Goal: Task Accomplishment & Management: Complete application form

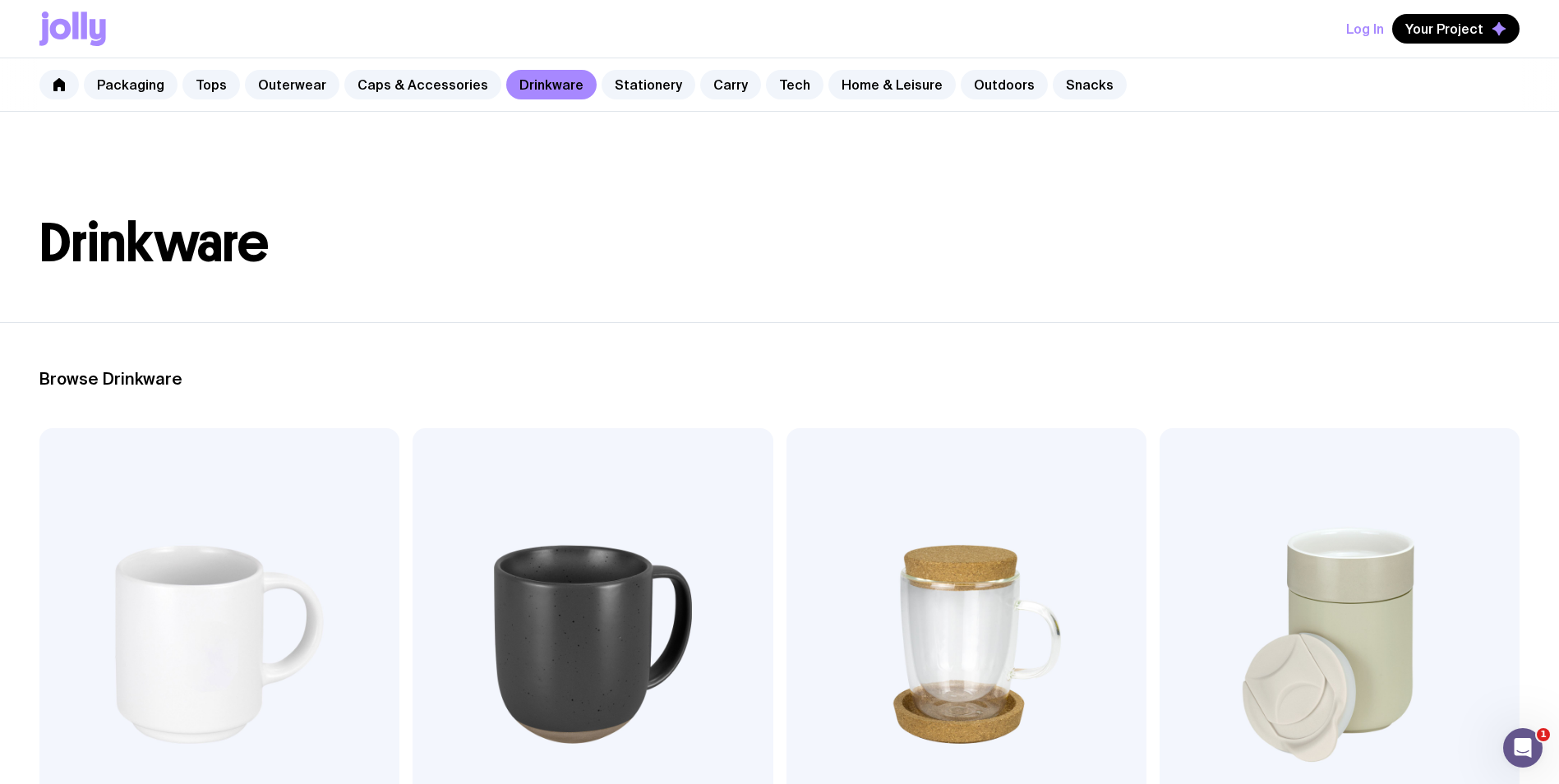
click at [1366, 24] on button "Log In" at bounding box center [1365, 29] width 38 height 30
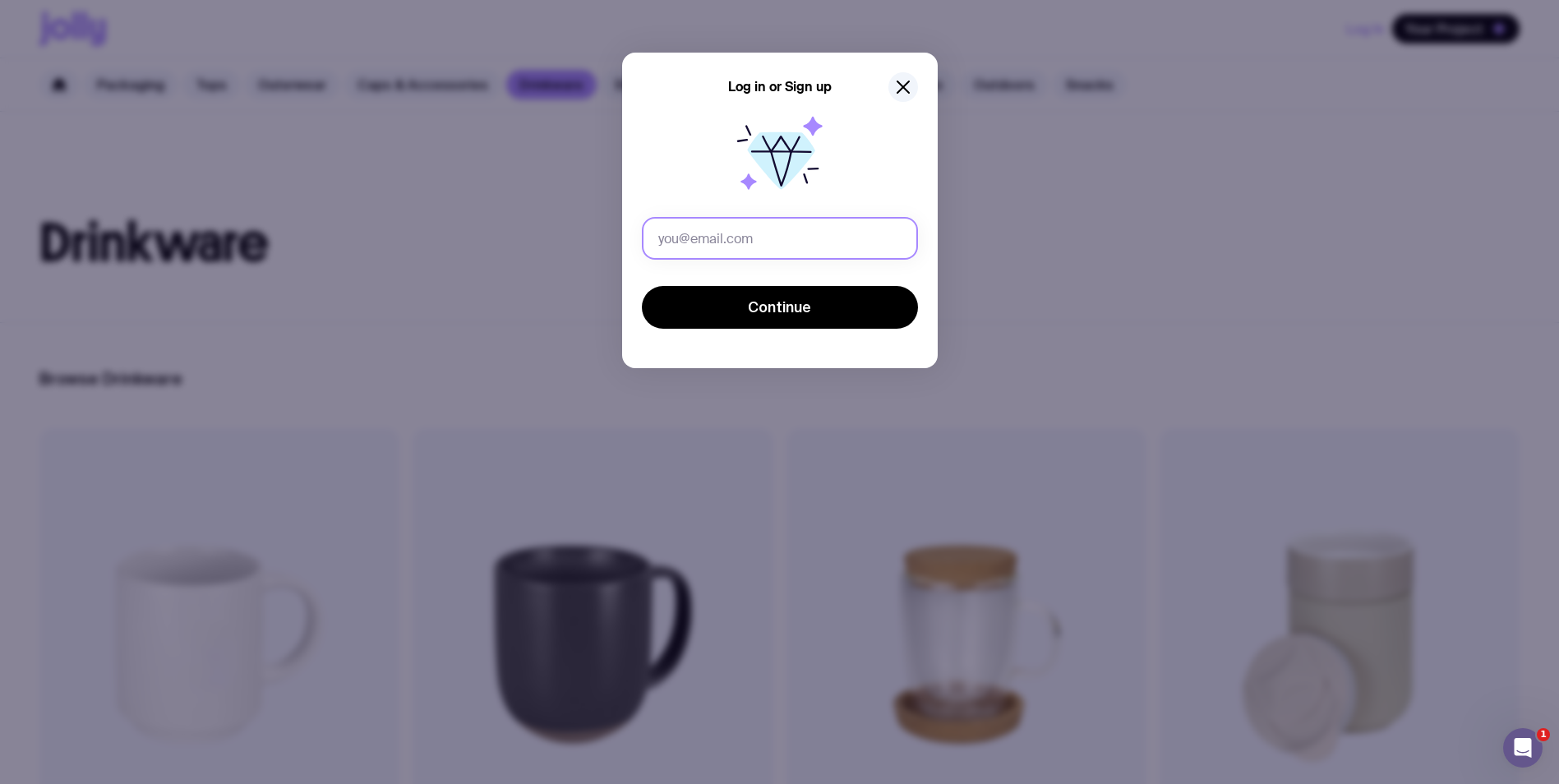
click at [817, 254] on input "text" at bounding box center [780, 239] width 276 height 43
type input "[PERSON_NAME][EMAIL_ADDRESS][PERSON_NAME][PERSON_NAME][DOMAIN_NAME]"
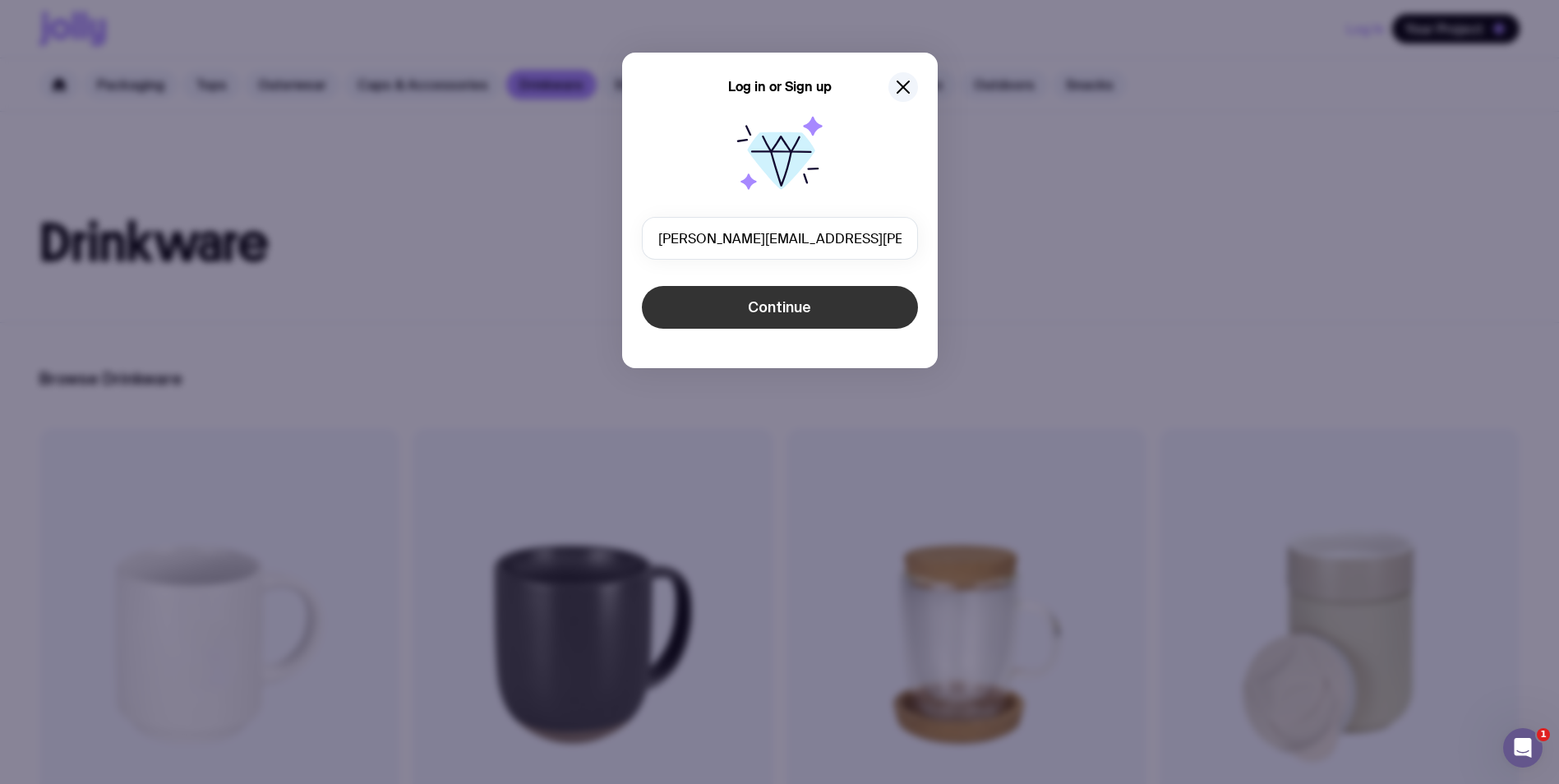
click at [722, 315] on button "Continue" at bounding box center [780, 308] width 276 height 43
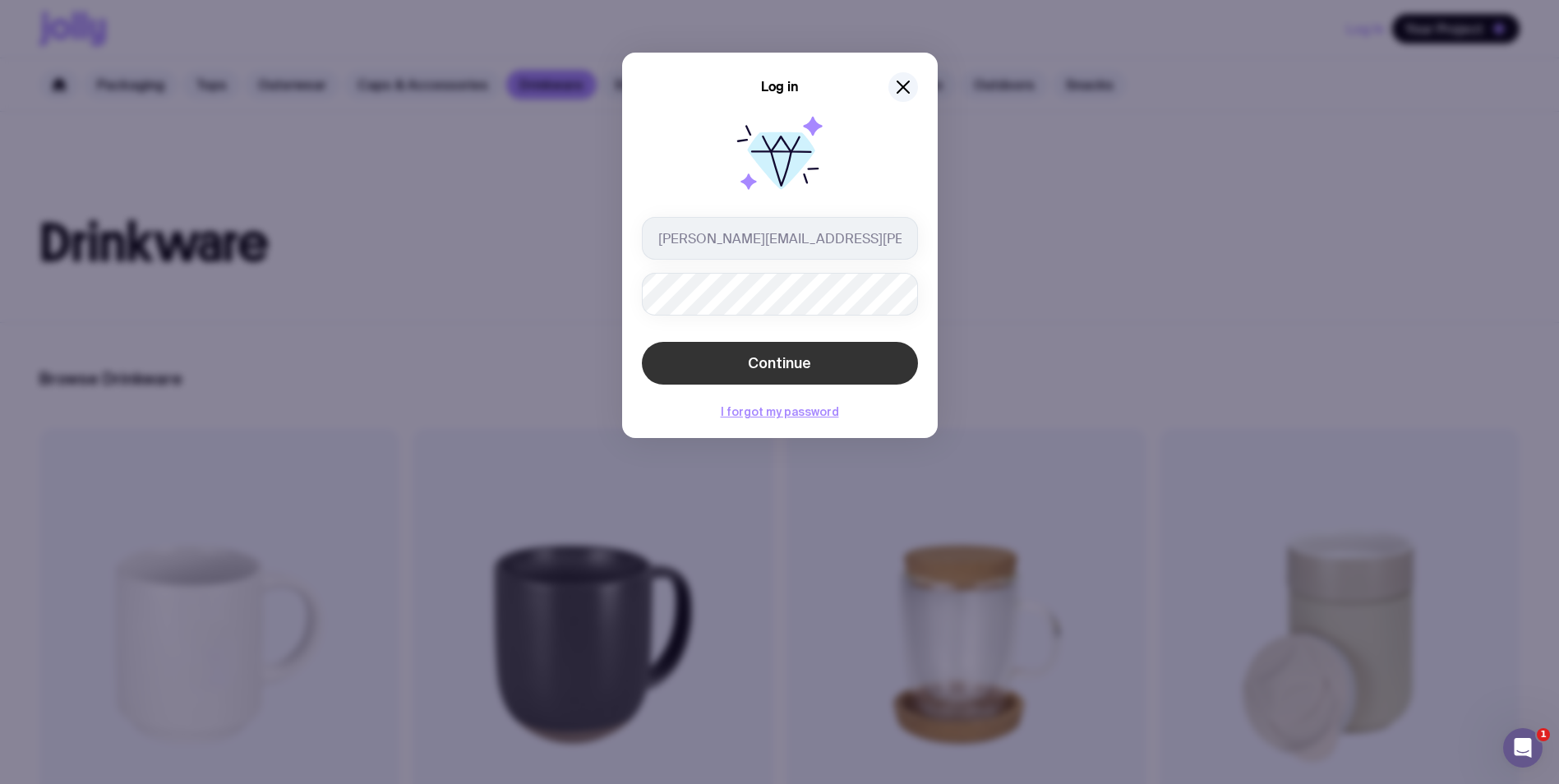
click at [652, 361] on button "Continue" at bounding box center [780, 364] width 276 height 43
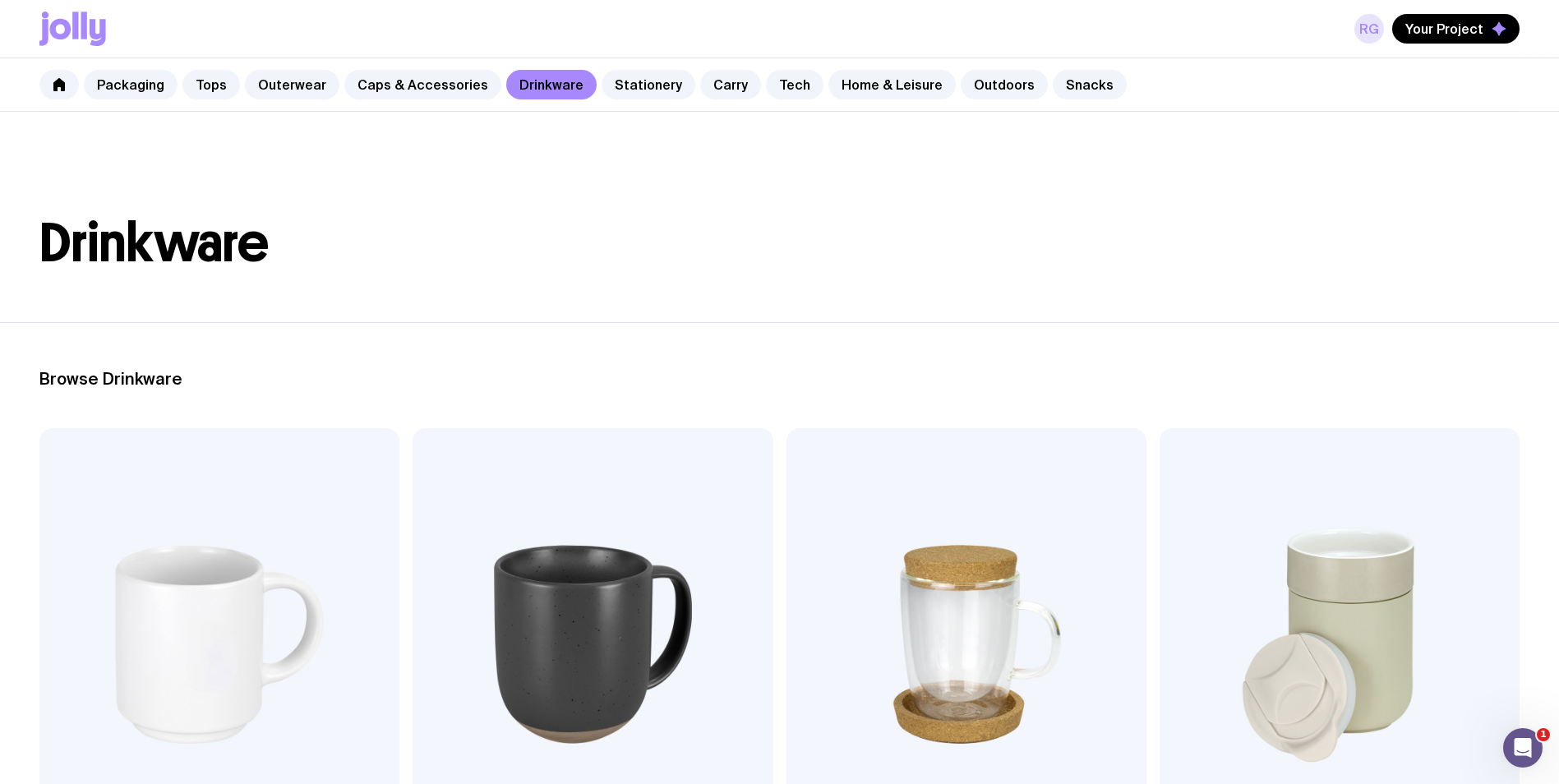
click at [1381, 24] on link "RG" at bounding box center [1369, 29] width 30 height 30
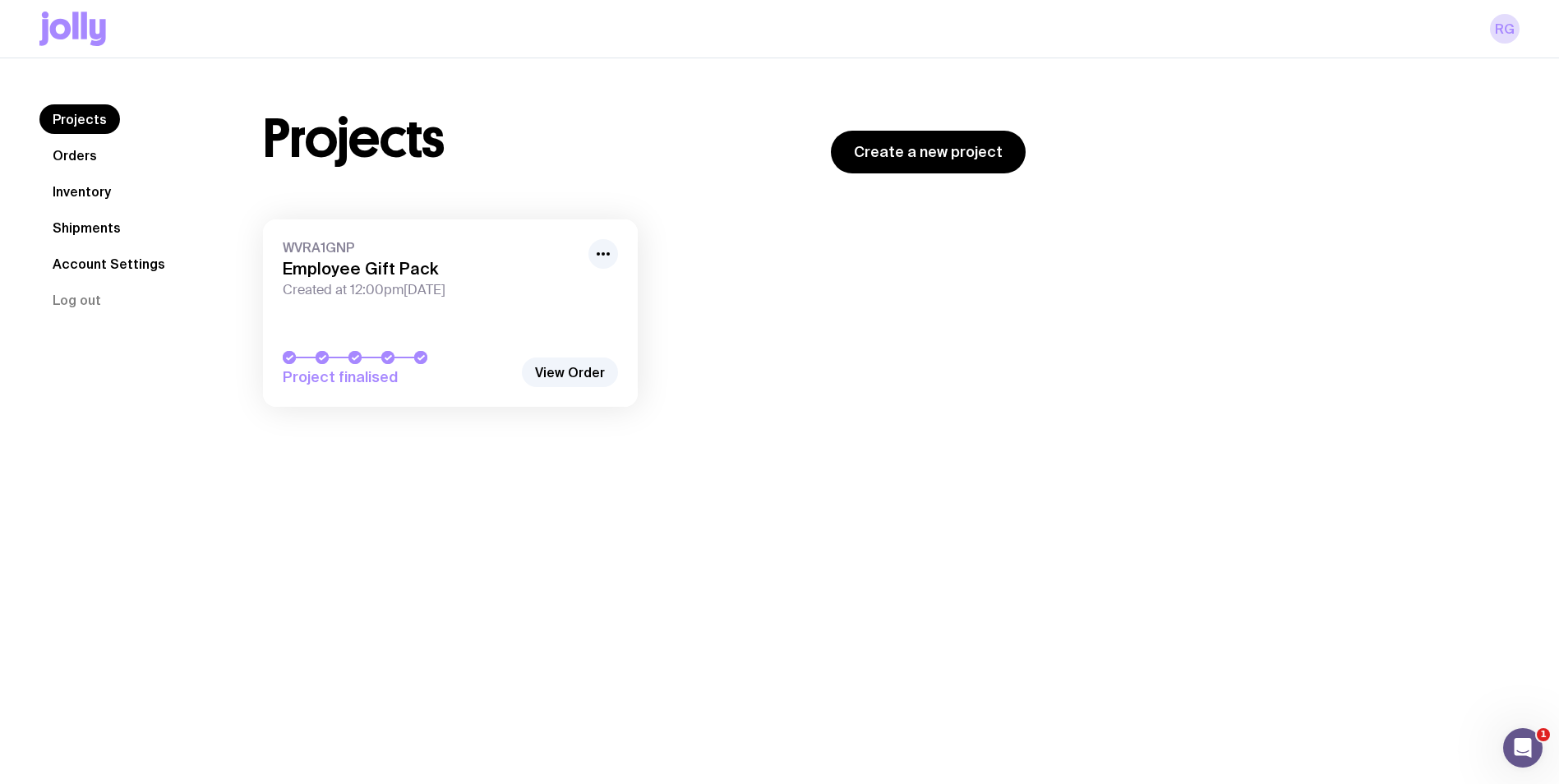
click at [99, 198] on link "Inventory" at bounding box center [81, 192] width 85 height 30
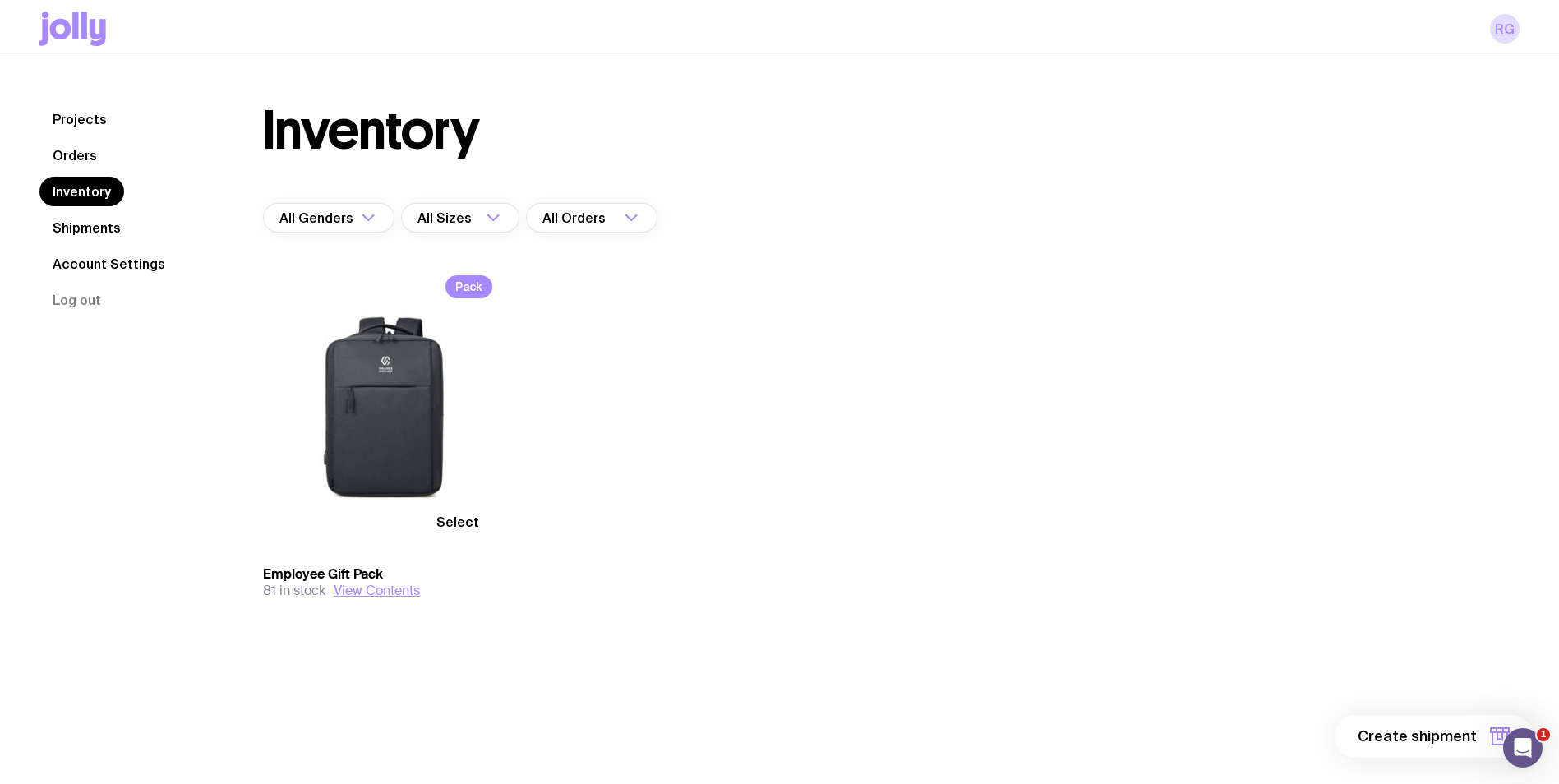
click at [444, 516] on span "Select" at bounding box center [457, 522] width 43 height 16
click at [0, 0] on input "Select" at bounding box center [0, 0] width 0 height 0
click at [1454, 741] on span "1 item" at bounding box center [1456, 736] width 41 height 20
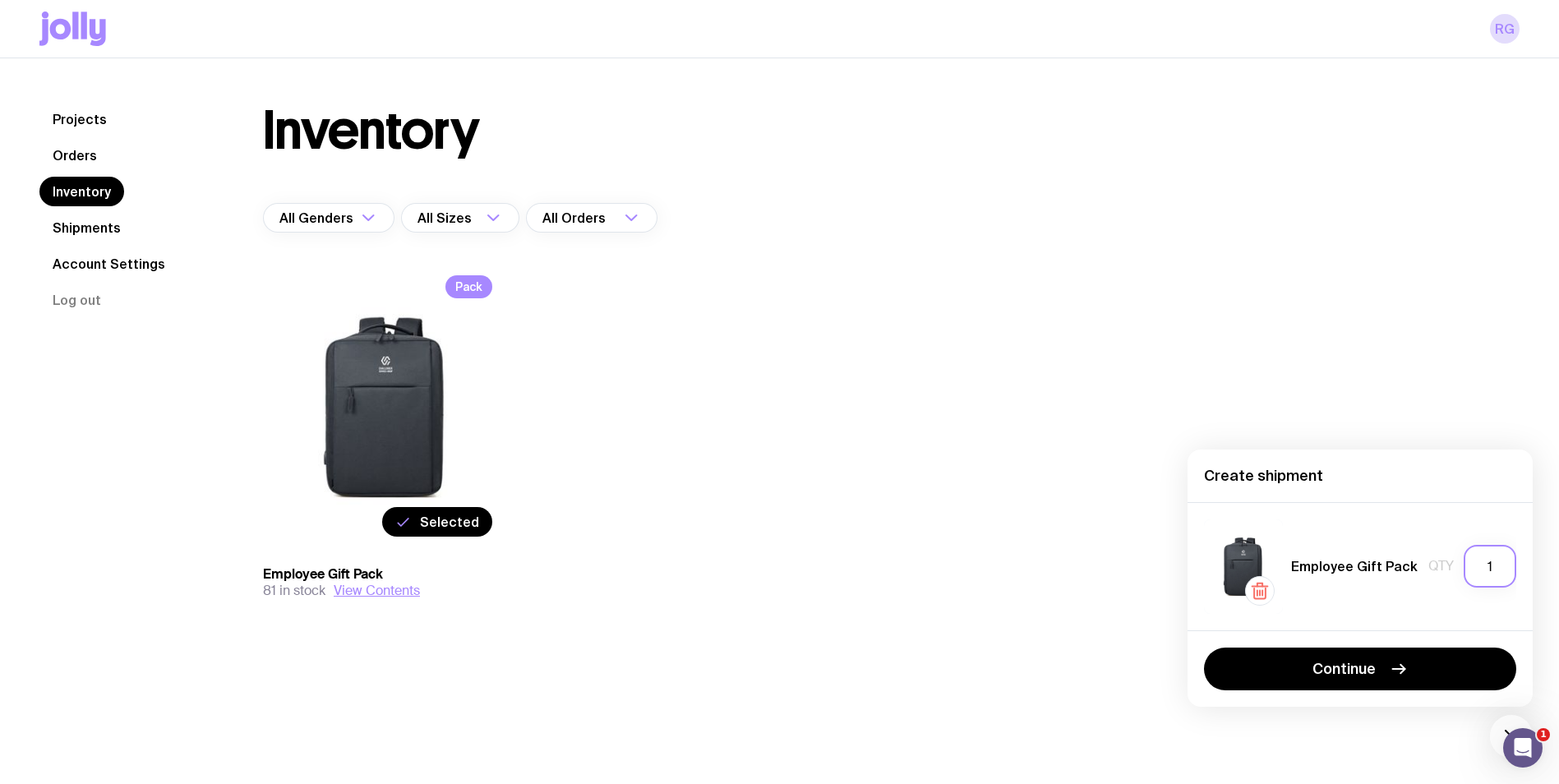
click at [1497, 566] on input "1" at bounding box center [1490, 566] width 53 height 43
type input "0"
click at [1496, 564] on input "0" at bounding box center [1490, 566] width 53 height 43
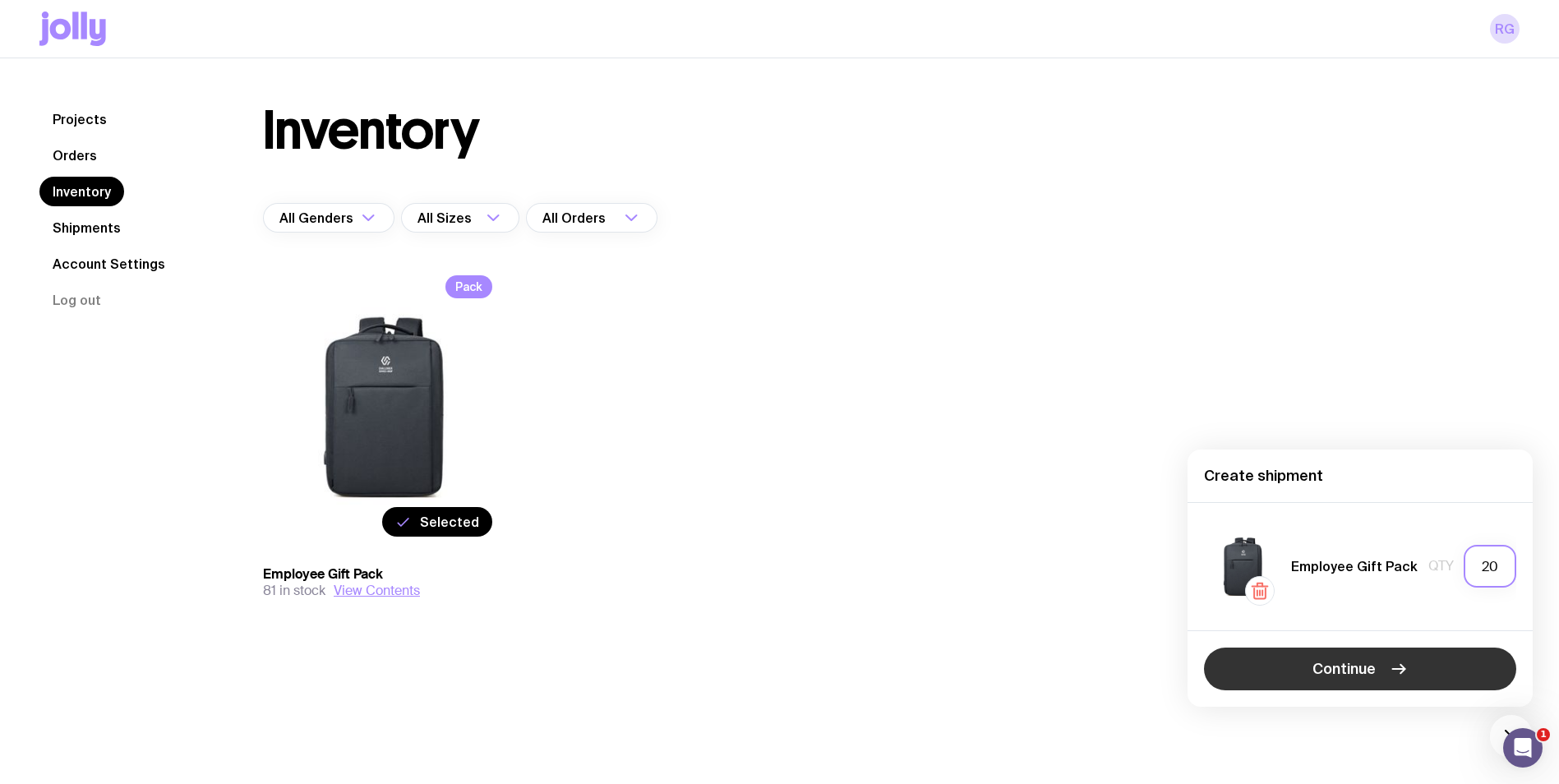
type input "20"
click at [1422, 663] on button "Continue" at bounding box center [1360, 669] width 313 height 43
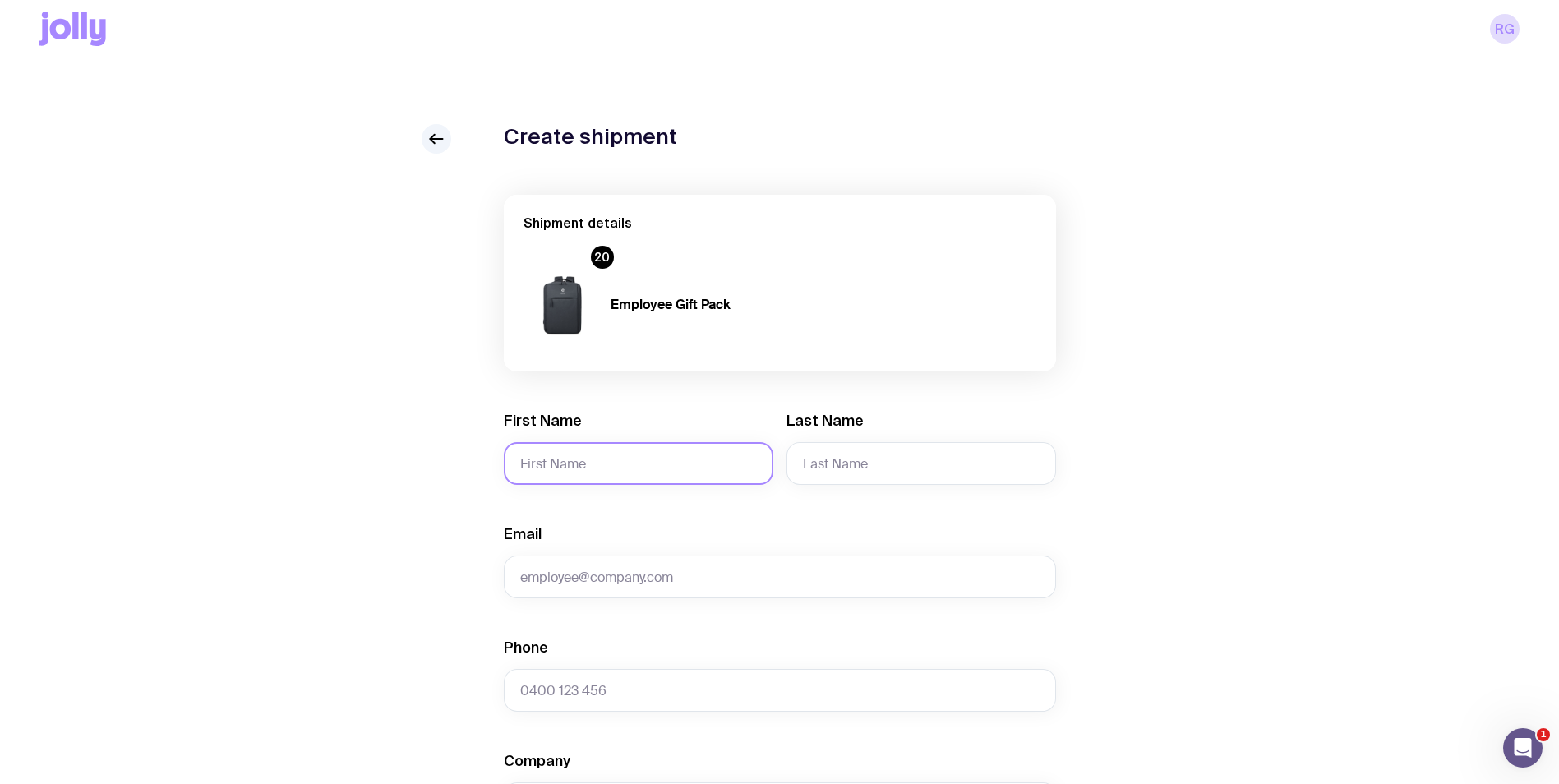
click at [647, 467] on input "First Name" at bounding box center [638, 463] width 270 height 43
type input "[PERSON_NAME]"
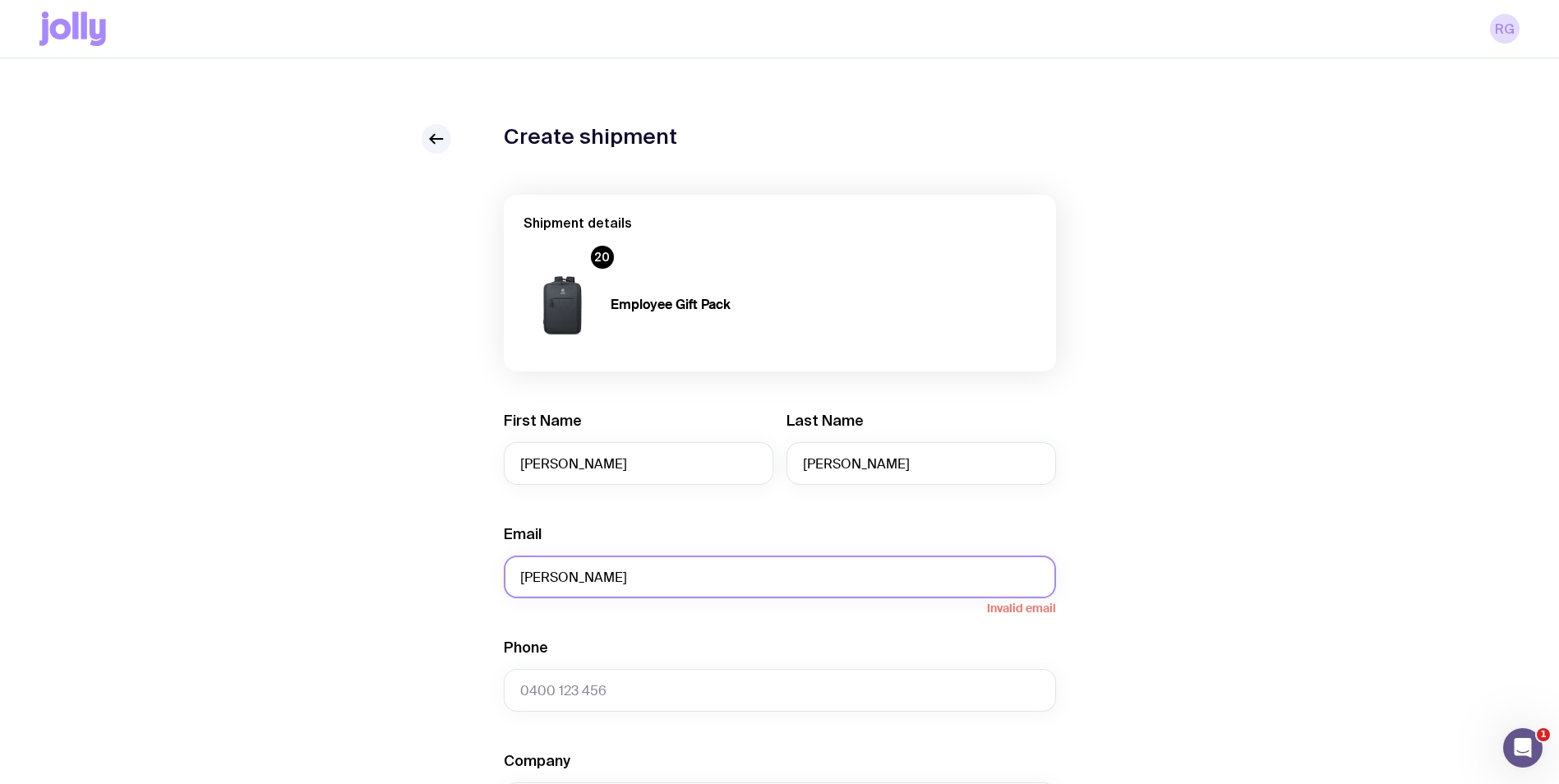
click at [615, 573] on input "[PERSON_NAME]" at bounding box center [779, 577] width 552 height 43
paste input "[PERSON_NAME][EMAIL_ADDRESS][DOMAIN_NAME]"
click at [529, 575] on input "[PERSON_NAME][EMAIL_ADDRESS][DOMAIN_NAME]" at bounding box center [779, 577] width 552 height 43
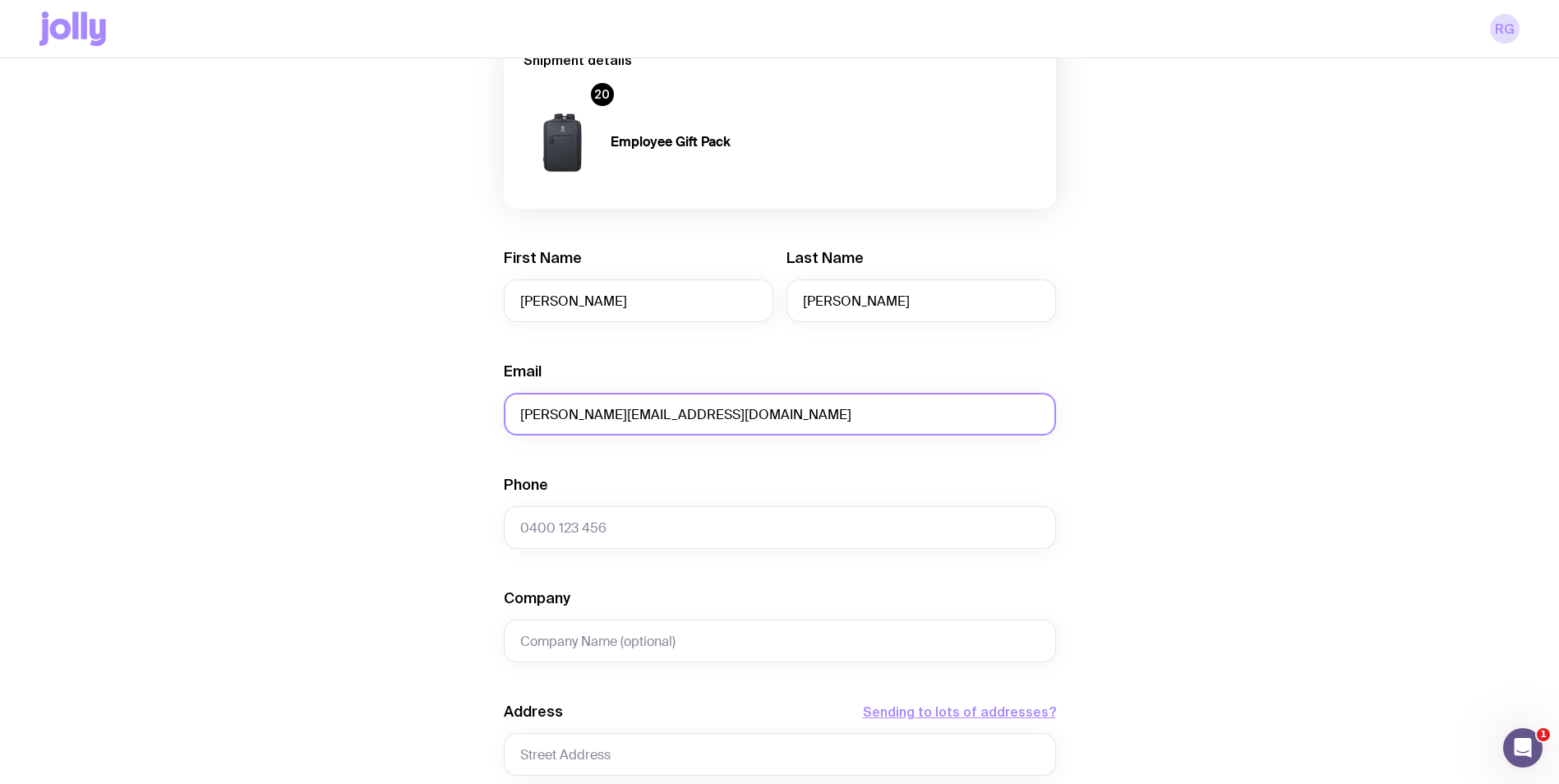
scroll to position [165, 0]
type input "[PERSON_NAME][EMAIL_ADDRESS][DOMAIN_NAME]"
click at [589, 524] on input "Phone" at bounding box center [779, 526] width 552 height 43
click at [678, 529] on input "Phone" at bounding box center [779, 526] width 552 height 43
paste input "[PHONE_NUMBER]"
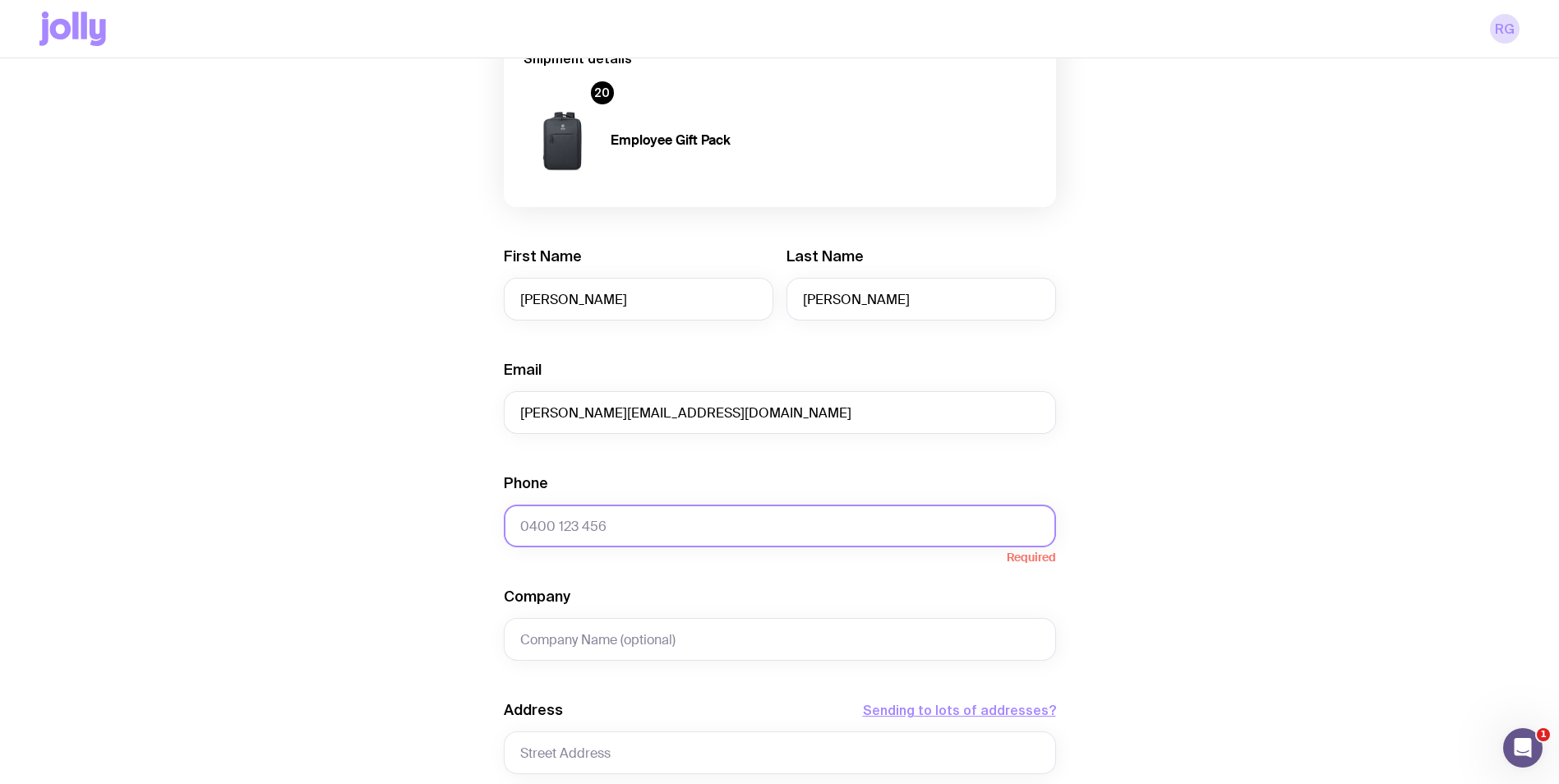
type input "[PHONE_NUMBER]"
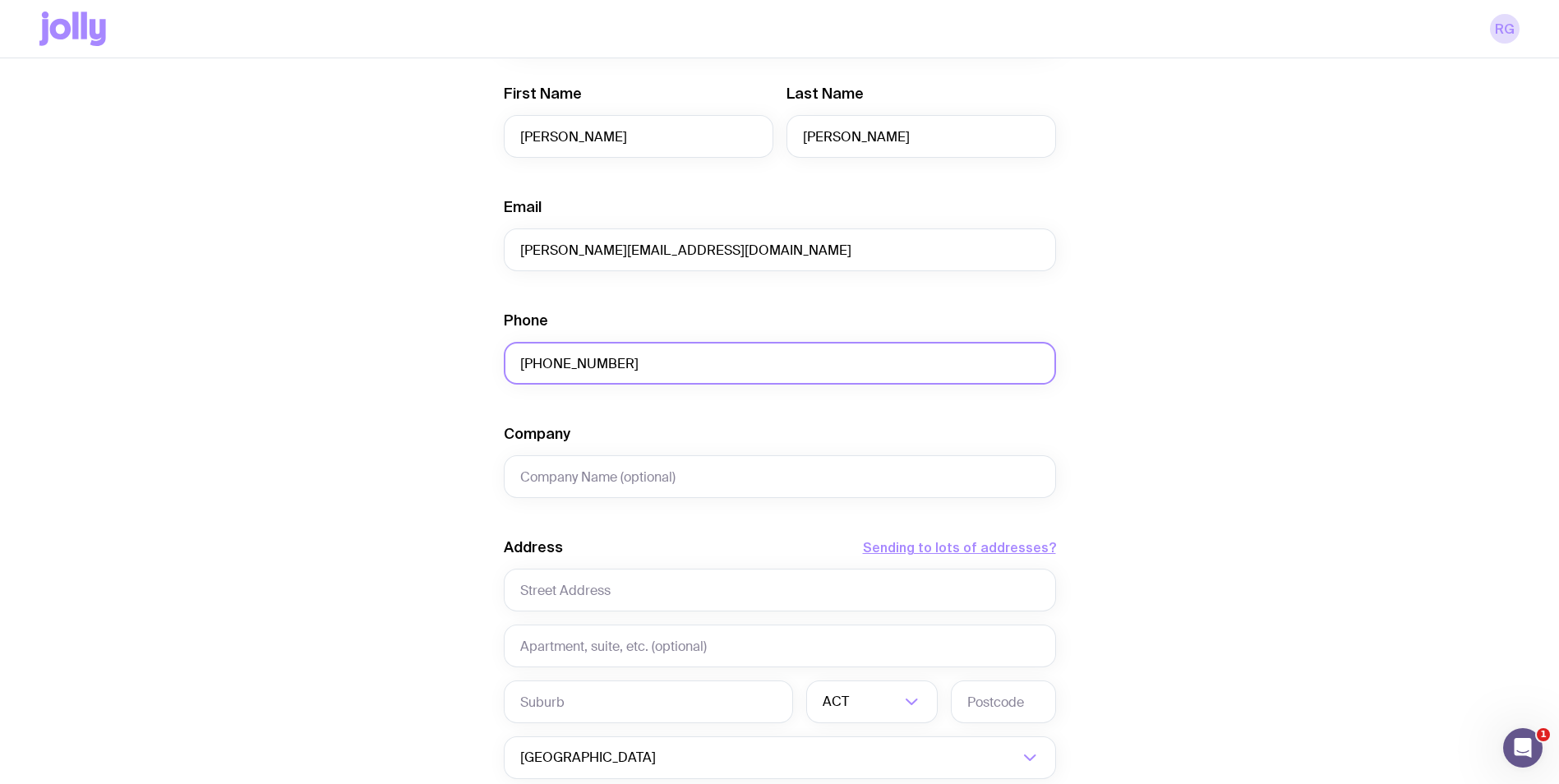
scroll to position [329, 0]
click at [625, 494] on input "Company" at bounding box center [779, 475] width 552 height 43
type input "Challenger Services Group"
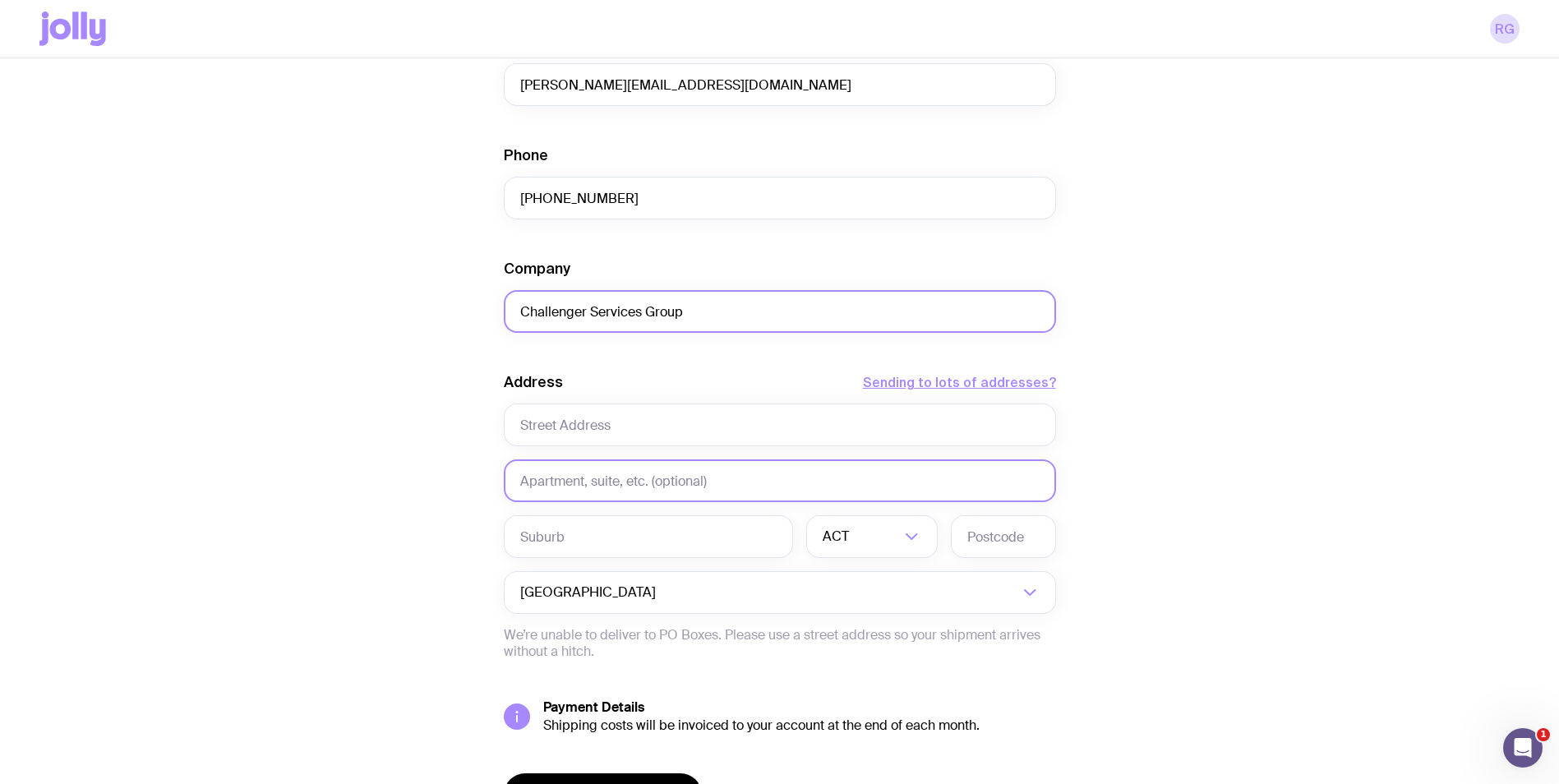
scroll to position [493, 0]
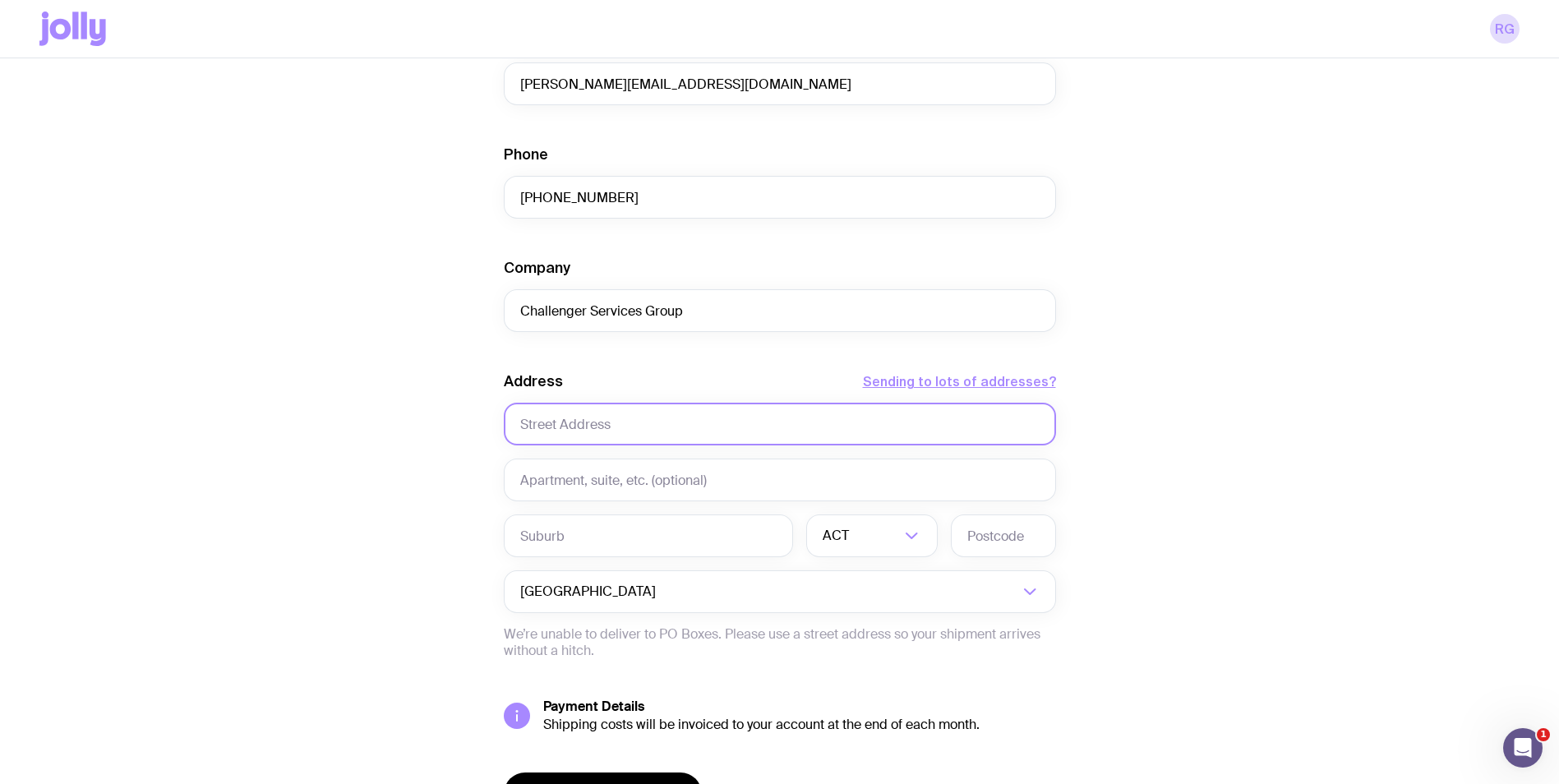
click at [608, 411] on input "text" at bounding box center [779, 424] width 552 height 43
type input "[STREET_ADDRESS][PERSON_NAME]"
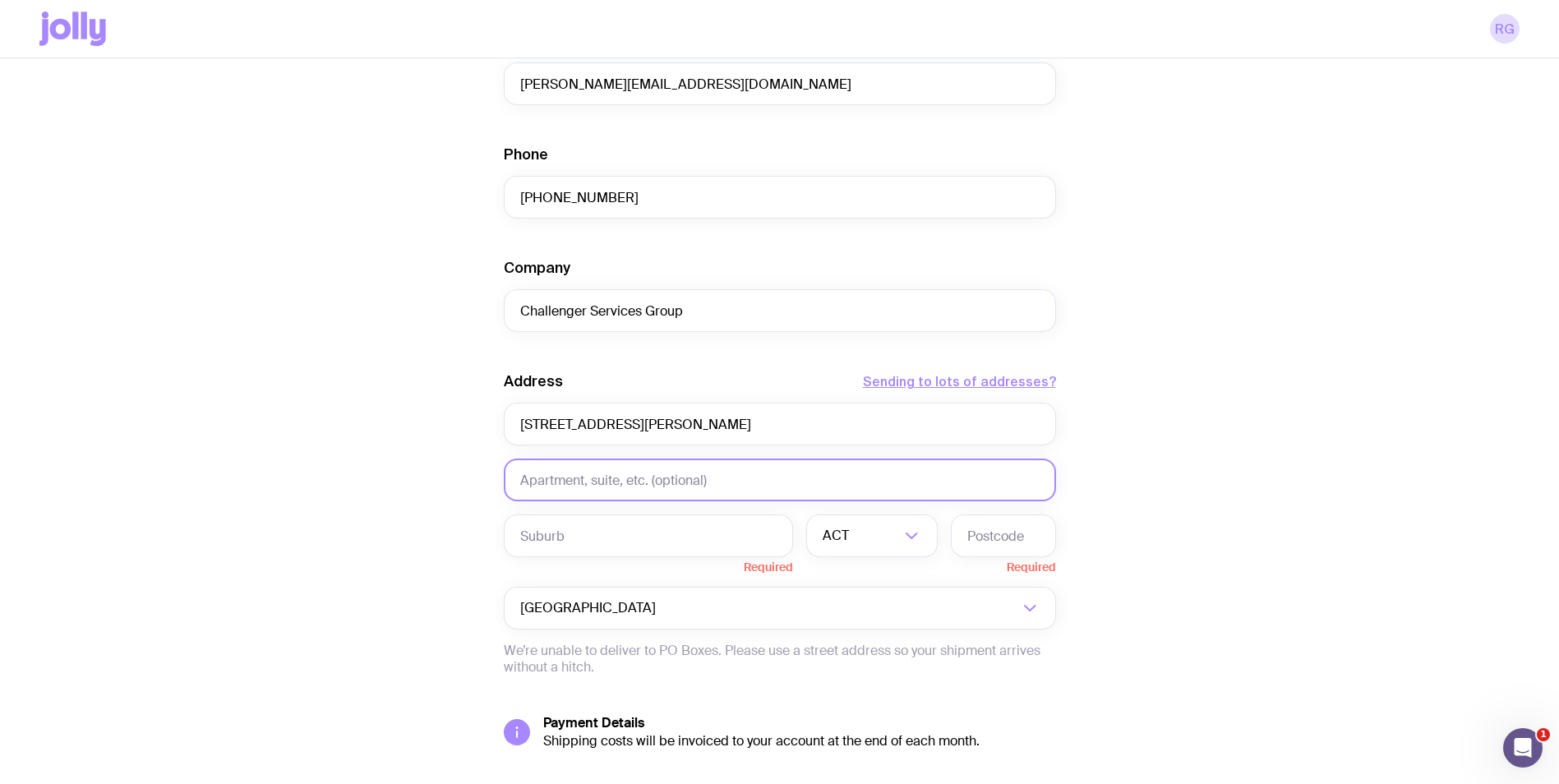
click at [662, 475] on input "text" at bounding box center [779, 480] width 552 height 43
type input "303"
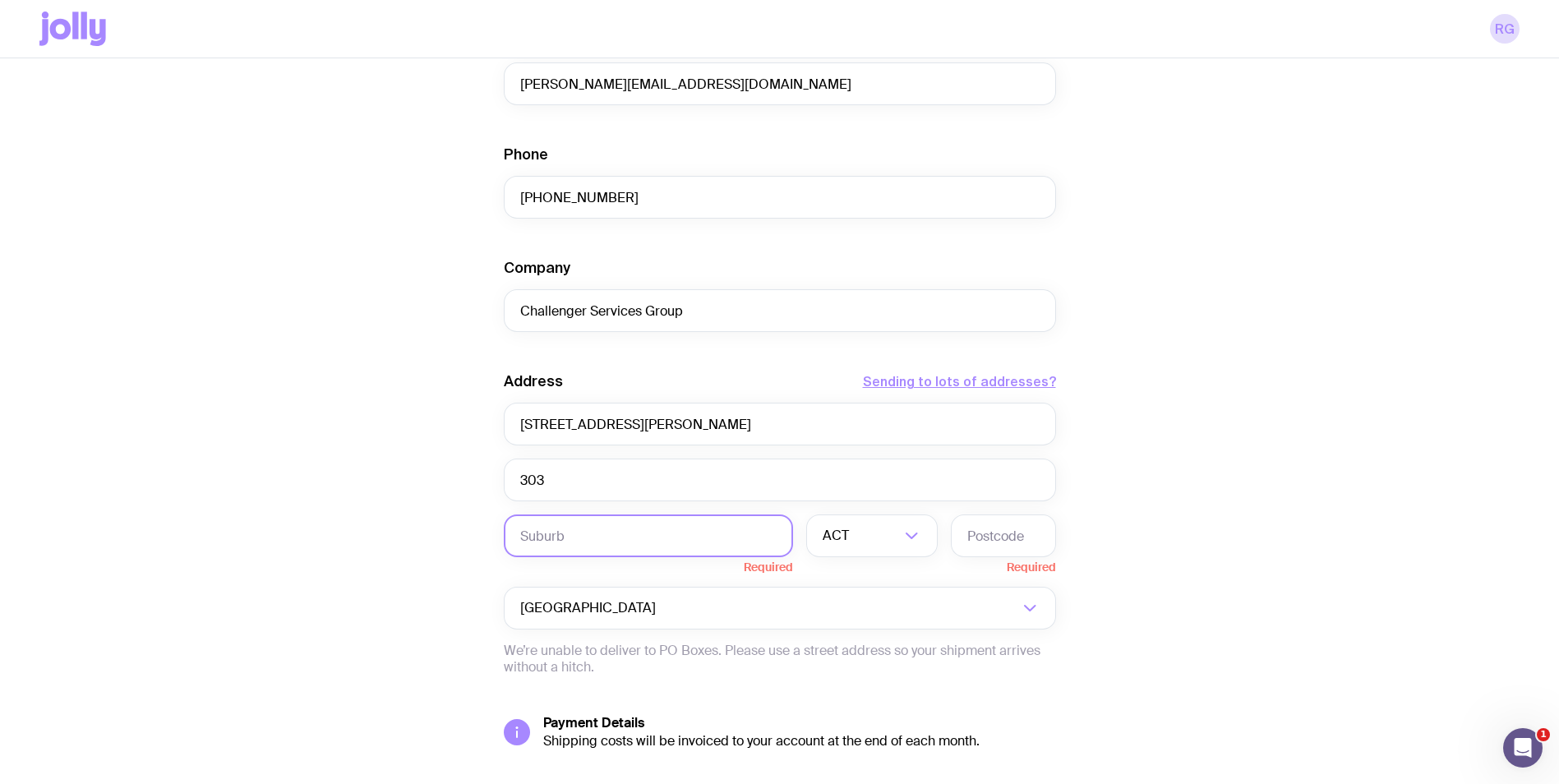
click at [726, 544] on input "text" at bounding box center [648, 536] width 290 height 43
type input "[GEOGRAPHIC_DATA]"
type input "2010"
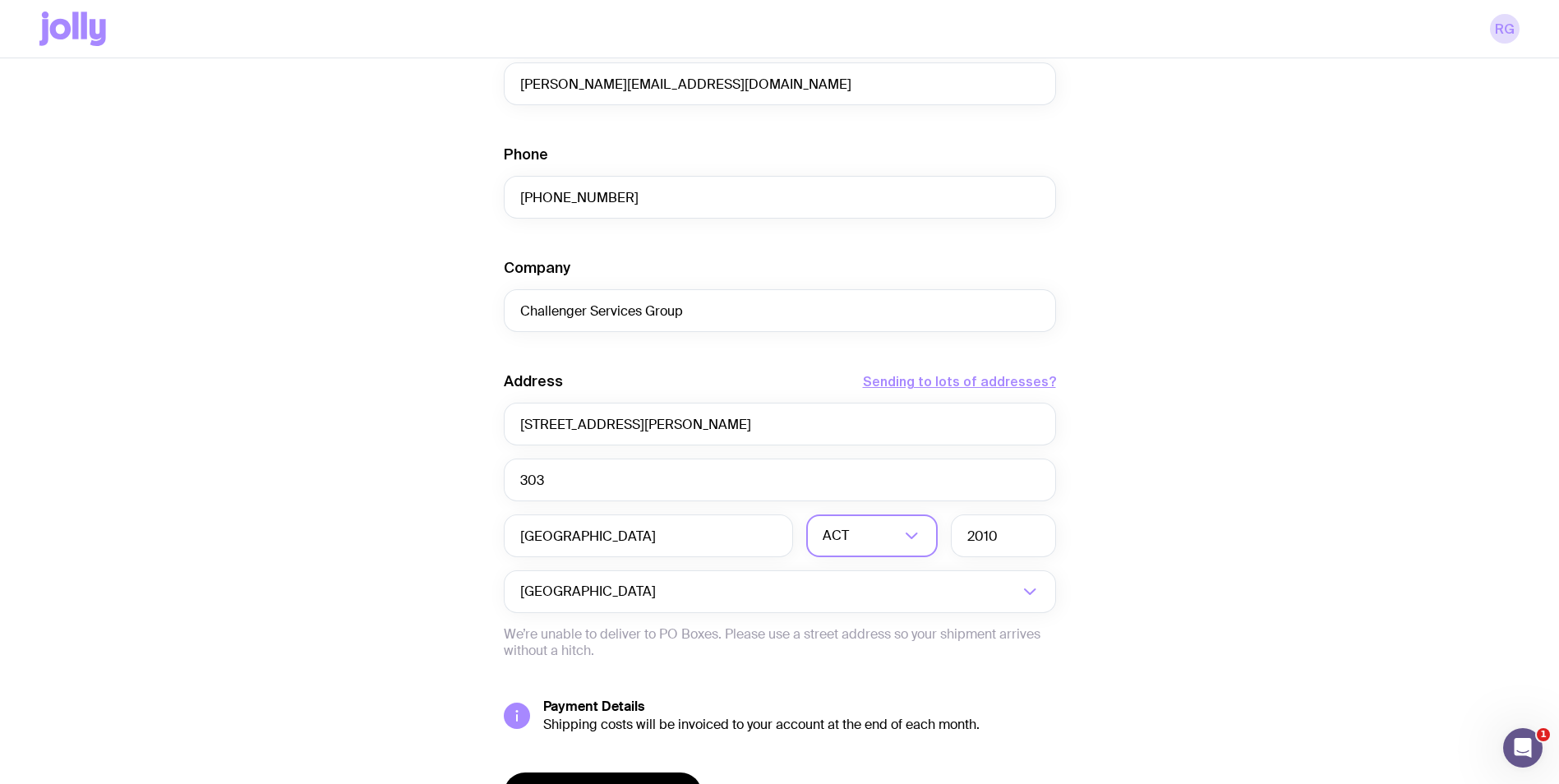
click at [857, 534] on input "Search for option" at bounding box center [876, 536] width 48 height 43
click at [865, 613] on li "[GEOGRAPHIC_DATA]" at bounding box center [872, 621] width 130 height 35
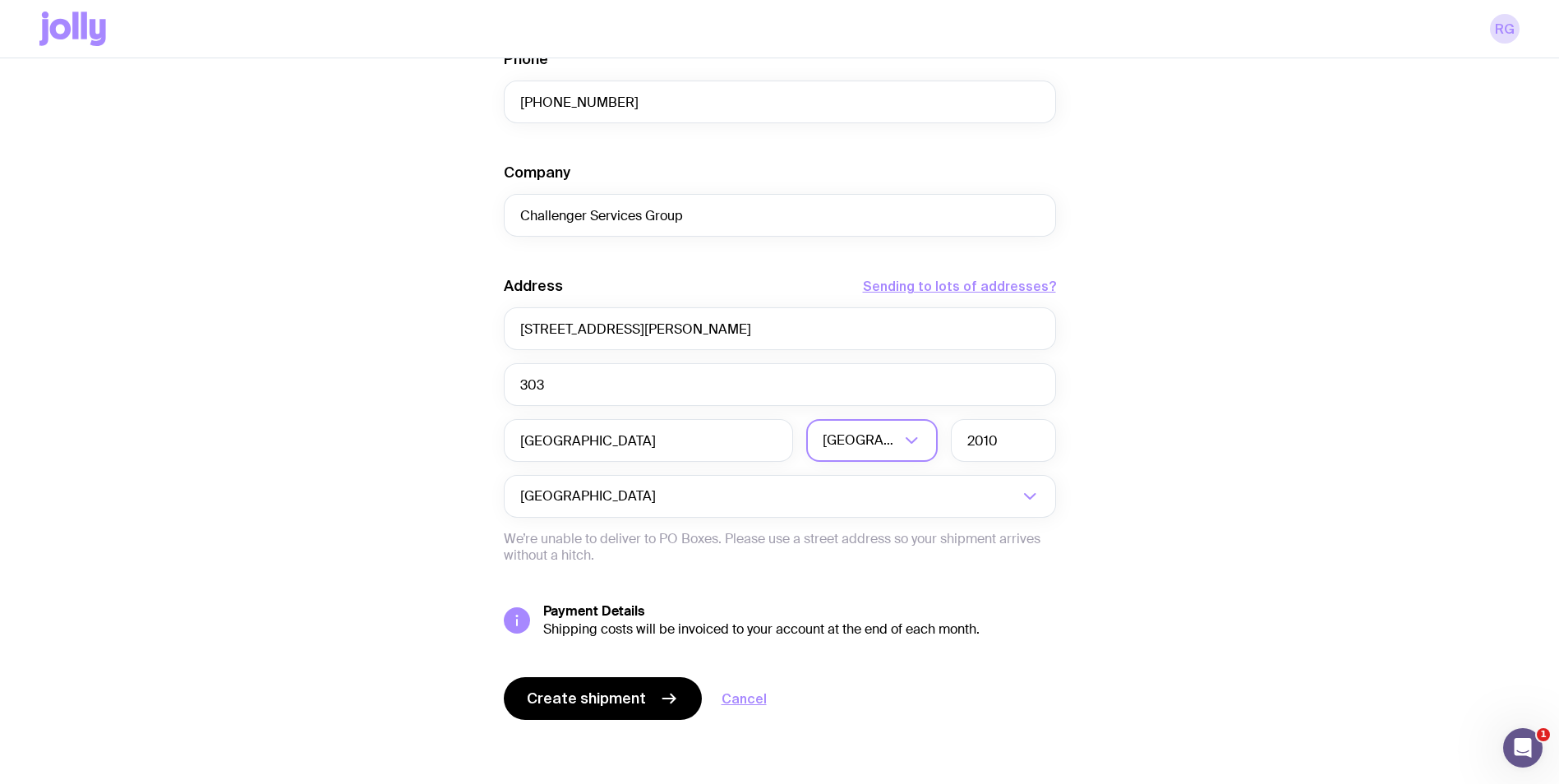
scroll to position [590, 0]
click at [634, 691] on span "Create shipment" at bounding box center [586, 697] width 119 height 20
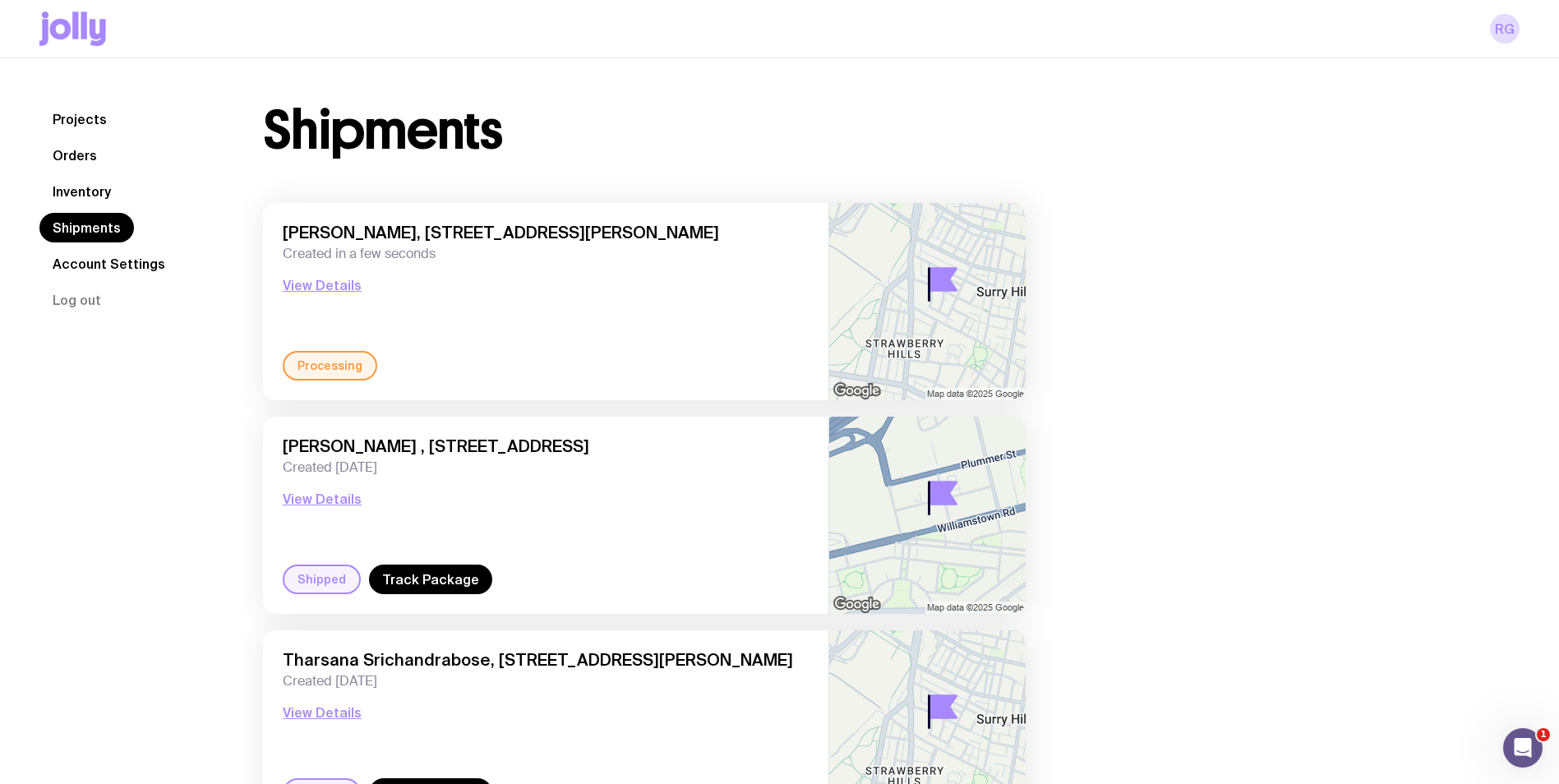
click at [102, 193] on link "Inventory" at bounding box center [81, 192] width 85 height 30
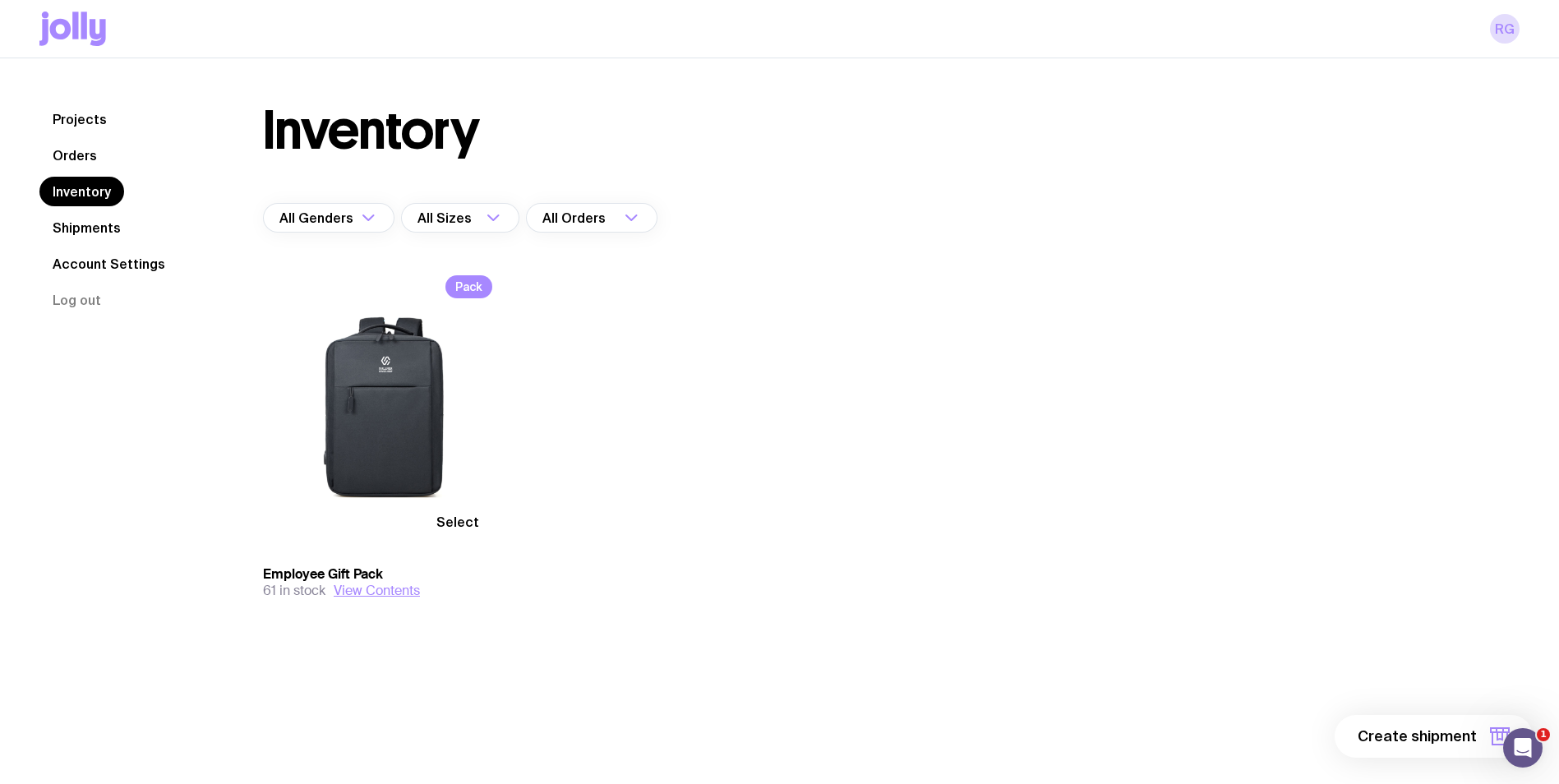
click at [455, 524] on span "Select" at bounding box center [457, 522] width 43 height 16
click at [0, 0] on input "Select" at bounding box center [0, 0] width 0 height 0
click at [1462, 739] on span "1 item" at bounding box center [1456, 736] width 41 height 20
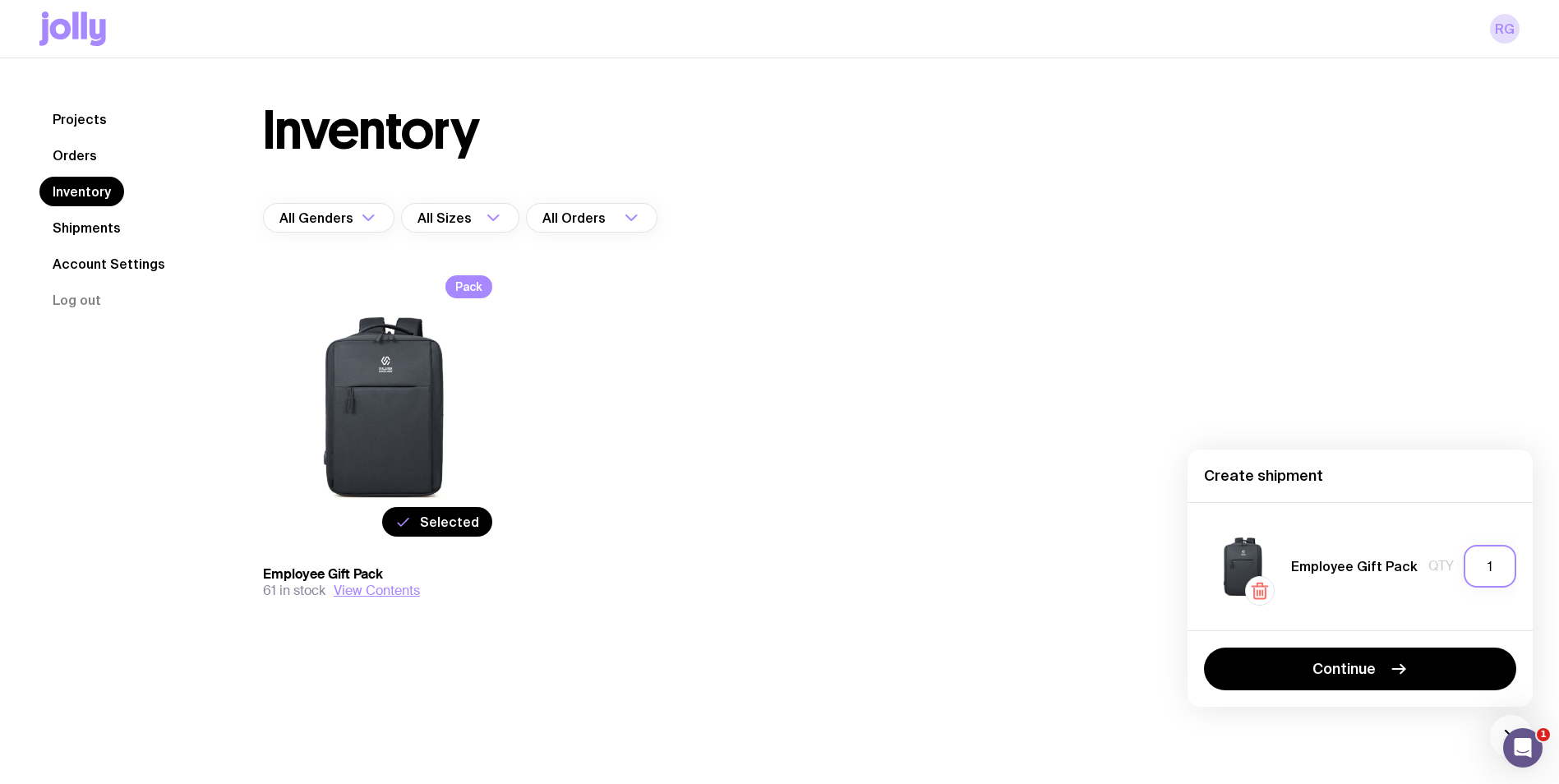
click at [1491, 557] on input "1" at bounding box center [1490, 566] width 53 height 43
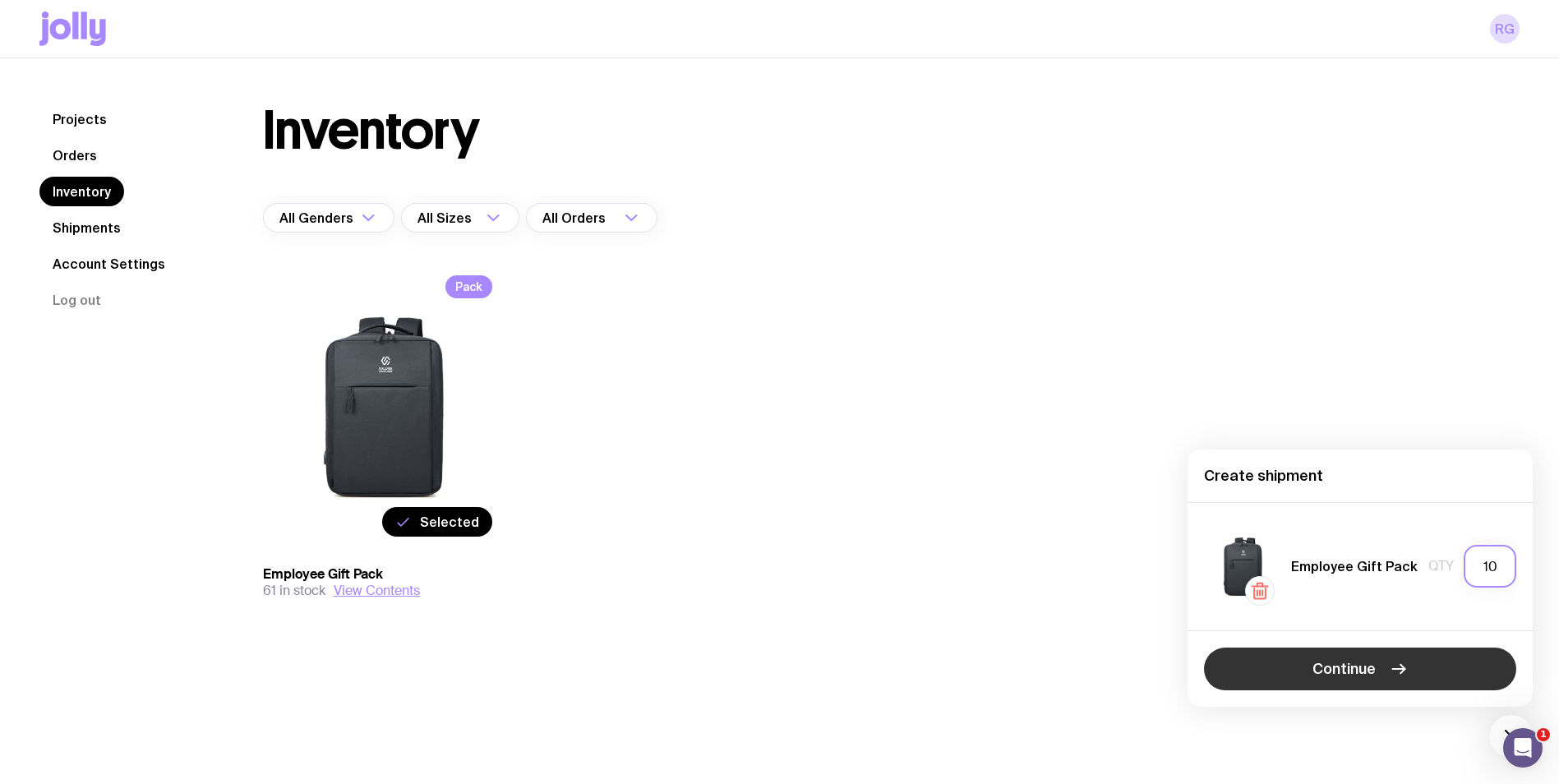
type input "10"
click at [1376, 679] on button "Continue" at bounding box center [1360, 669] width 313 height 43
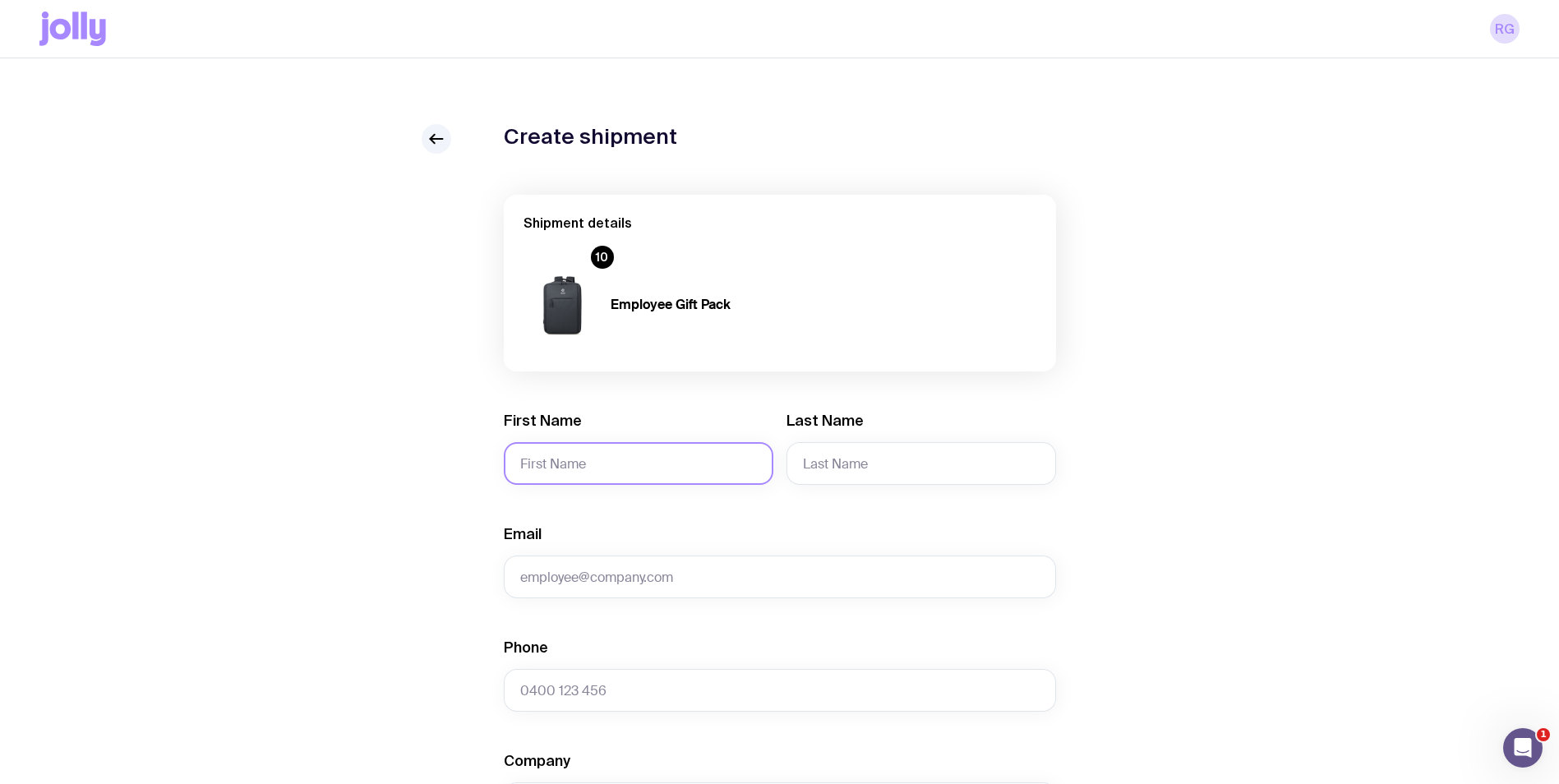
click at [591, 480] on input "First Name" at bounding box center [638, 463] width 270 height 43
type input "Thanu"
type input "[PERSON_NAME]"
click at [454, 128] on div "Create shipment Shipment details 10 Employee Gift Pack First Name Thanu Last Na…" at bounding box center [779, 749] width 1480 height 1250
click at [448, 138] on link at bounding box center [436, 139] width 30 height 30
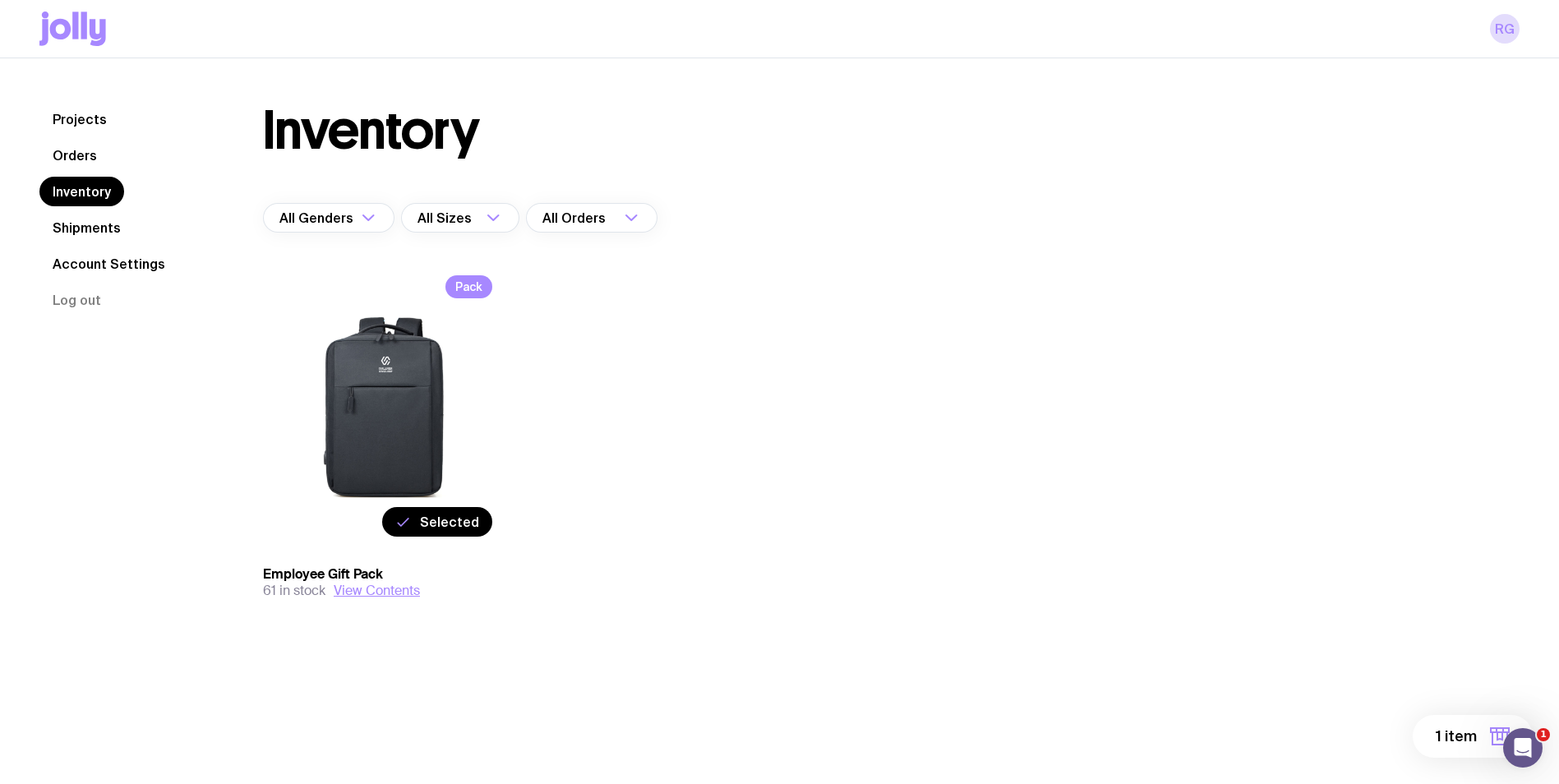
click at [403, 522] on icon at bounding box center [403, 522] width 16 height 20
click at [0, 0] on input "Selected" at bounding box center [0, 0] width 0 height 0
click at [429, 526] on label "Select" at bounding box center [457, 522] width 69 height 30
click at [0, 0] on input "Select" at bounding box center [0, 0] width 0 height 0
click at [1458, 734] on span "1 item" at bounding box center [1456, 736] width 41 height 20
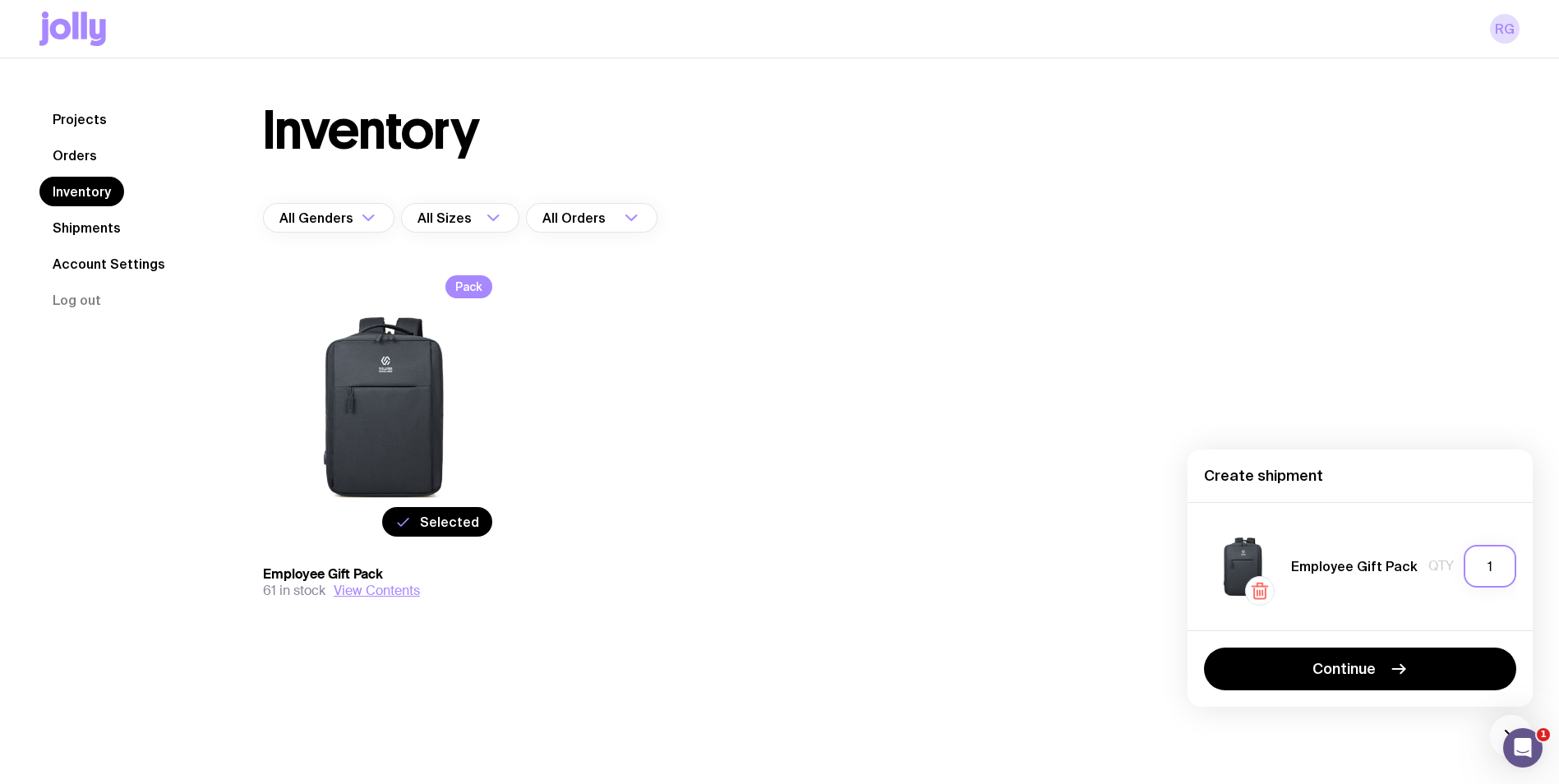
click at [1490, 562] on input "1" at bounding box center [1490, 566] width 53 height 43
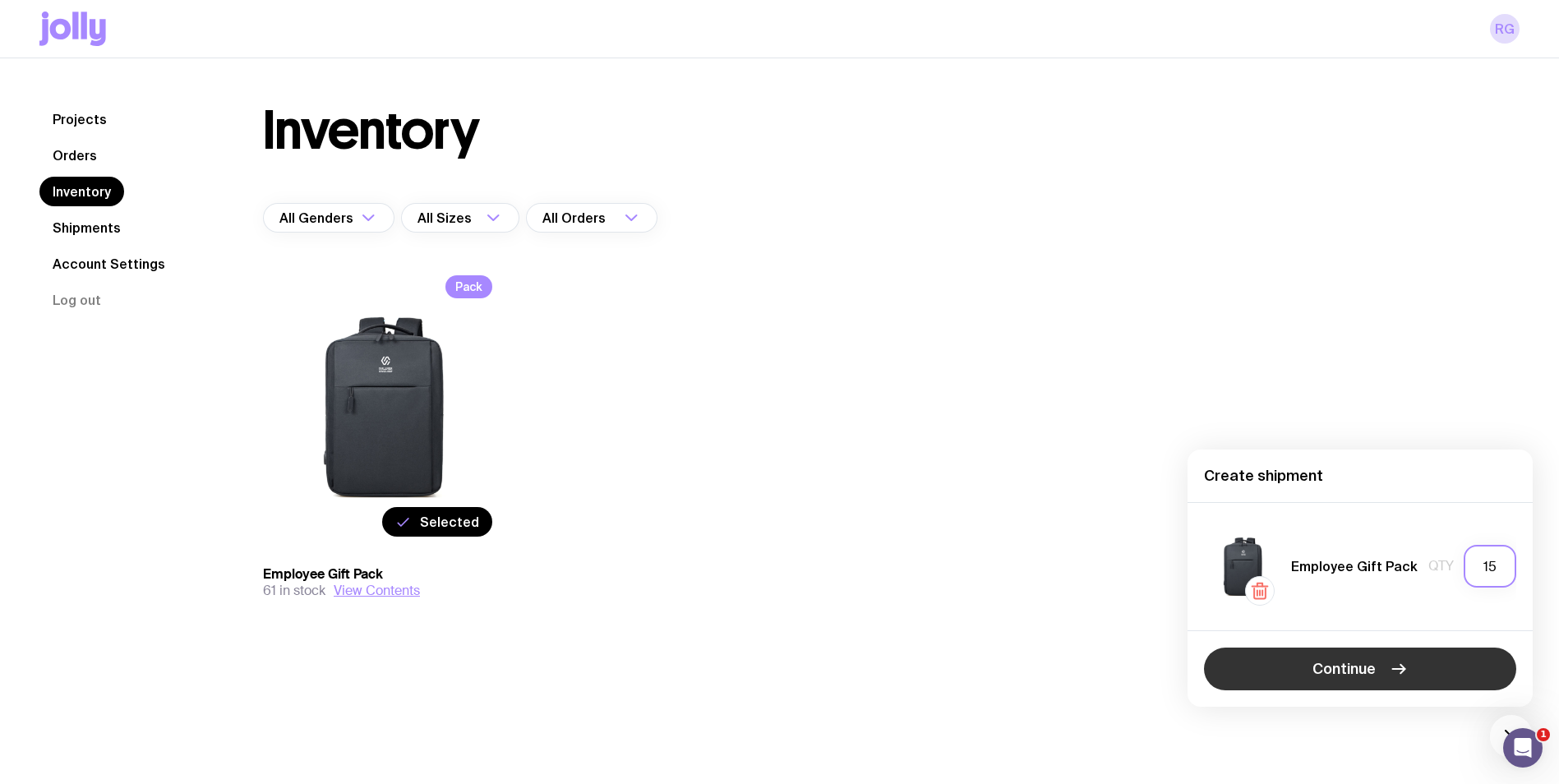
type input "15"
click at [1458, 660] on button "Continue" at bounding box center [1360, 669] width 313 height 43
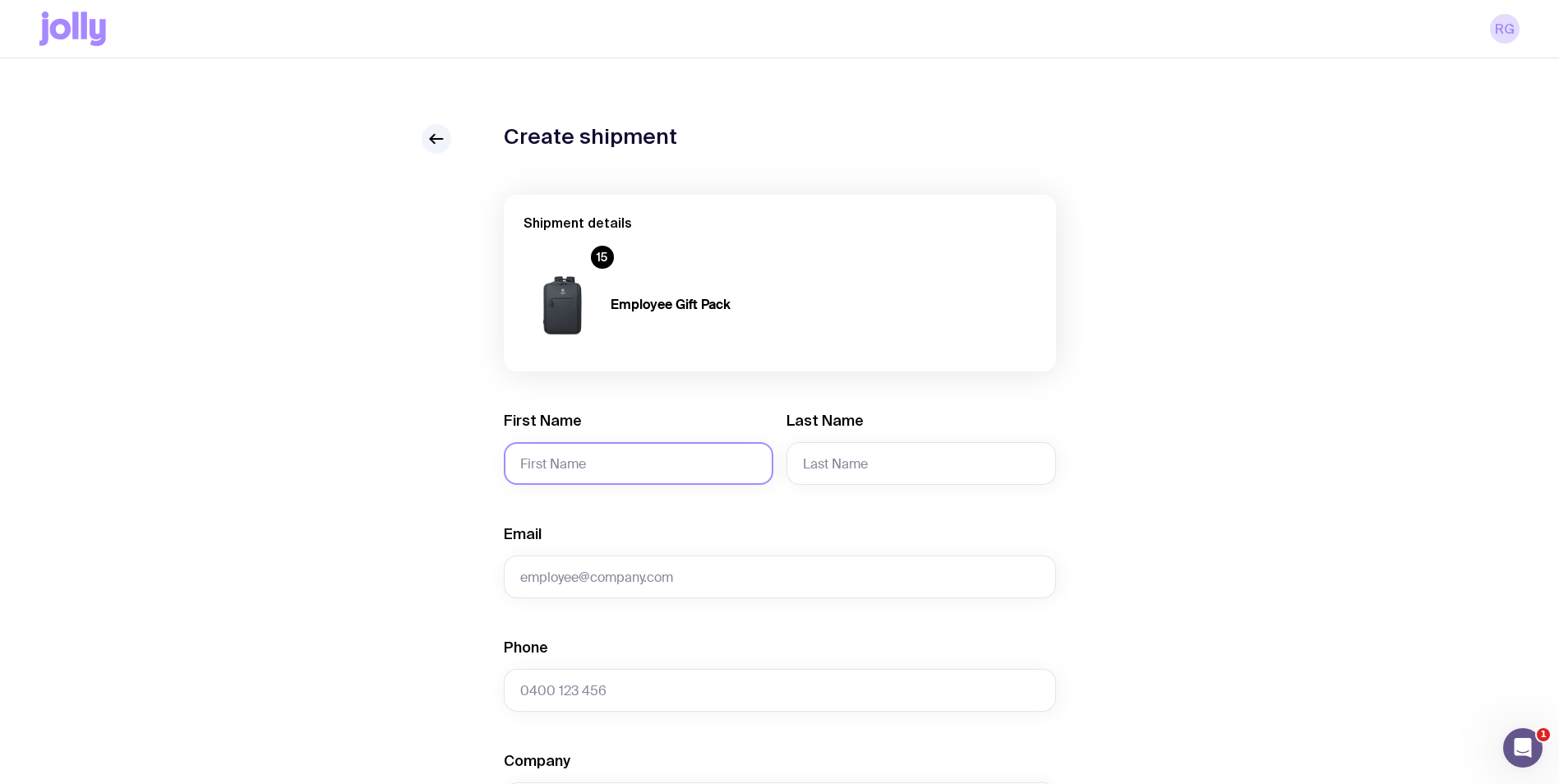
click at [680, 462] on input "First Name" at bounding box center [638, 463] width 270 height 43
type input "Thanu"
type input "[PERSON_NAME]"
click at [624, 576] on input "Email" at bounding box center [779, 577] width 552 height 43
paste input "[EMAIL_ADDRESS][PERSON_NAME][DOMAIN_NAME]"
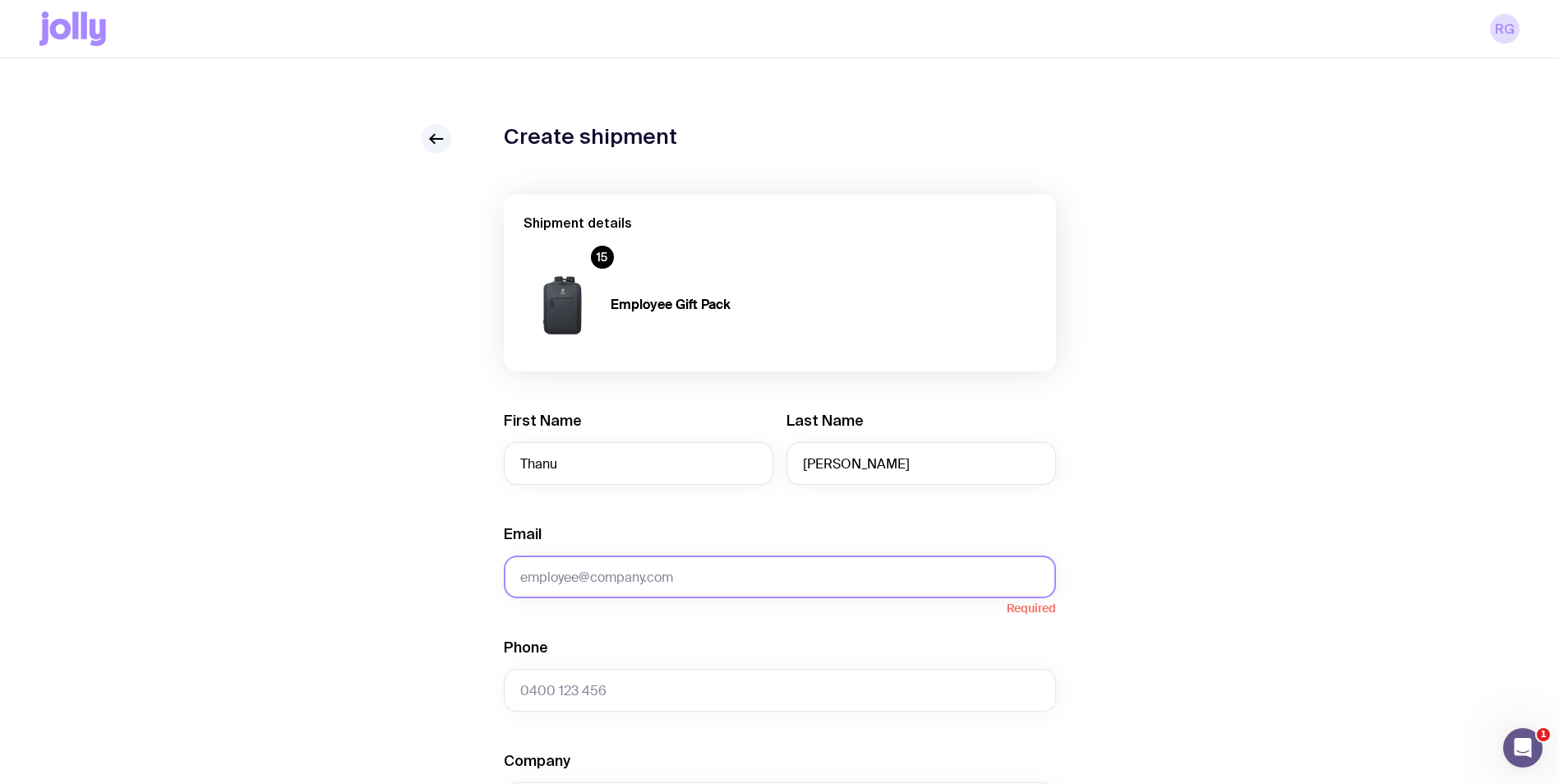
type input "[EMAIL_ADDRESS][PERSON_NAME][DOMAIN_NAME]"
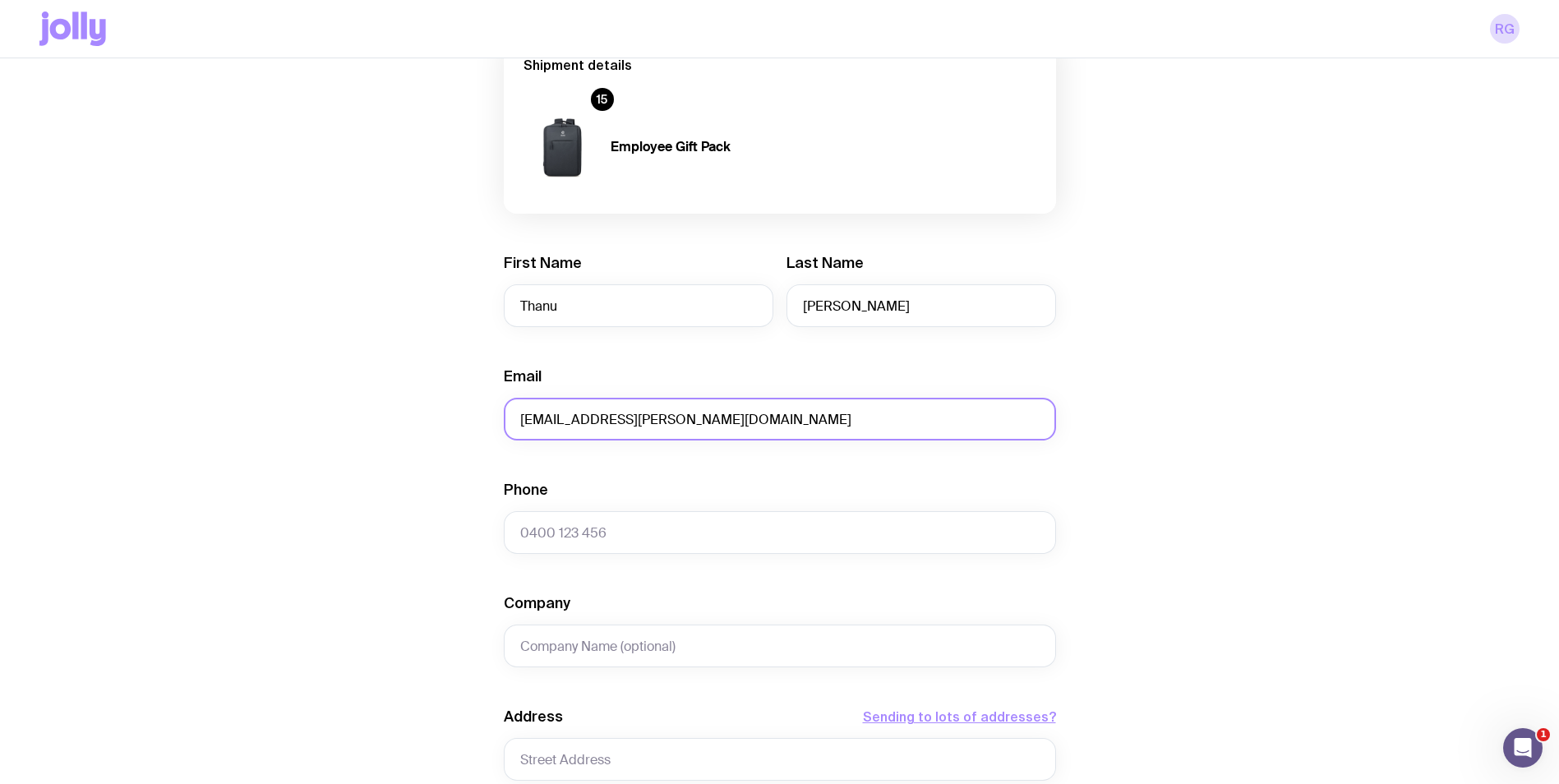
scroll to position [165, 0]
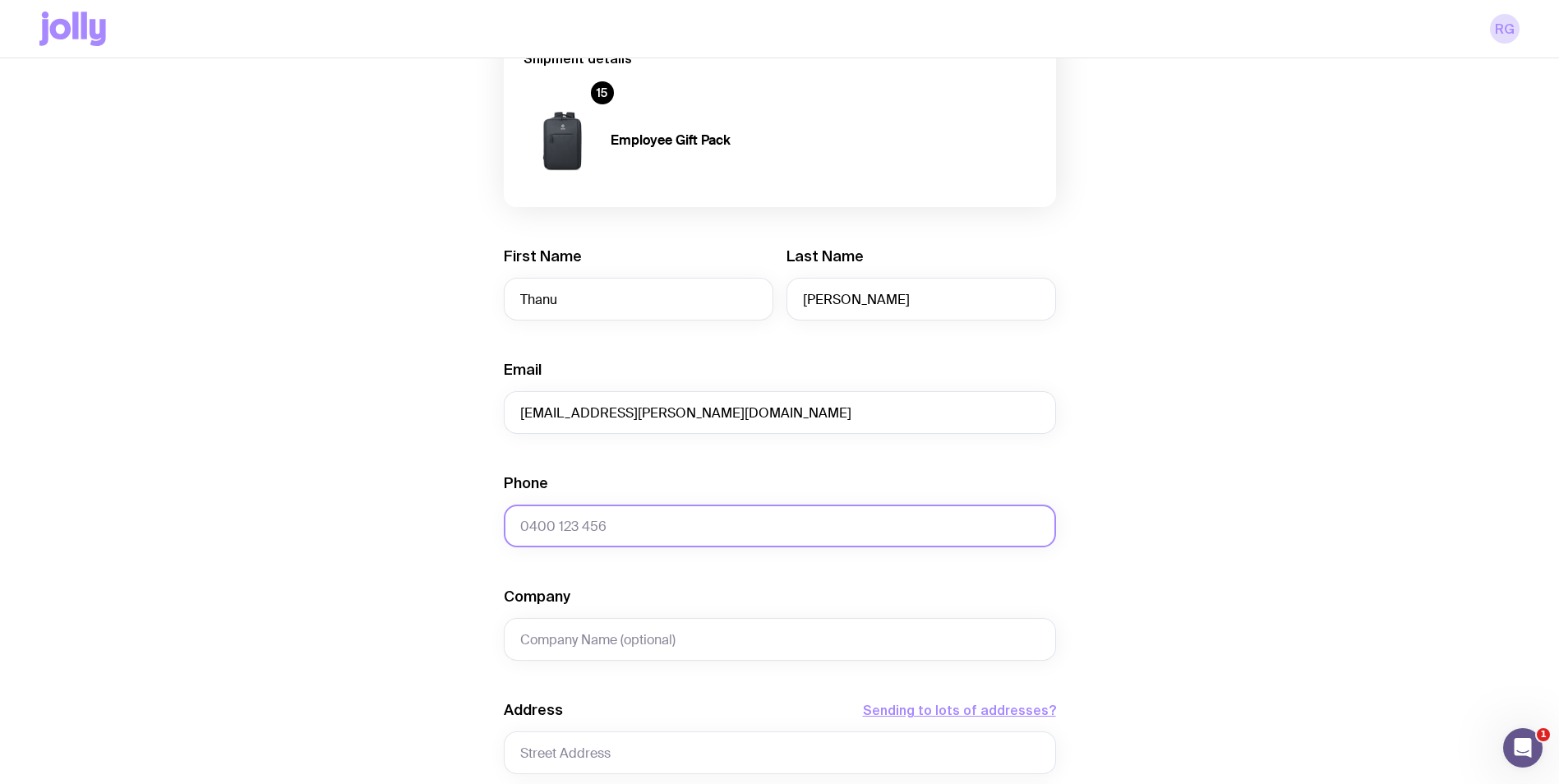
click at [601, 524] on input "Phone" at bounding box center [779, 526] width 552 height 43
type input "[PHONE_NUMBER]"
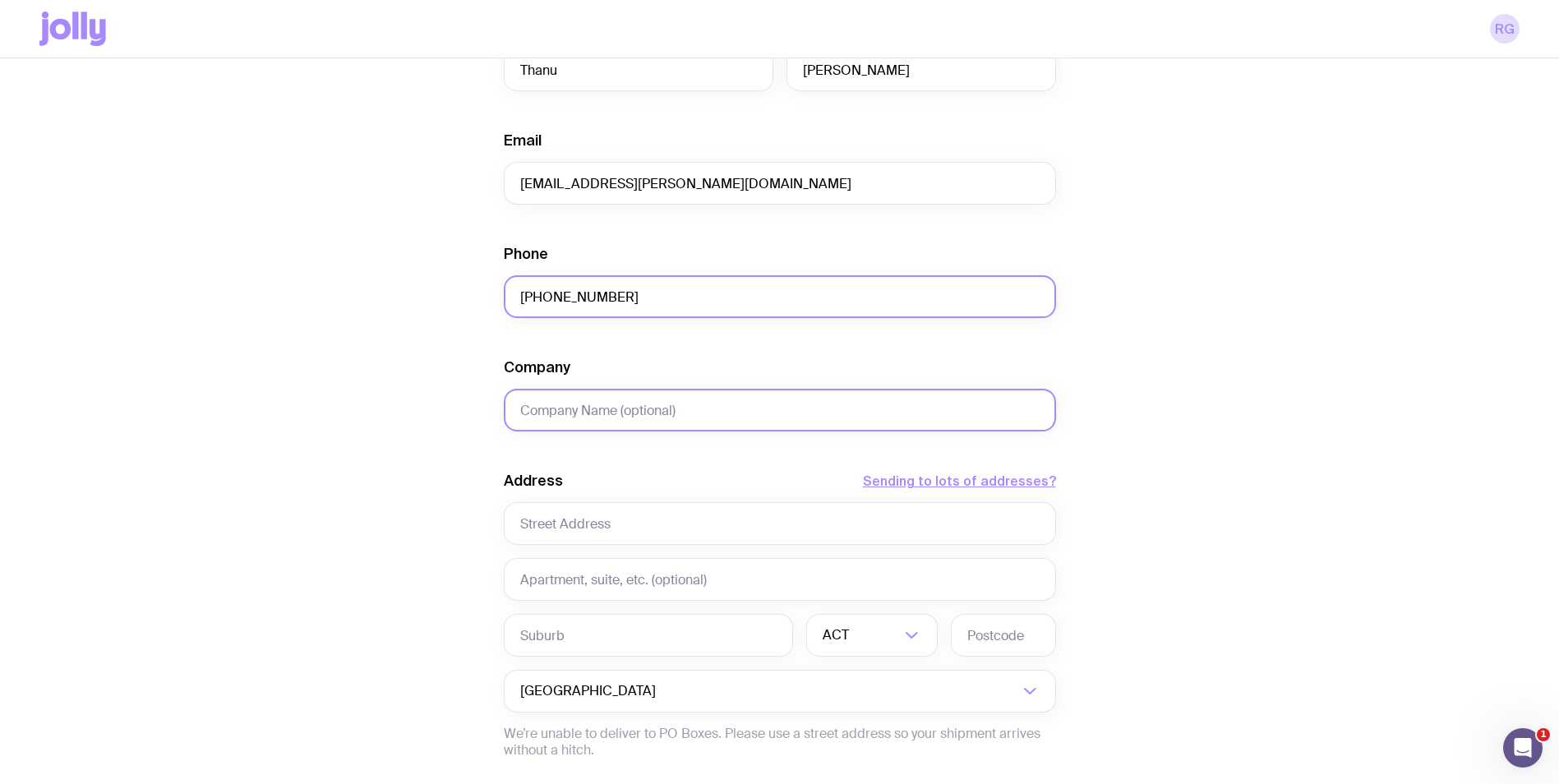
scroll to position [411, 0]
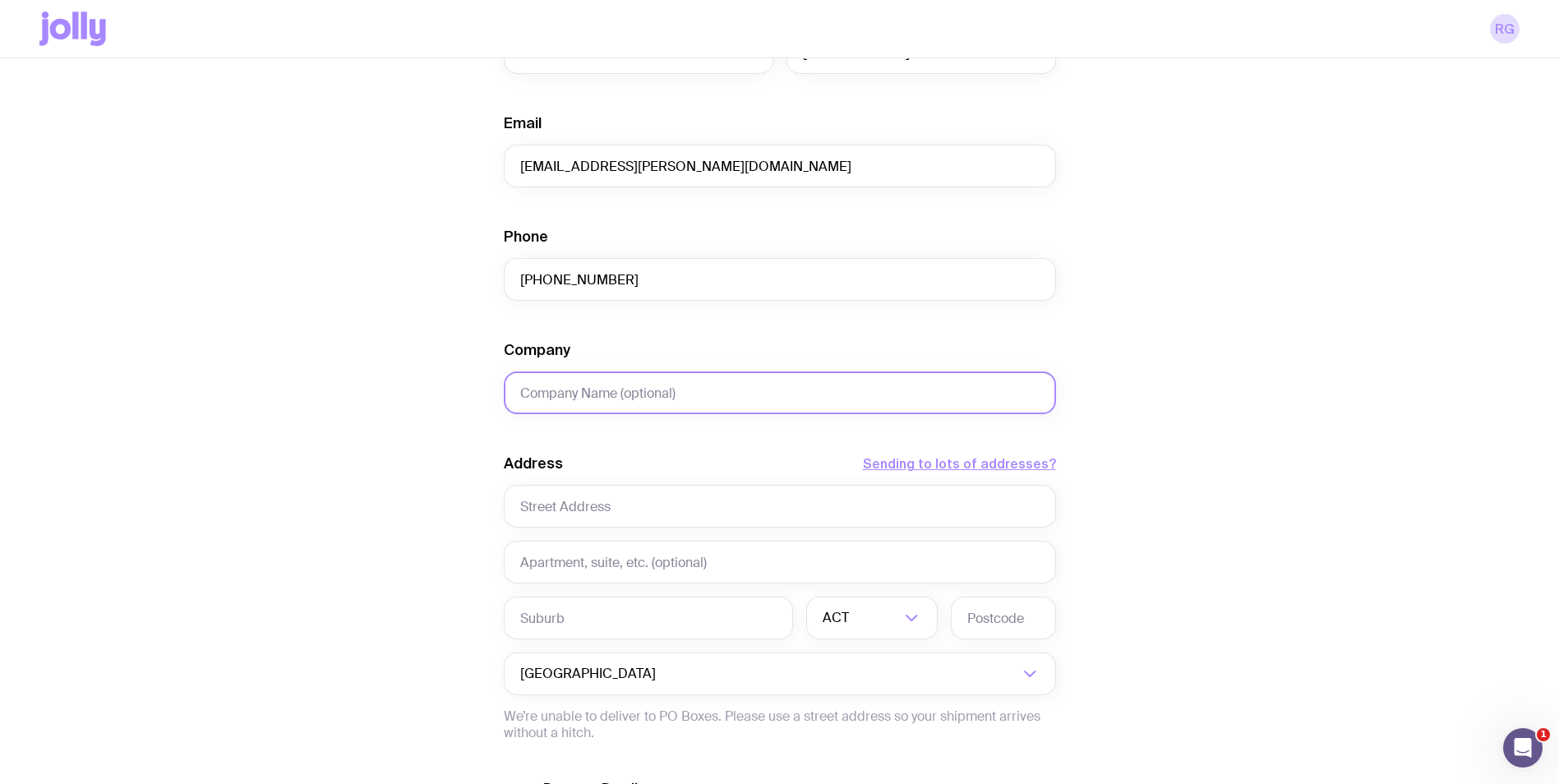
click at [715, 404] on input "Company" at bounding box center [779, 393] width 552 height 43
type input "Challenger Services Group"
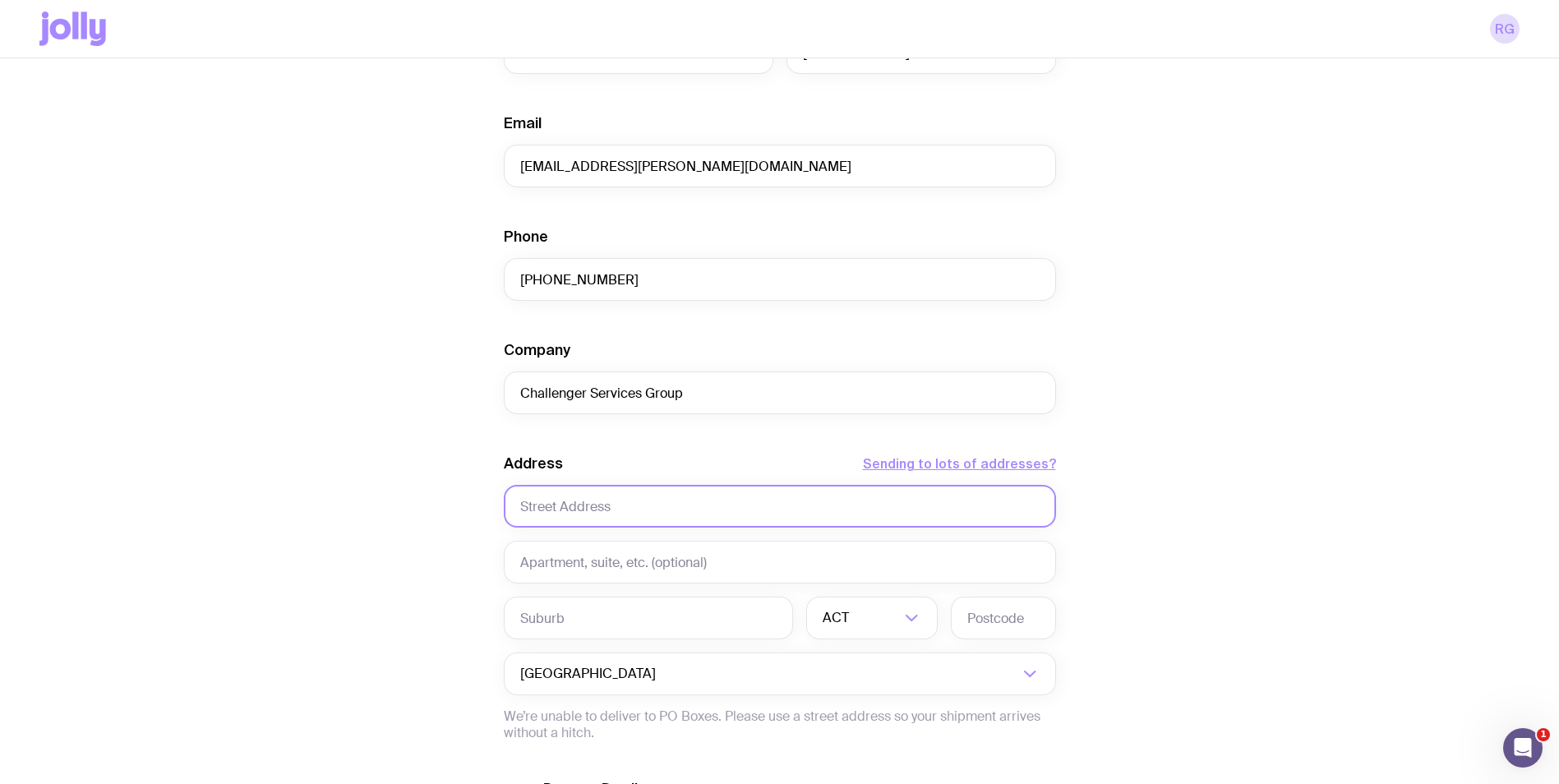
click at [732, 495] on input "text" at bounding box center [779, 506] width 552 height 43
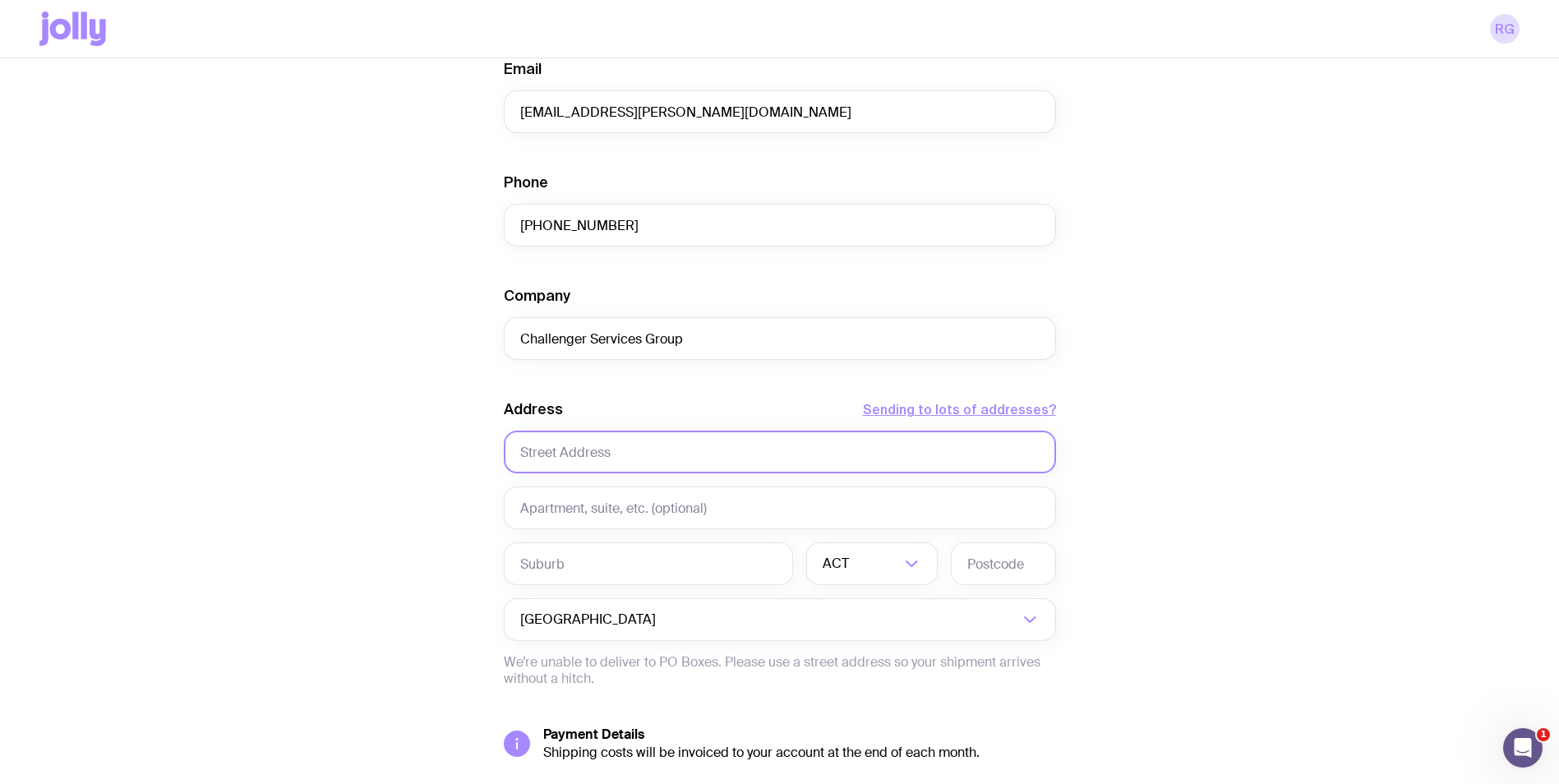
scroll to position [575, 0]
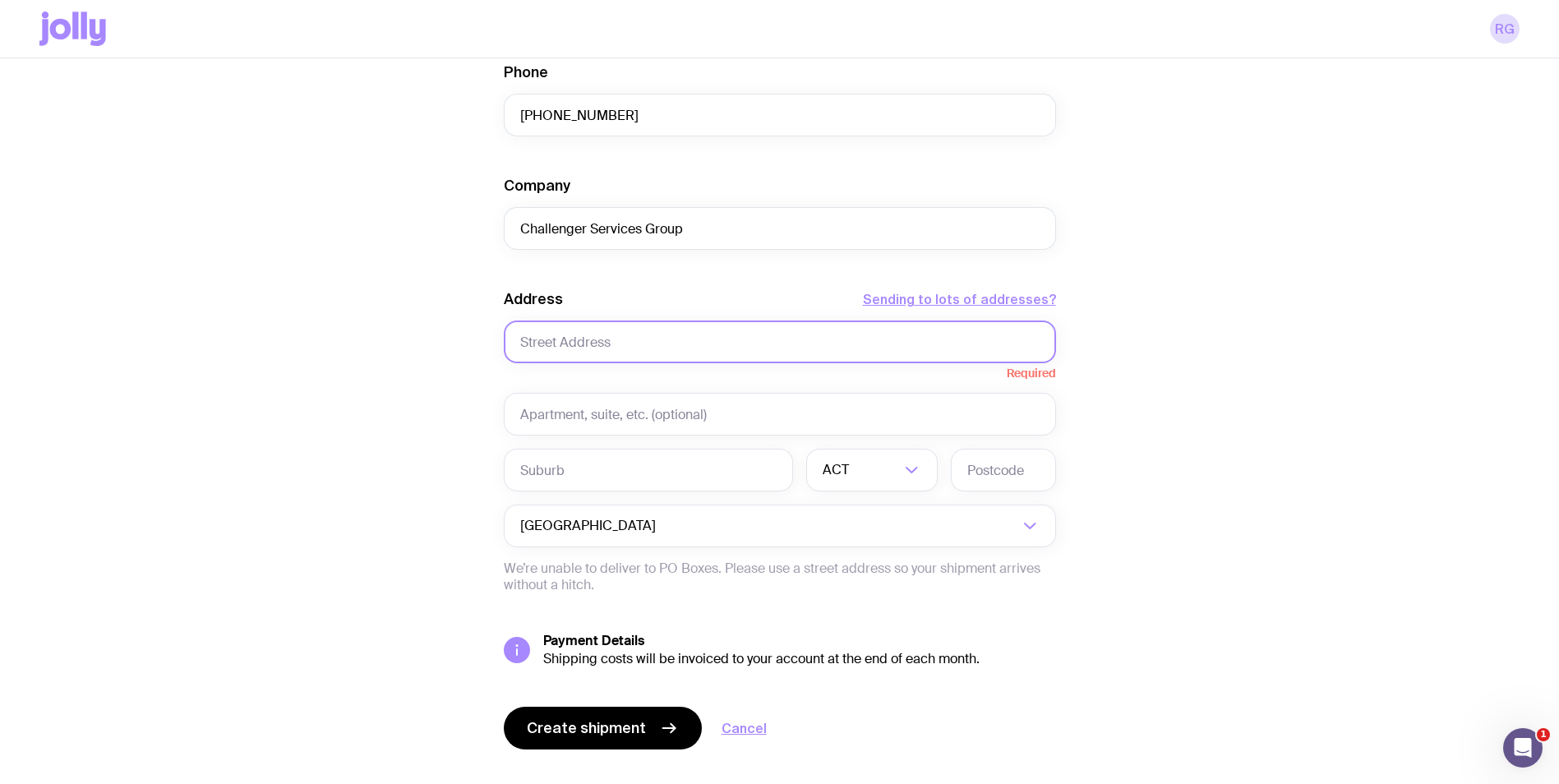
click at [579, 345] on input "text" at bounding box center [779, 342] width 552 height 43
click at [619, 332] on input "text" at bounding box center [779, 342] width 552 height 43
paste input "[STREET_ADDRESS]. [GEOGRAPHIC_DATA] 4215"
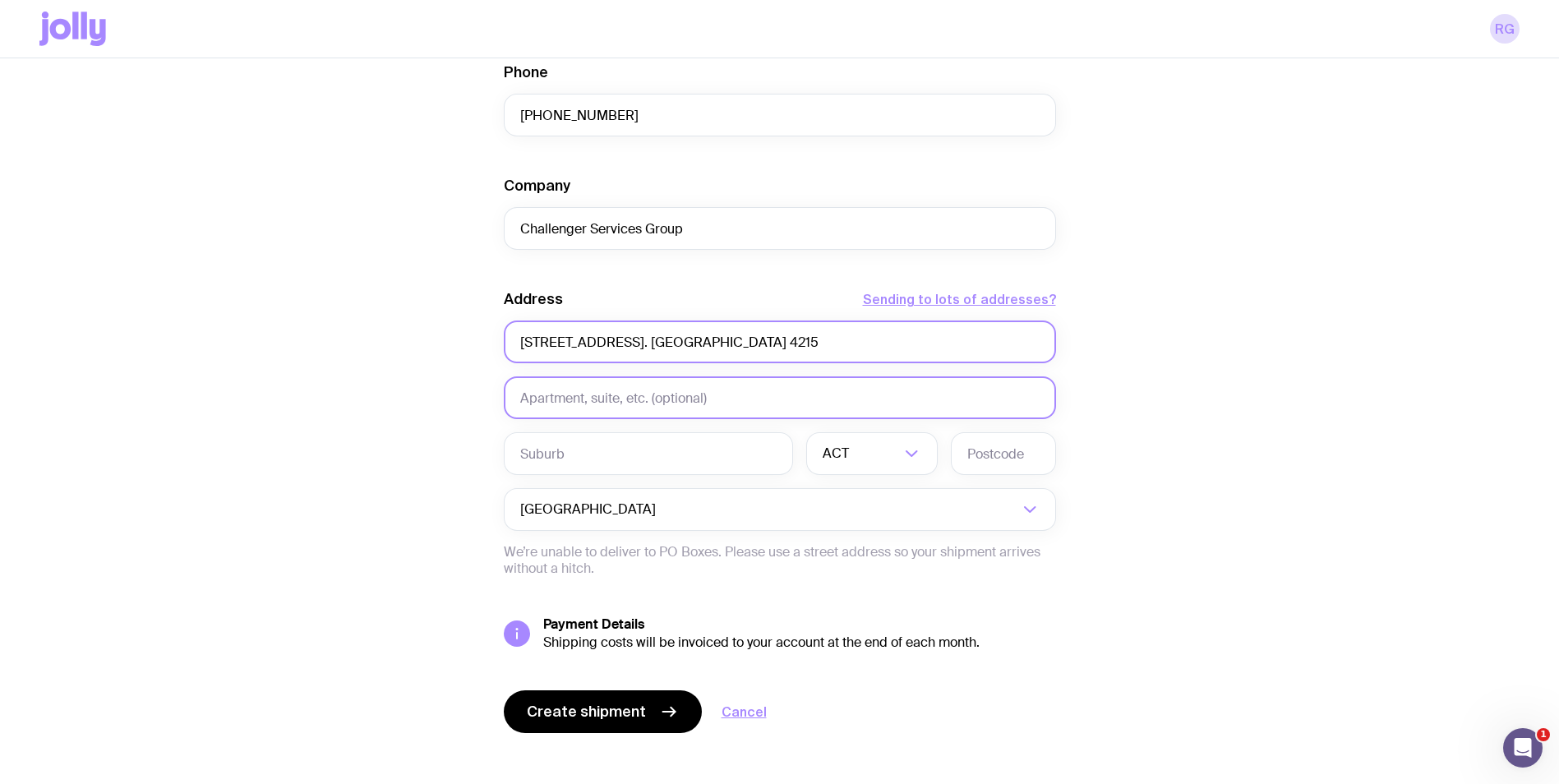
type input "[STREET_ADDRESS]. [GEOGRAPHIC_DATA] 4215"
click at [658, 387] on input "text" at bounding box center [779, 398] width 552 height 43
type input "4"
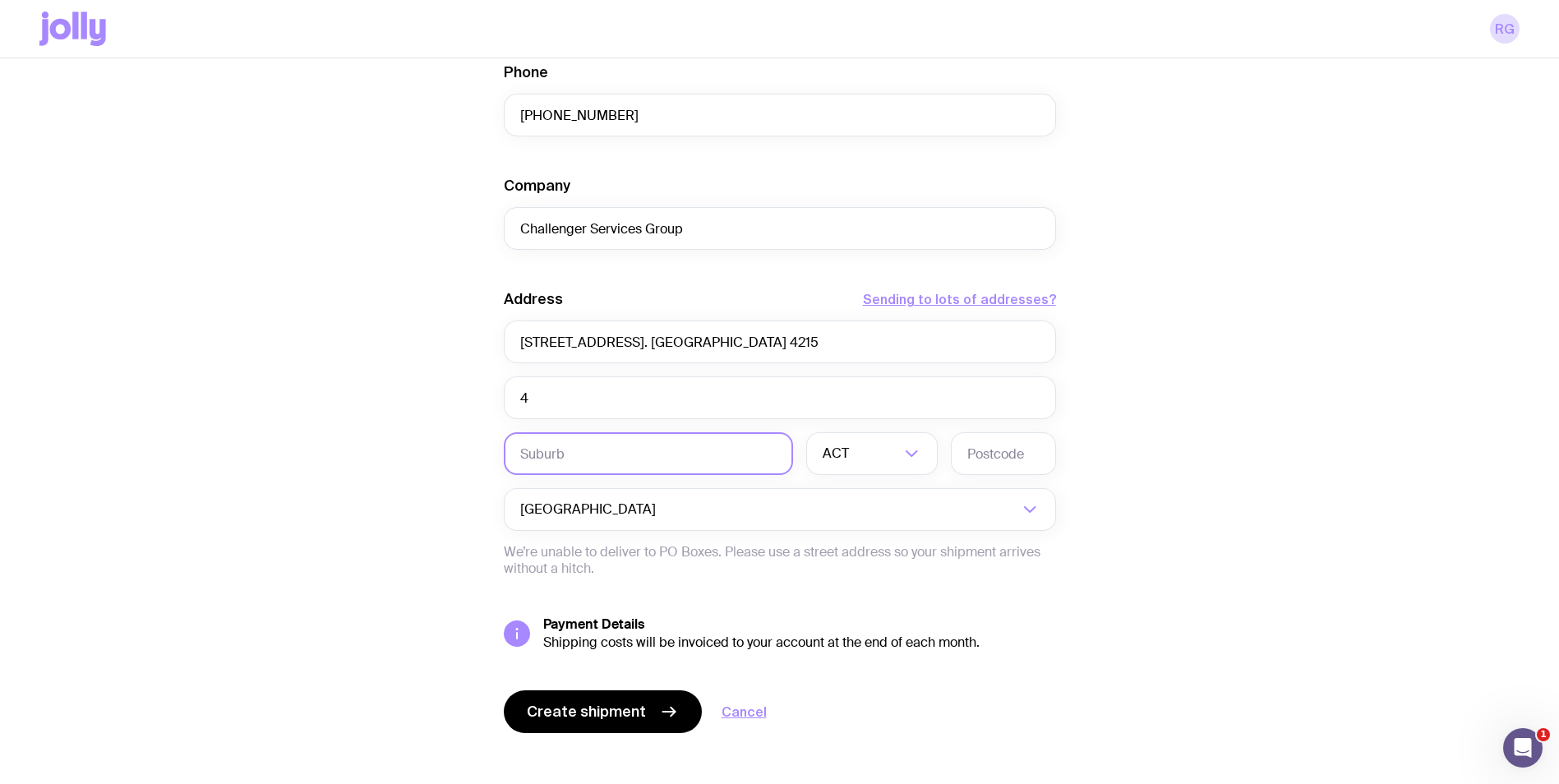
click at [664, 450] on input "text" at bounding box center [648, 453] width 290 height 43
type input "[GEOGRAPHIC_DATA]"
click at [889, 461] on input "Search for option" at bounding box center [876, 453] width 48 height 43
click at [863, 602] on li "QLD" at bounding box center [872, 605] width 130 height 35
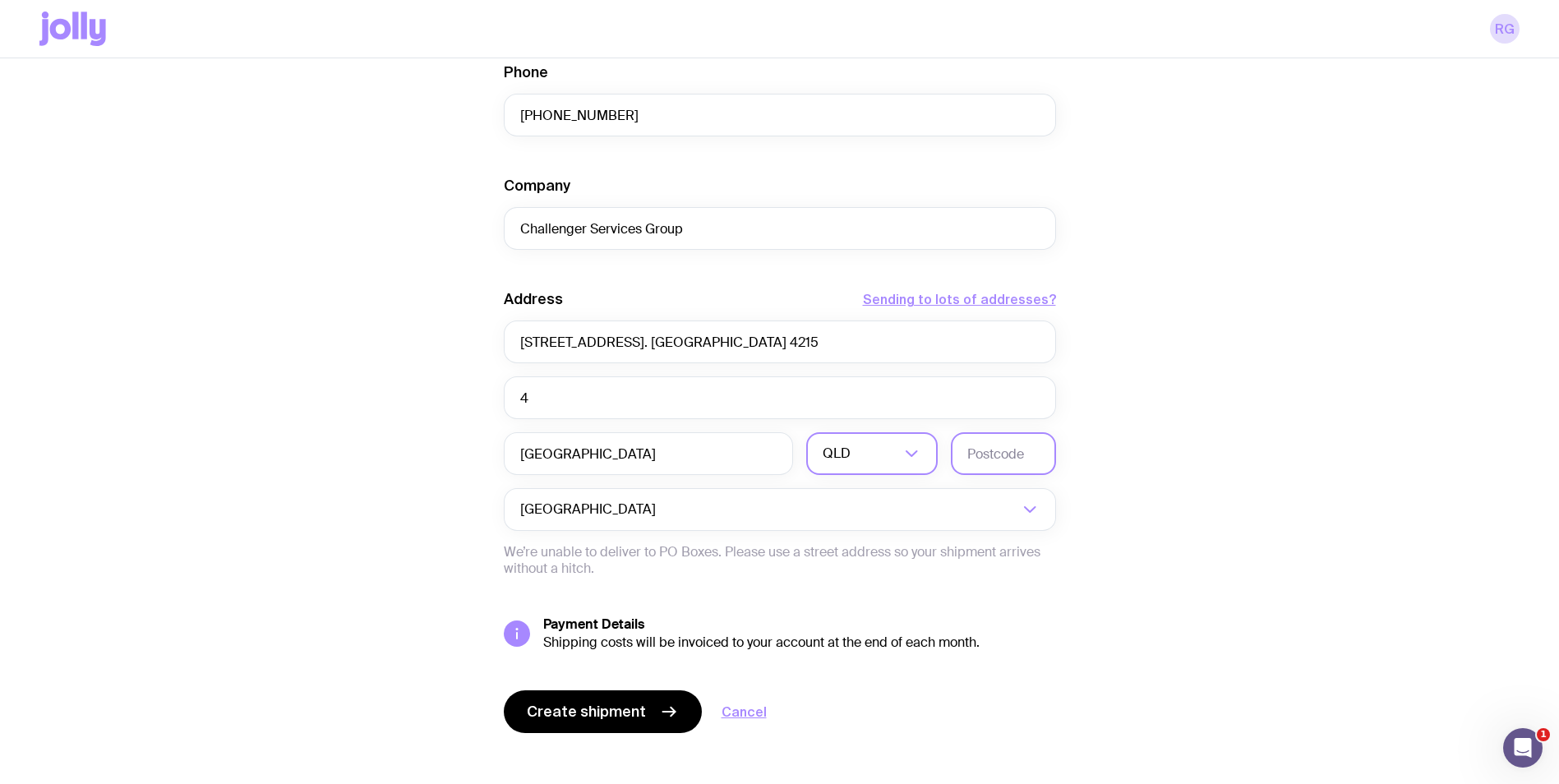
click at [988, 471] on input "text" at bounding box center [1004, 453] width 105 height 43
type input "4215"
click at [1139, 553] on div "Create shipment Shipment details 15 Employee Gift Pack First Name Thanu Last Na…" at bounding box center [779, 174] width 1480 height 1250
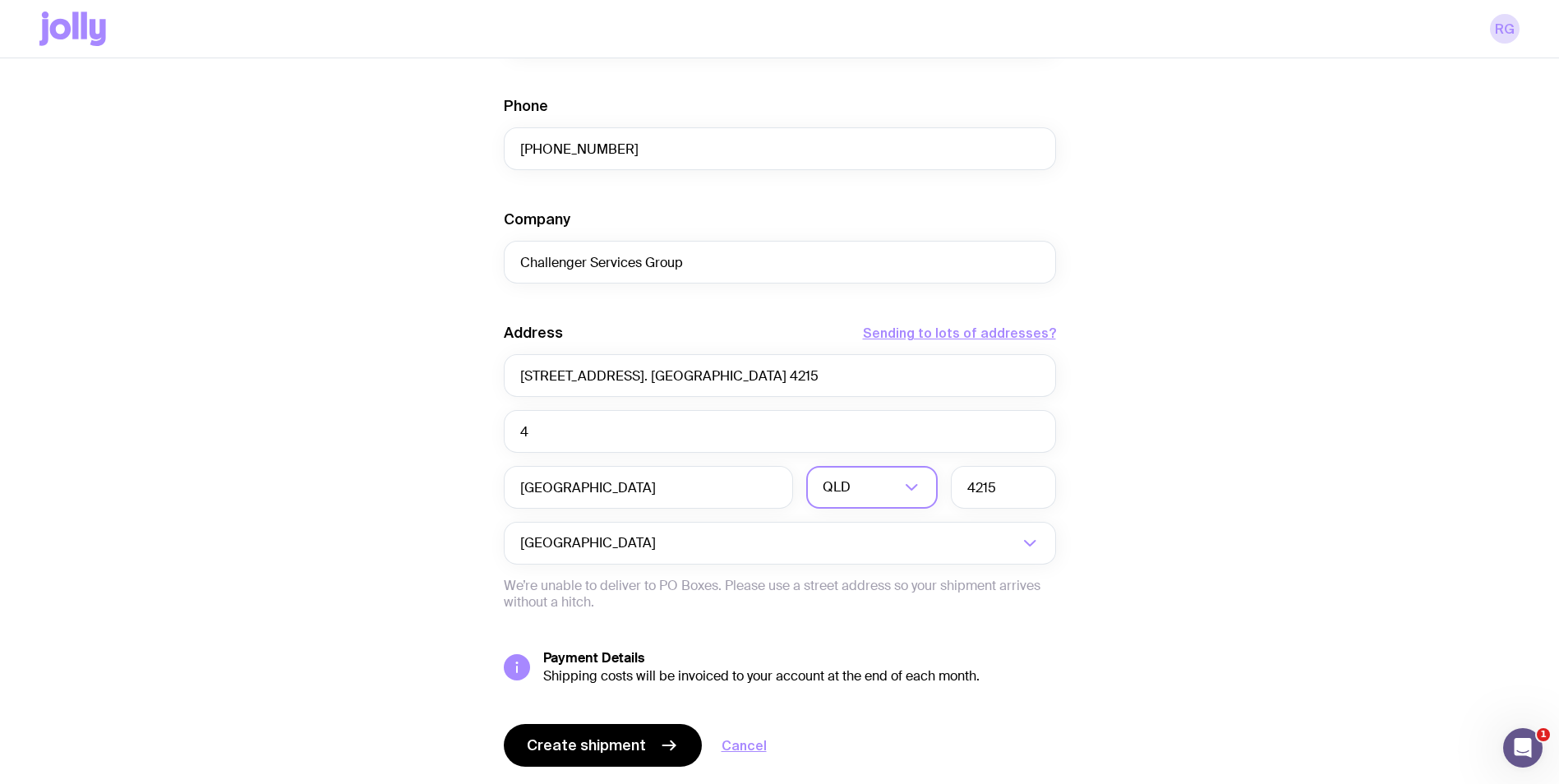
scroll to position [590, 0]
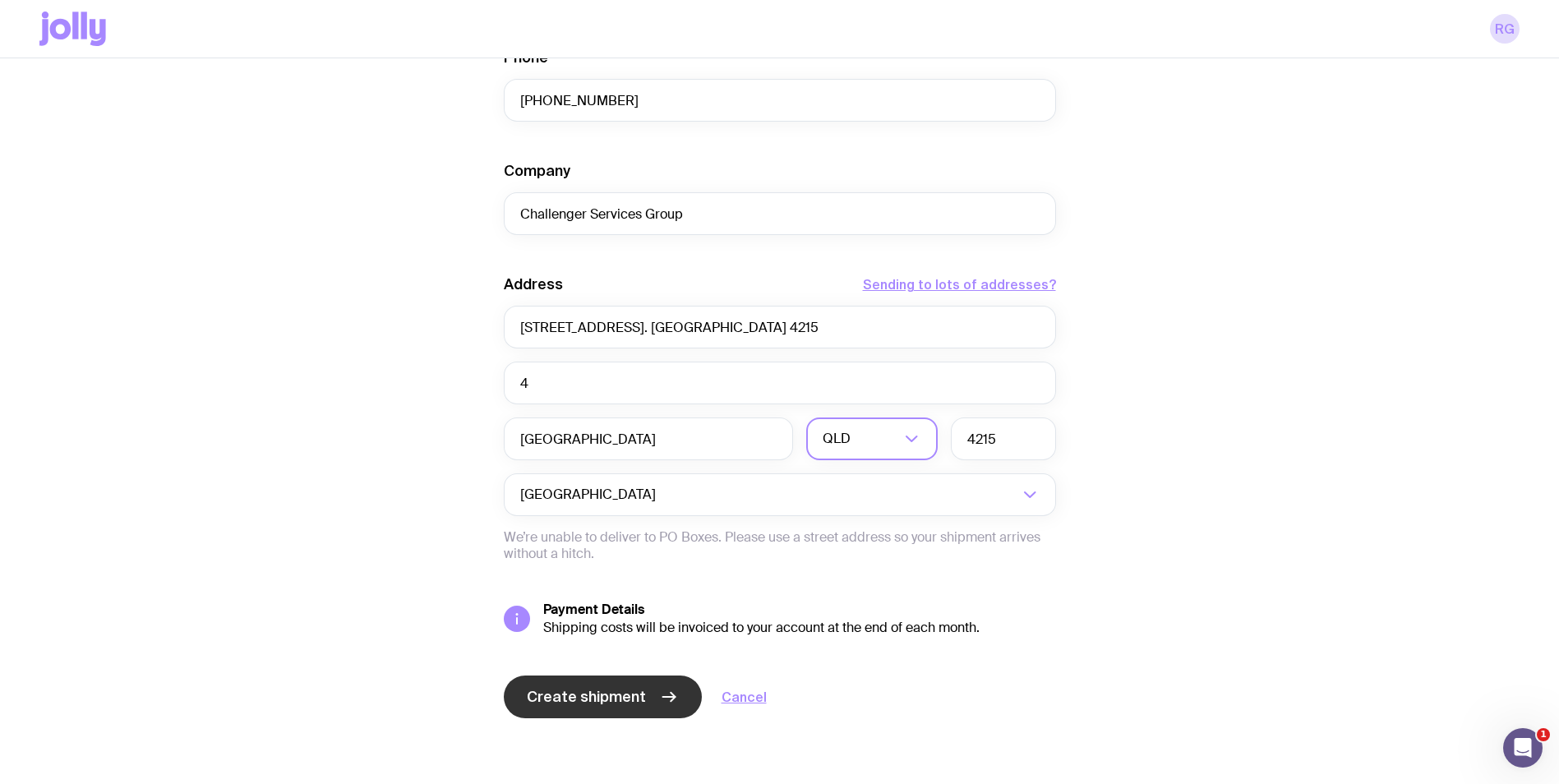
click at [611, 687] on span "Create shipment" at bounding box center [586, 697] width 119 height 20
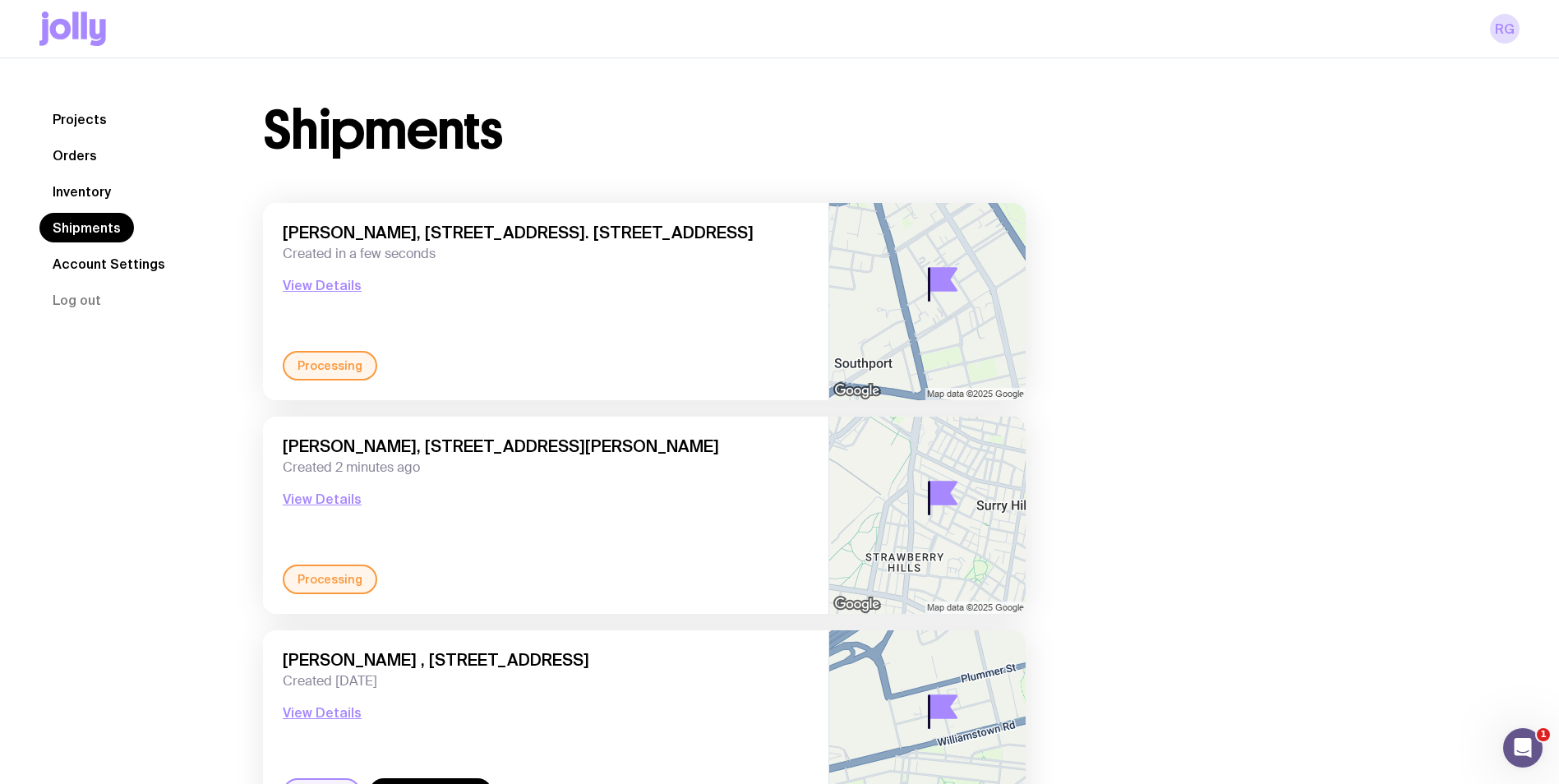
click at [88, 188] on link "Inventory" at bounding box center [81, 192] width 85 height 30
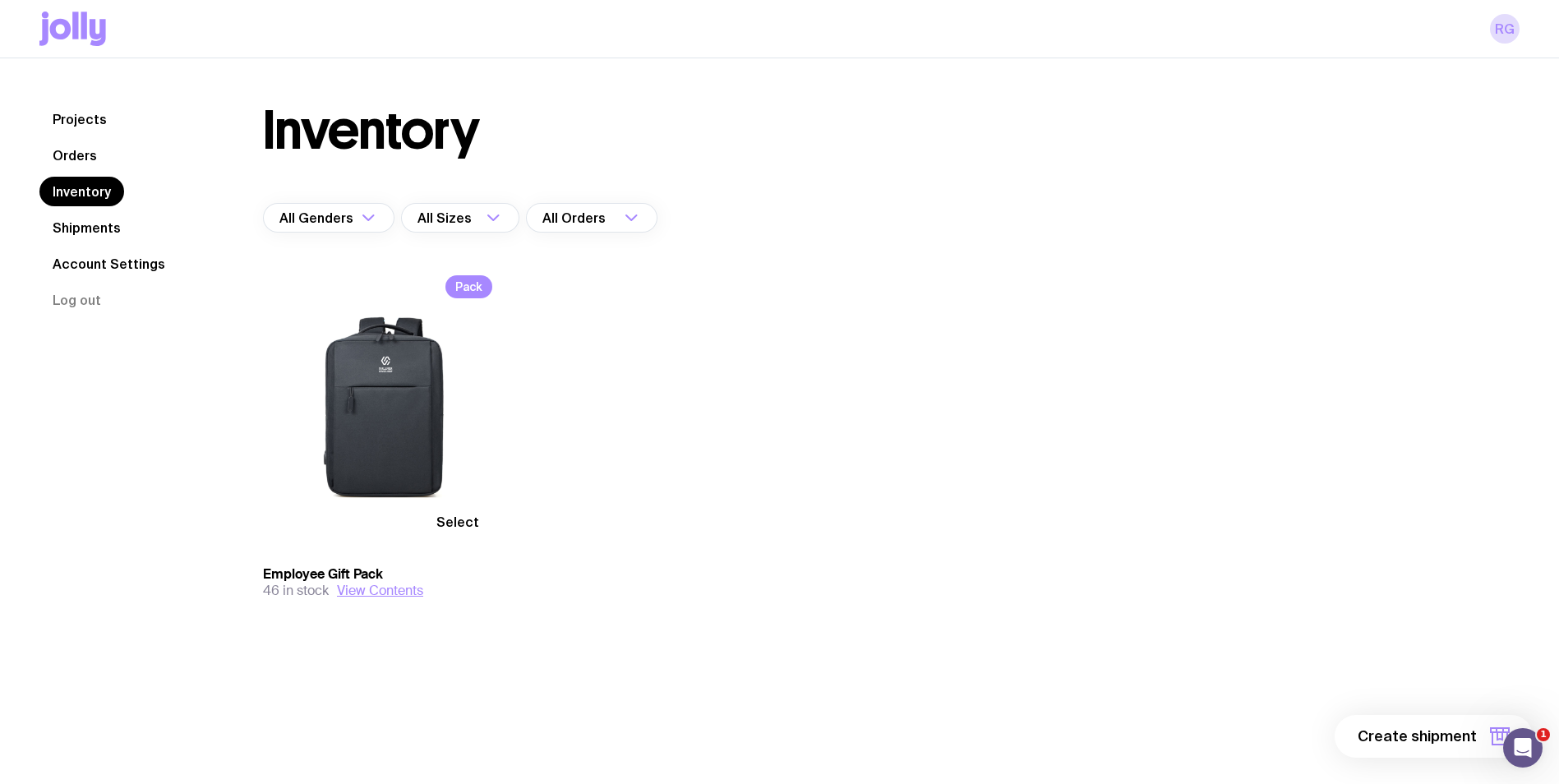
click at [467, 520] on span "Select" at bounding box center [457, 522] width 43 height 16
click at [0, 0] on input "Select" at bounding box center [0, 0] width 0 height 0
click at [1450, 740] on span "1 item" at bounding box center [1456, 736] width 41 height 20
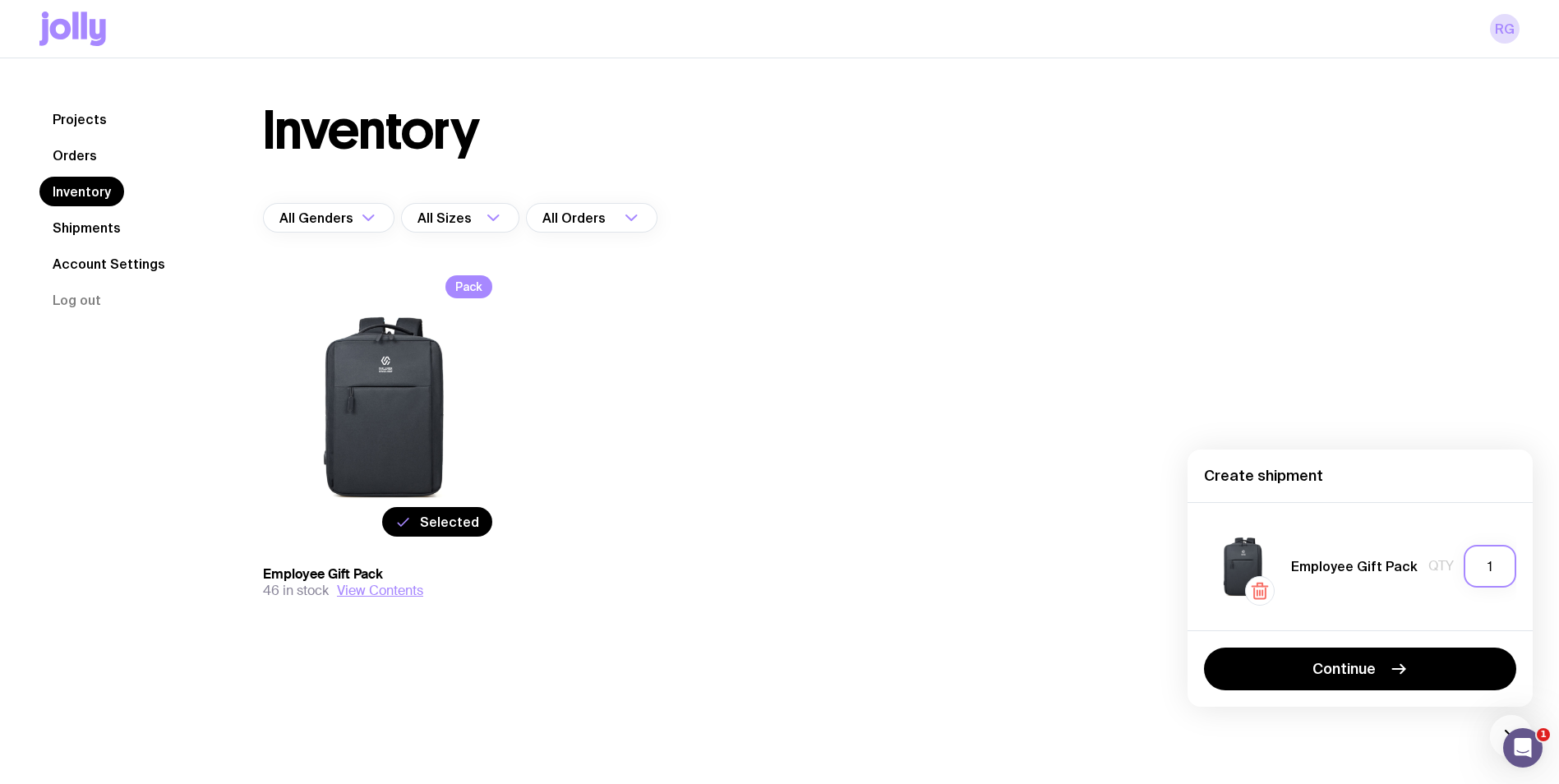
click at [1499, 557] on input "1" at bounding box center [1490, 566] width 53 height 43
type input "2"
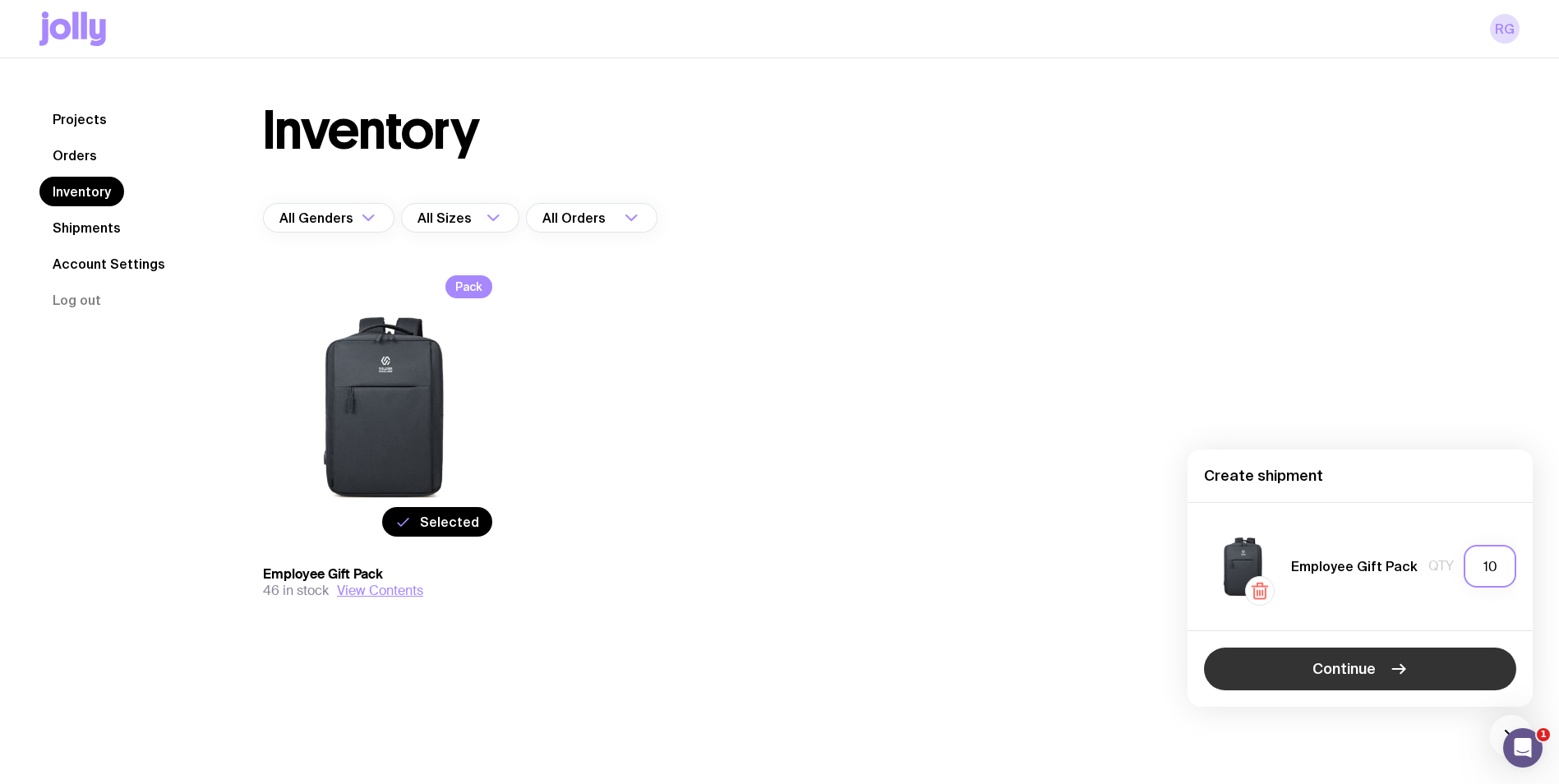
type input "10"
click at [1435, 672] on button "Continue" at bounding box center [1360, 669] width 313 height 43
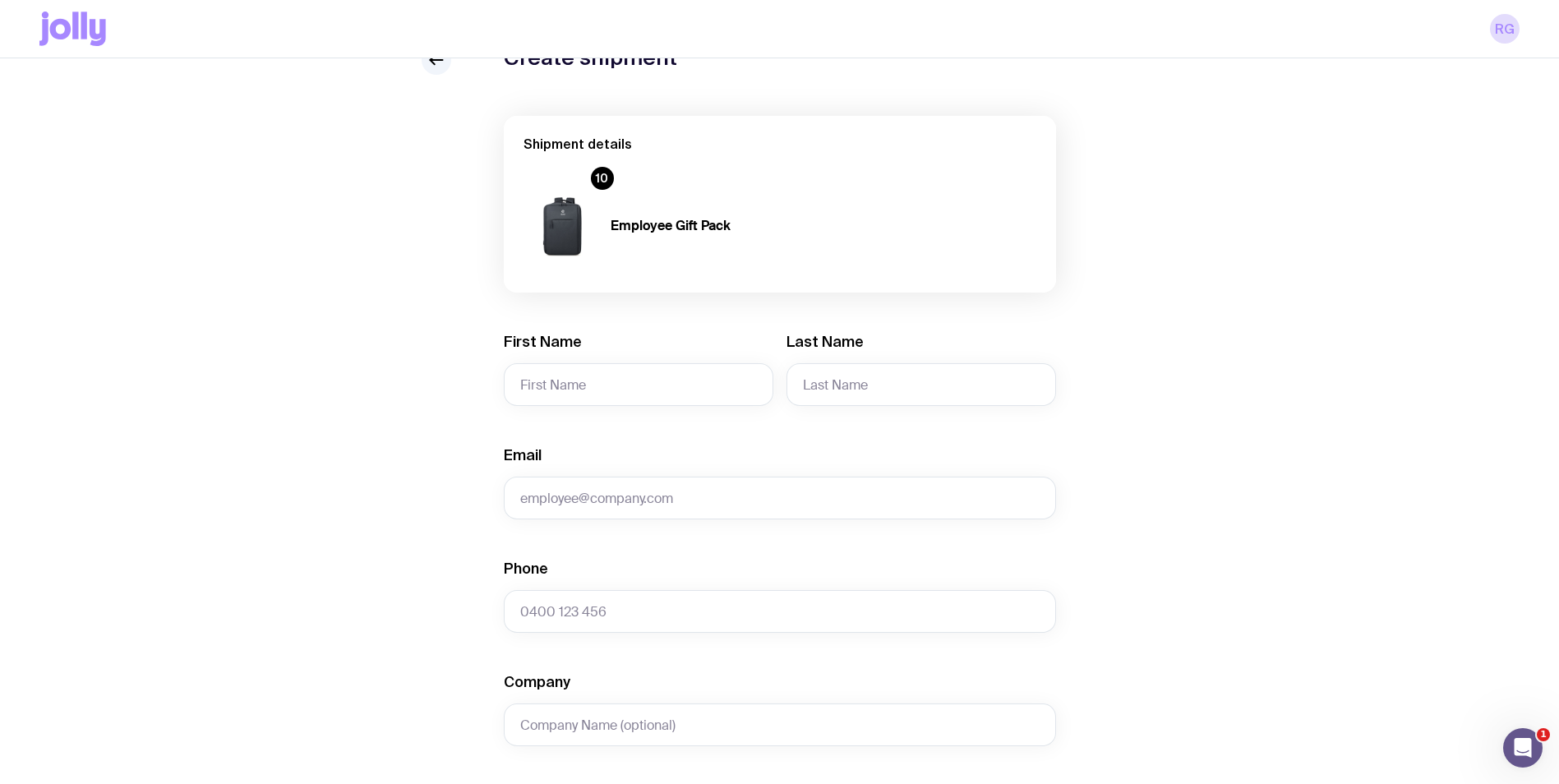
scroll to position [247, 0]
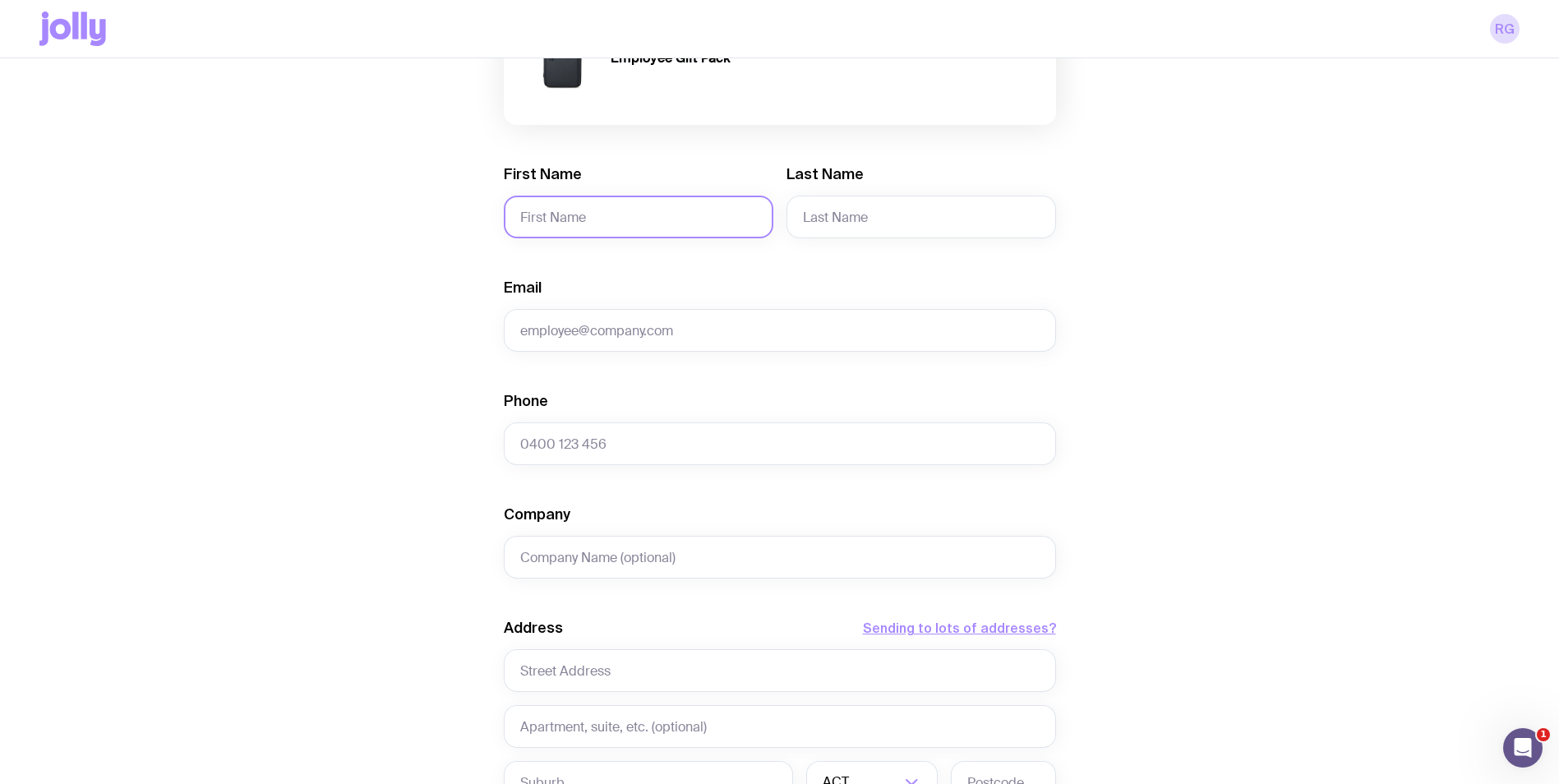
click at [614, 225] on input "First Name" at bounding box center [638, 217] width 270 height 43
type input "[PERSON_NAME]"
click at [950, 233] on input "Last Name" at bounding box center [921, 217] width 270 height 43
type input "Adraktas"
type input "[PERSON_NAME][EMAIL_ADDRESS][PERSON_NAME][PERSON_NAME][DOMAIN_NAME]"
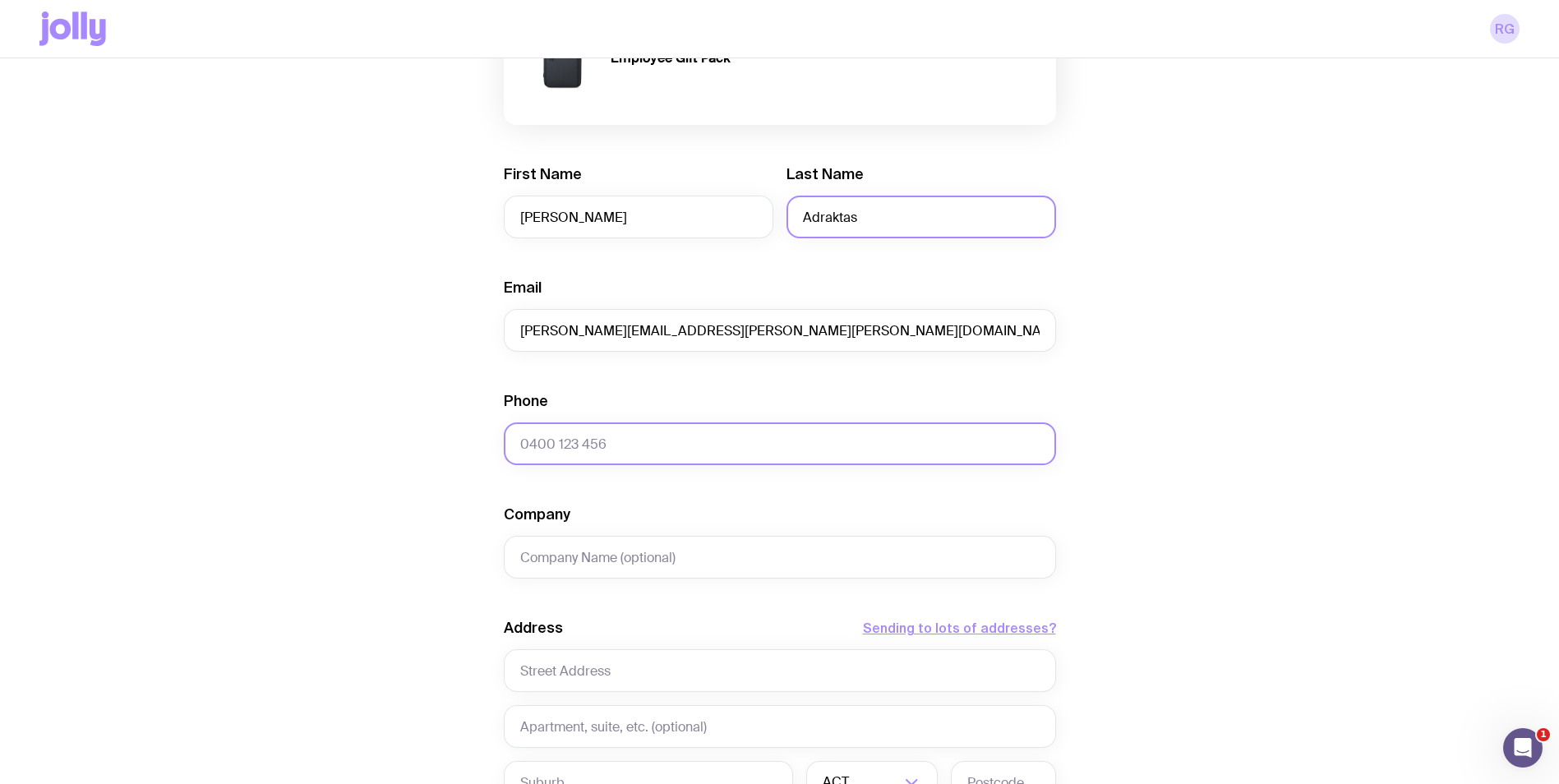
type input "0426264589"
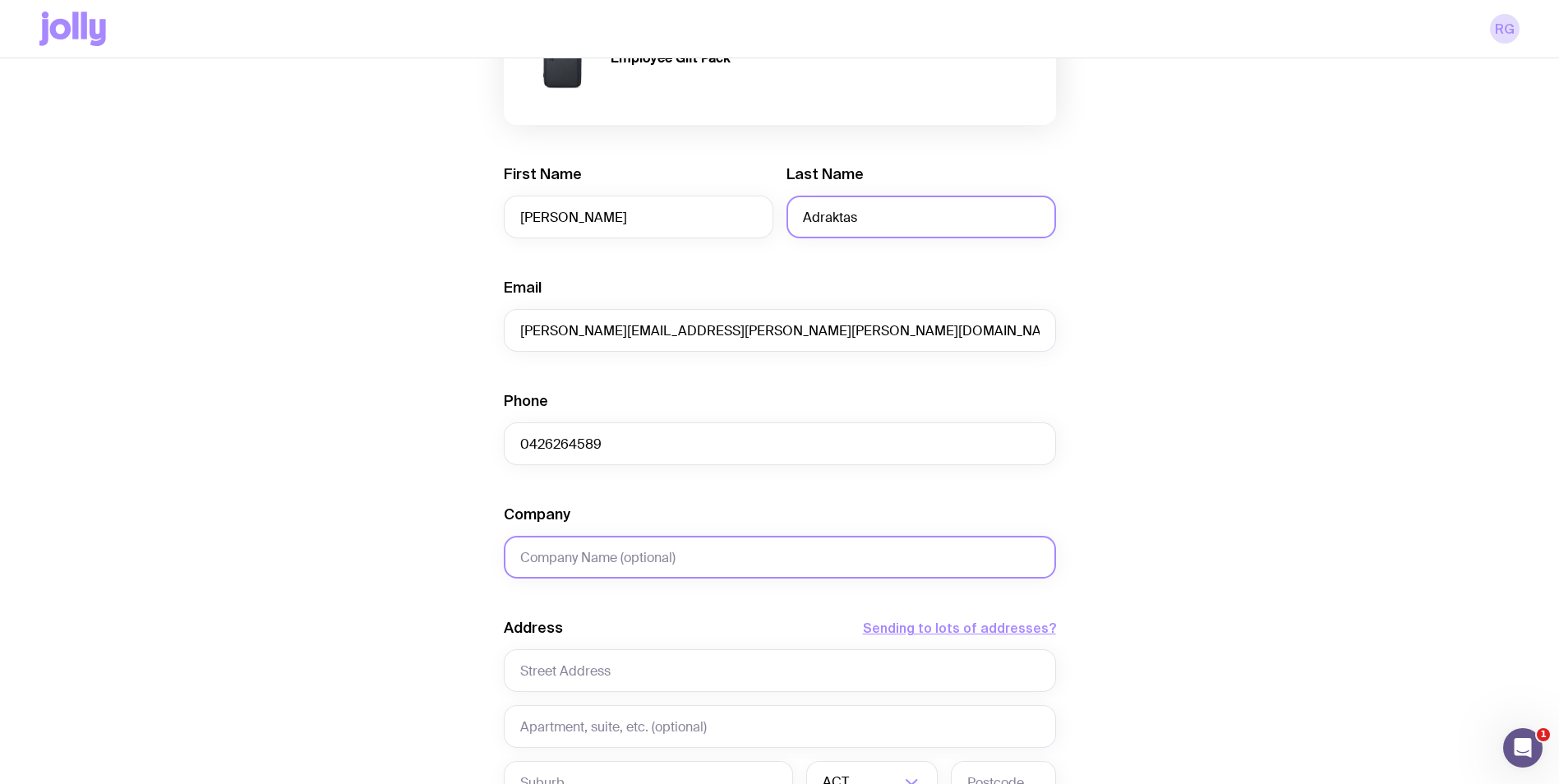
type input "Challenger Services Group"
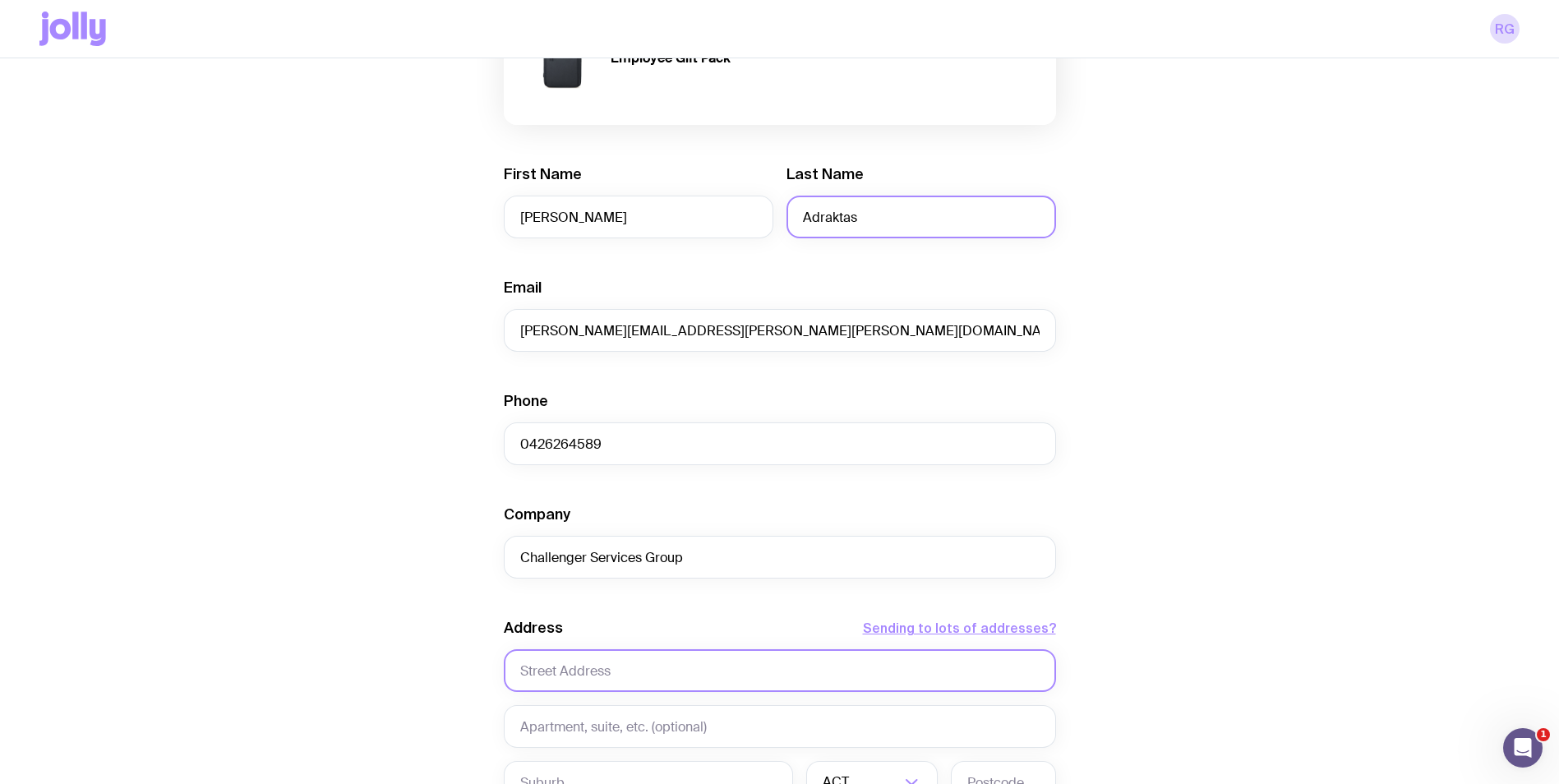
type input "[STREET_ADDRESS]"
type input "2"
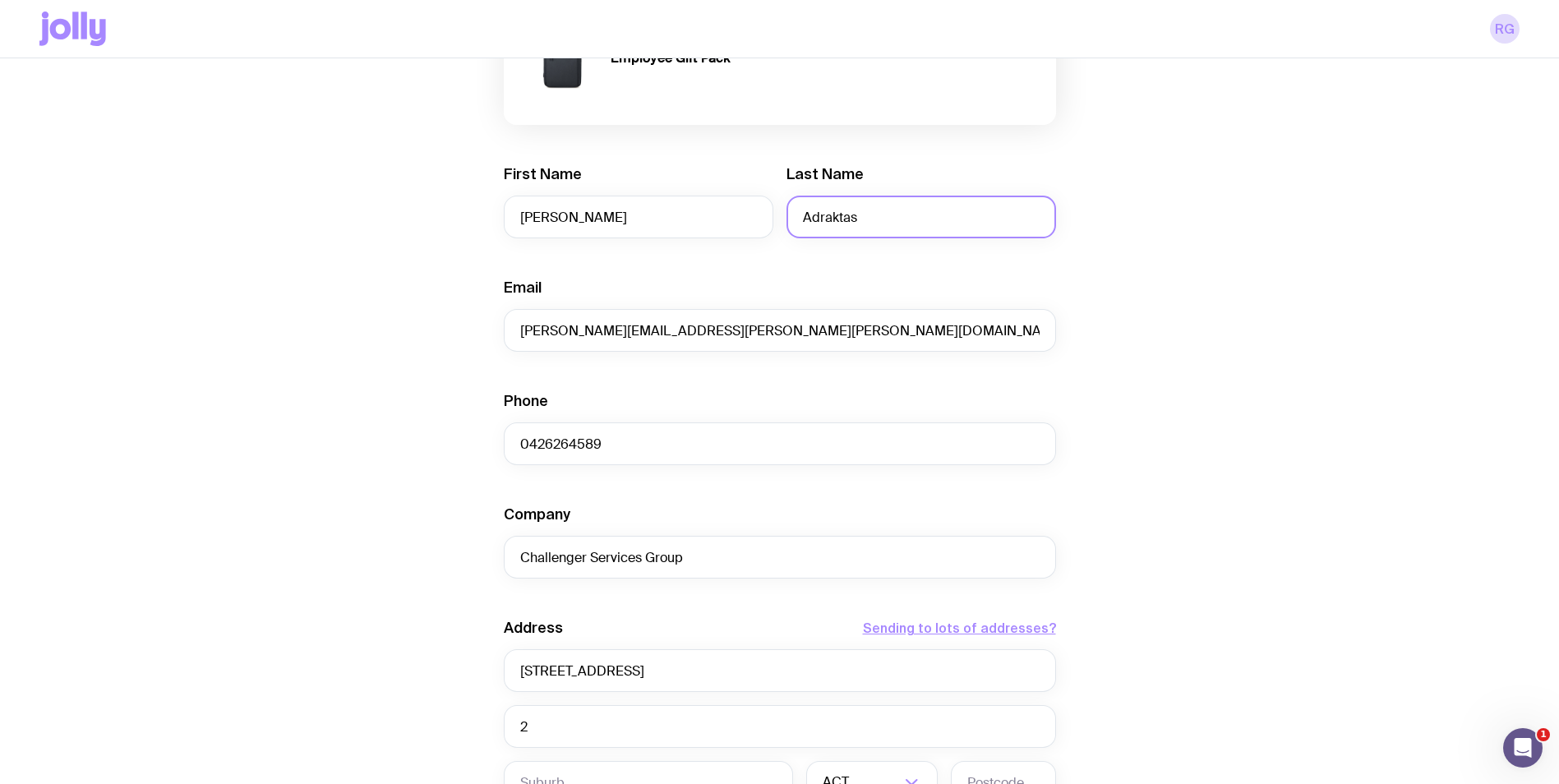
type input "[GEOGRAPHIC_DATA]"
type input "3207"
click at [693, 327] on input "[PERSON_NAME][EMAIL_ADDRESS][PERSON_NAME][PERSON_NAME][DOMAIN_NAME]" at bounding box center [779, 331] width 552 height 43
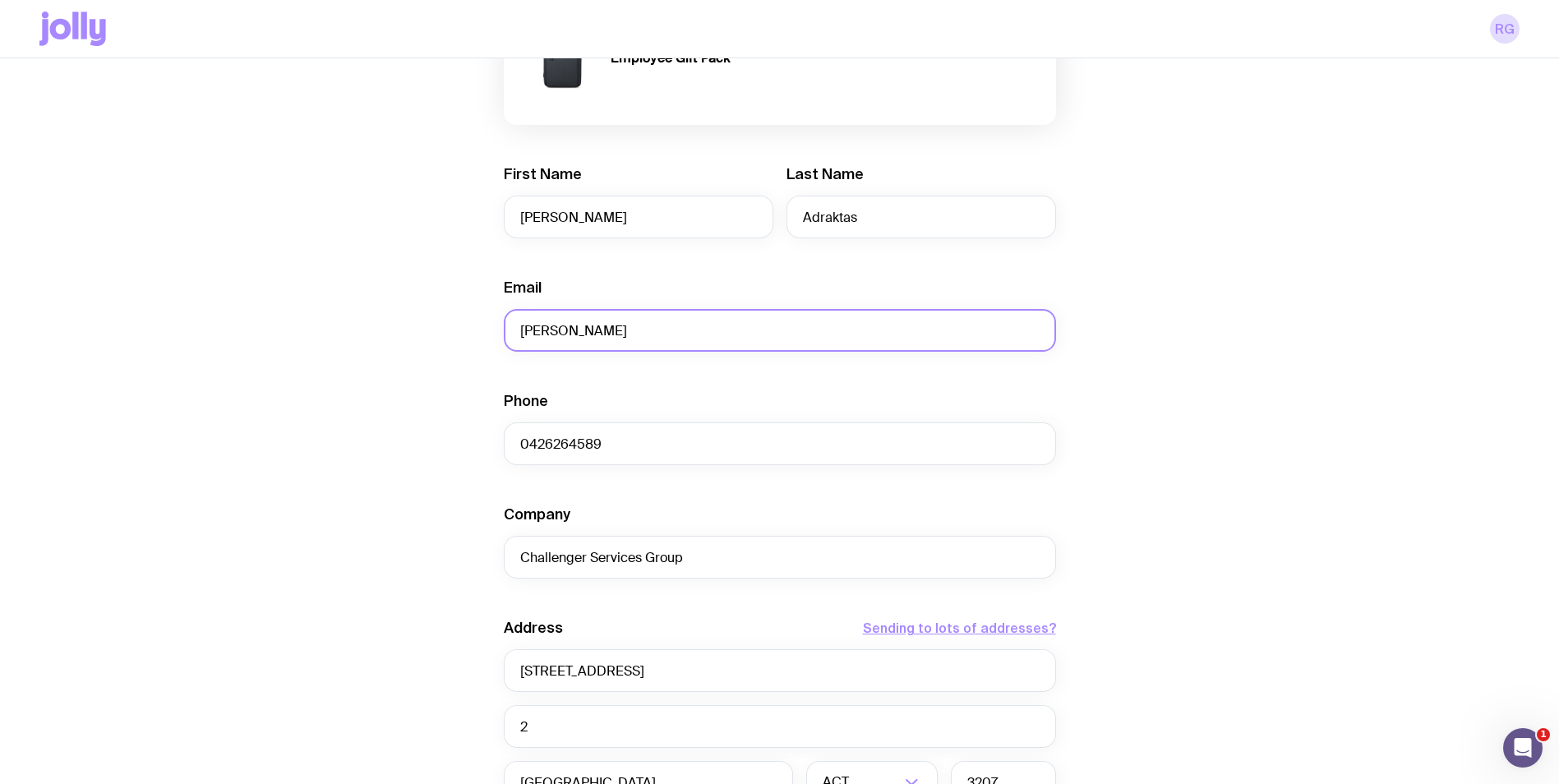
type input "nick@"
click at [693, 332] on input "nick@" at bounding box center [779, 331] width 552 height 43
click at [637, 335] on input "nick@" at bounding box center [779, 331] width 552 height 43
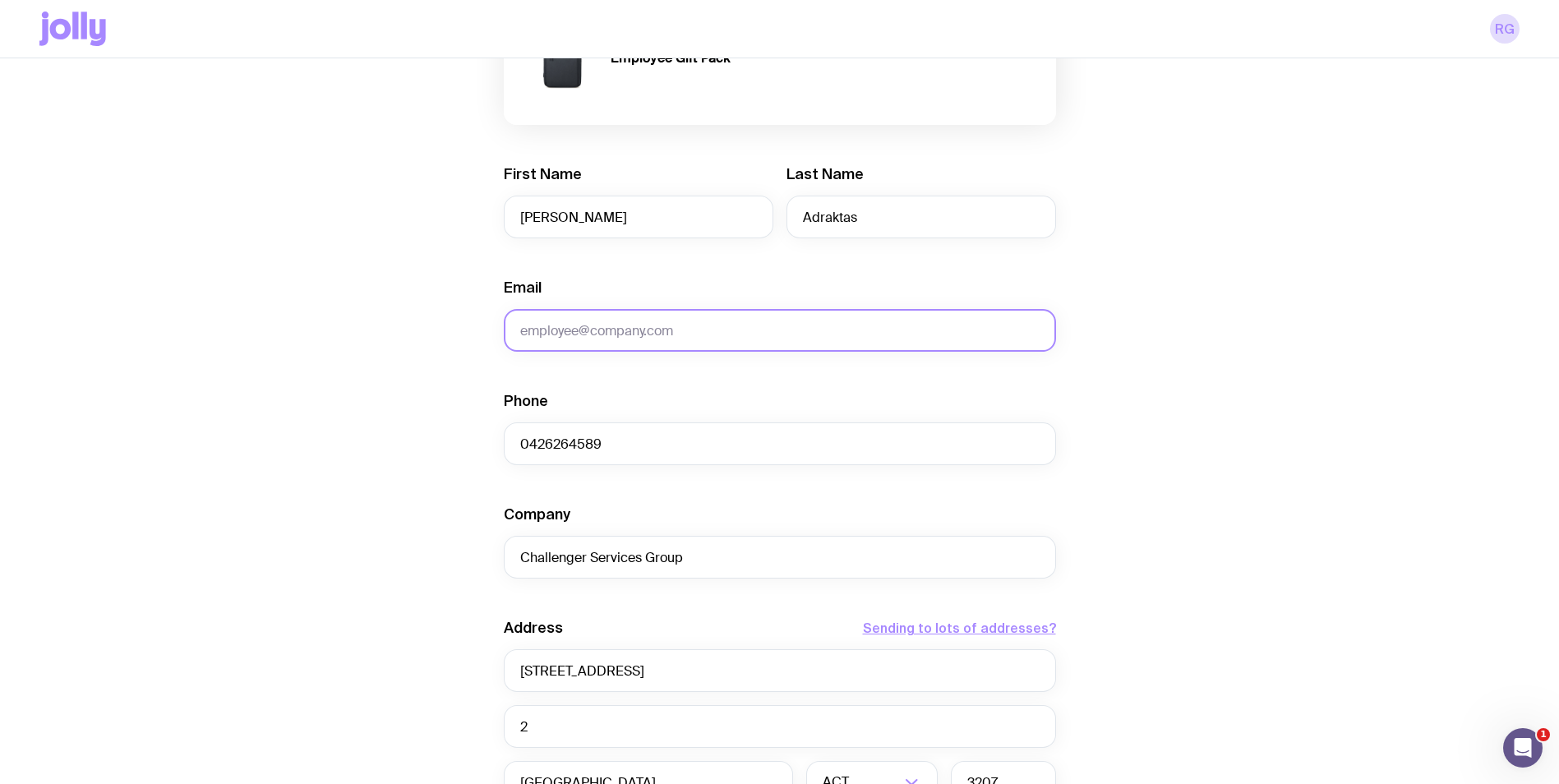
click at [689, 315] on input "Email" at bounding box center [779, 331] width 552 height 43
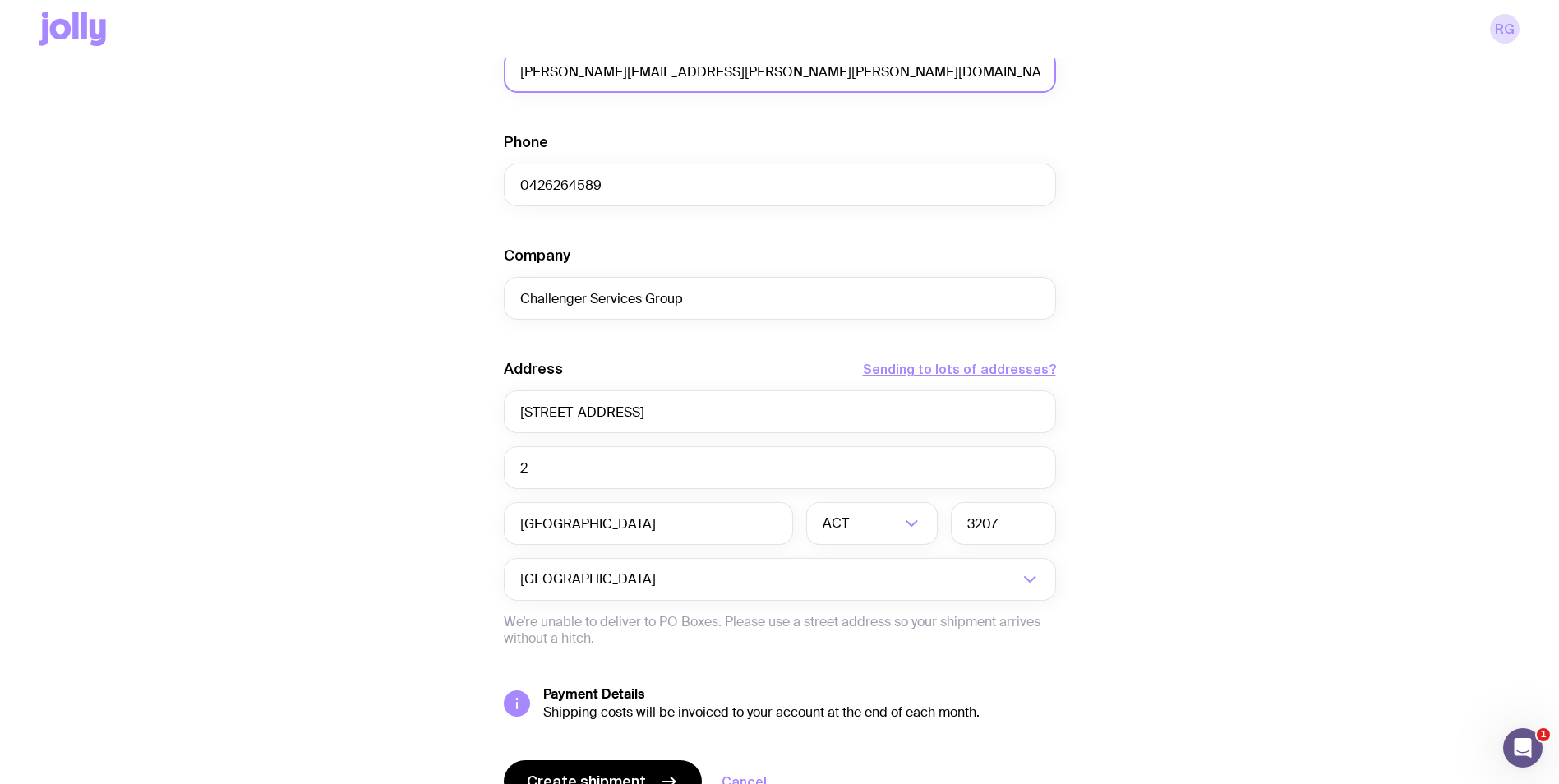
scroll to position [575, 0]
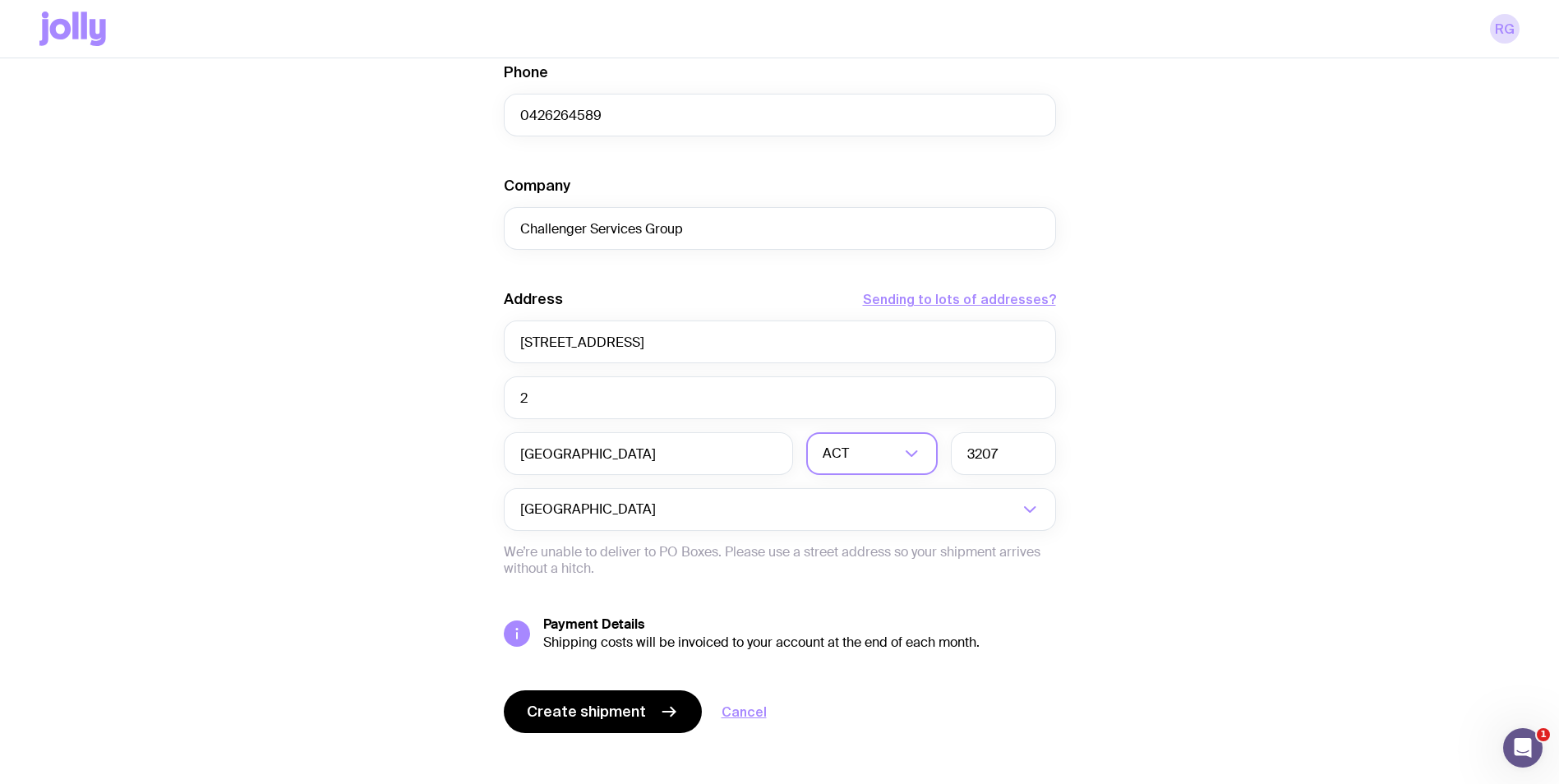
click at [885, 449] on input "Search for option" at bounding box center [876, 453] width 48 height 43
click at [850, 560] on li "VIC" at bounding box center [872, 564] width 130 height 35
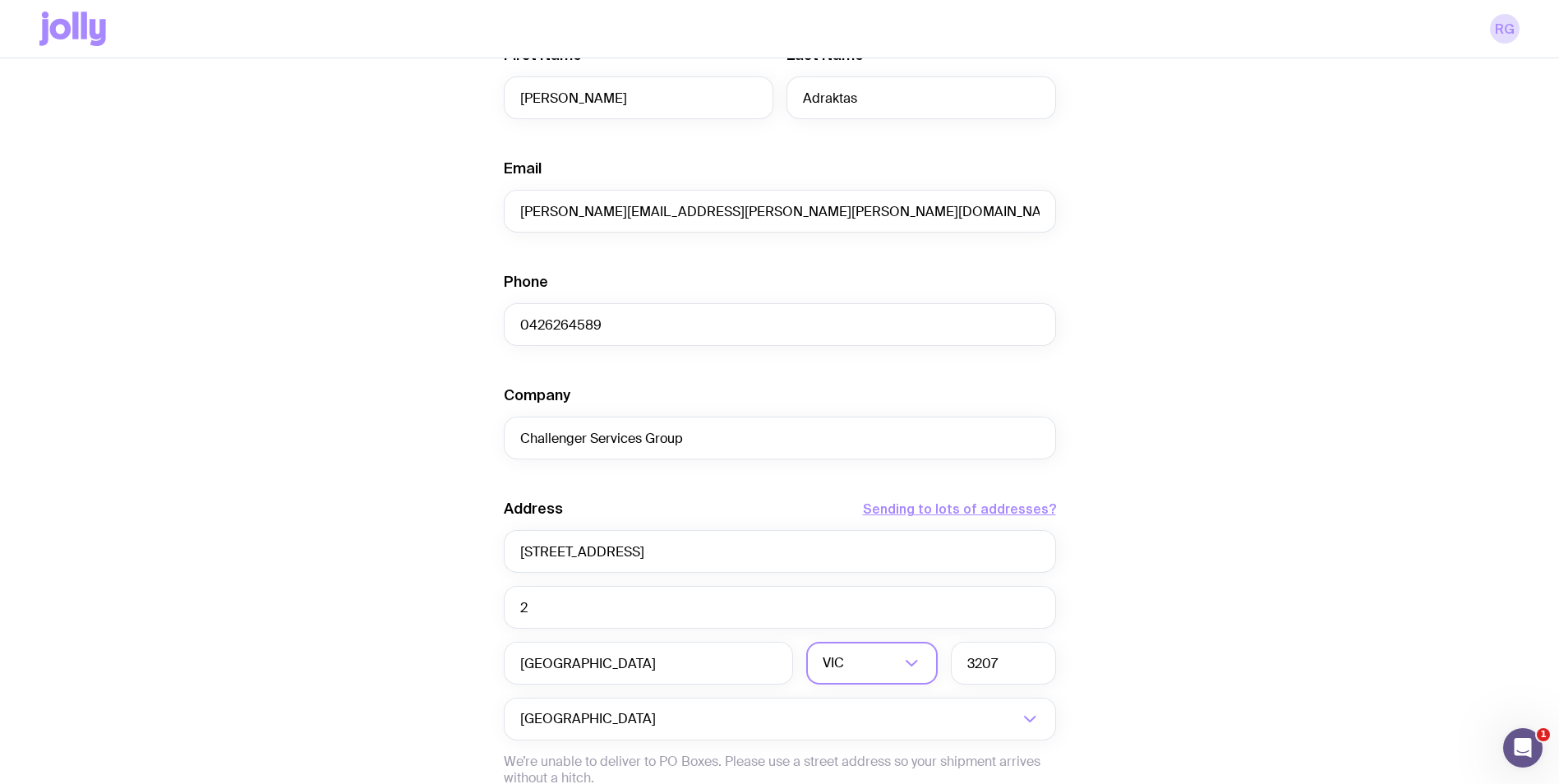
scroll to position [344, 0]
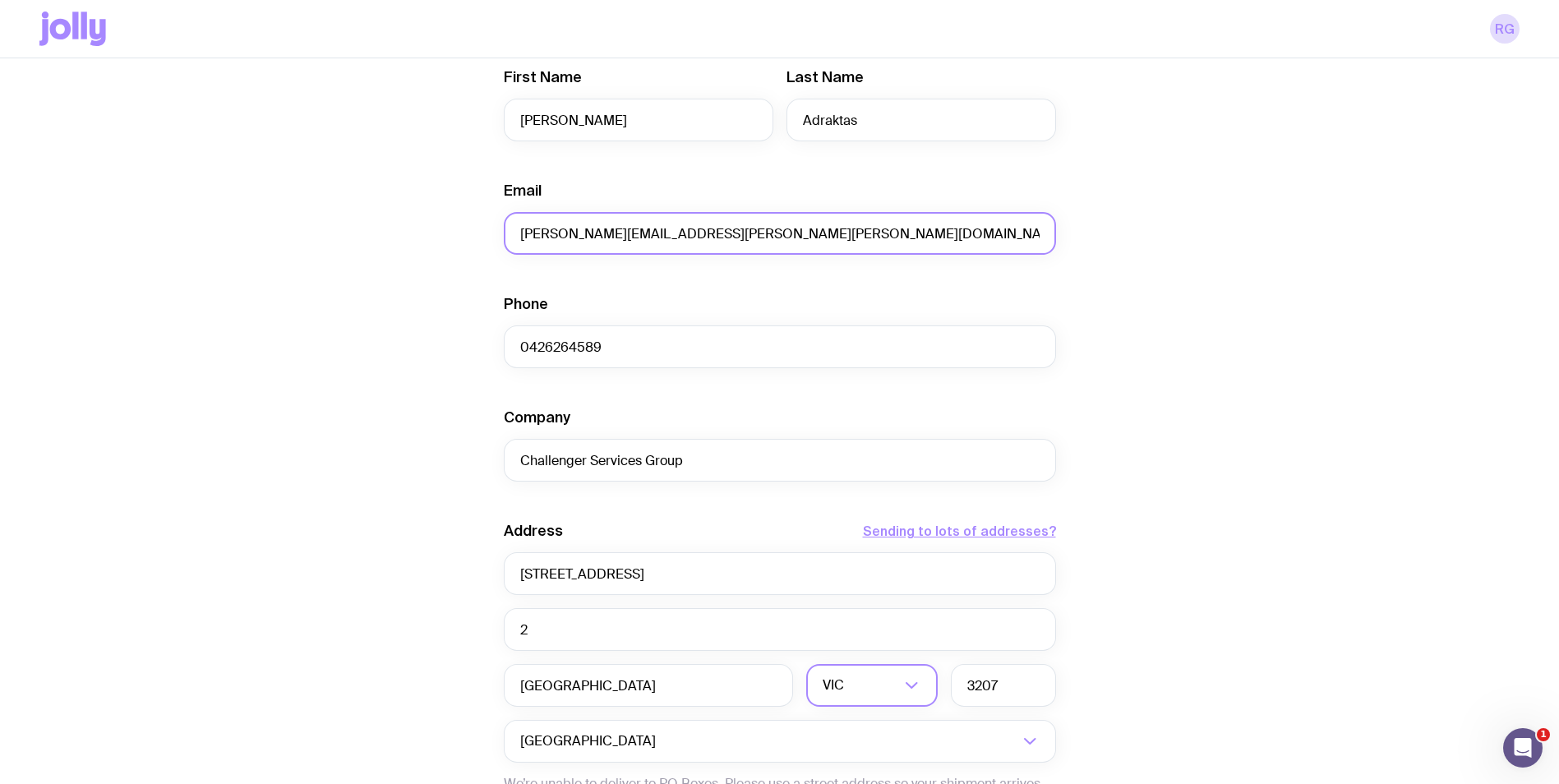
click at [759, 234] on input "[PERSON_NAME][EMAIL_ADDRESS][PERSON_NAME][PERSON_NAME][DOMAIN_NAME]" at bounding box center [779, 234] width 552 height 43
click at [615, 244] on input "nick@" at bounding box center [779, 234] width 552 height 43
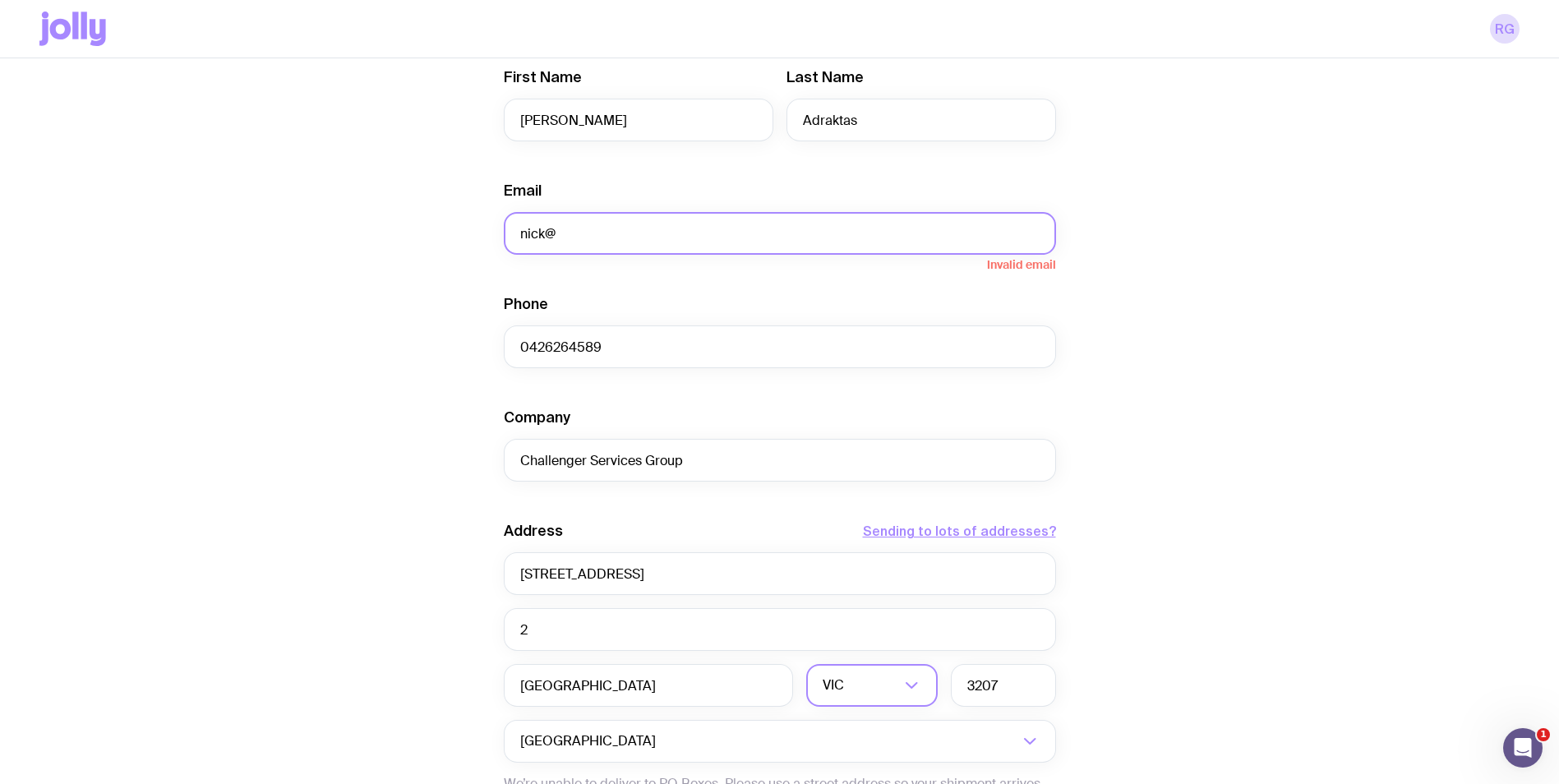
click at [615, 244] on input "nick@" at bounding box center [779, 234] width 552 height 43
paste input ".[EMAIL_ADDRESS][DOMAIN_NAME]"
type input "[PERSON_NAME][EMAIL_ADDRESS][DOMAIN_NAME]"
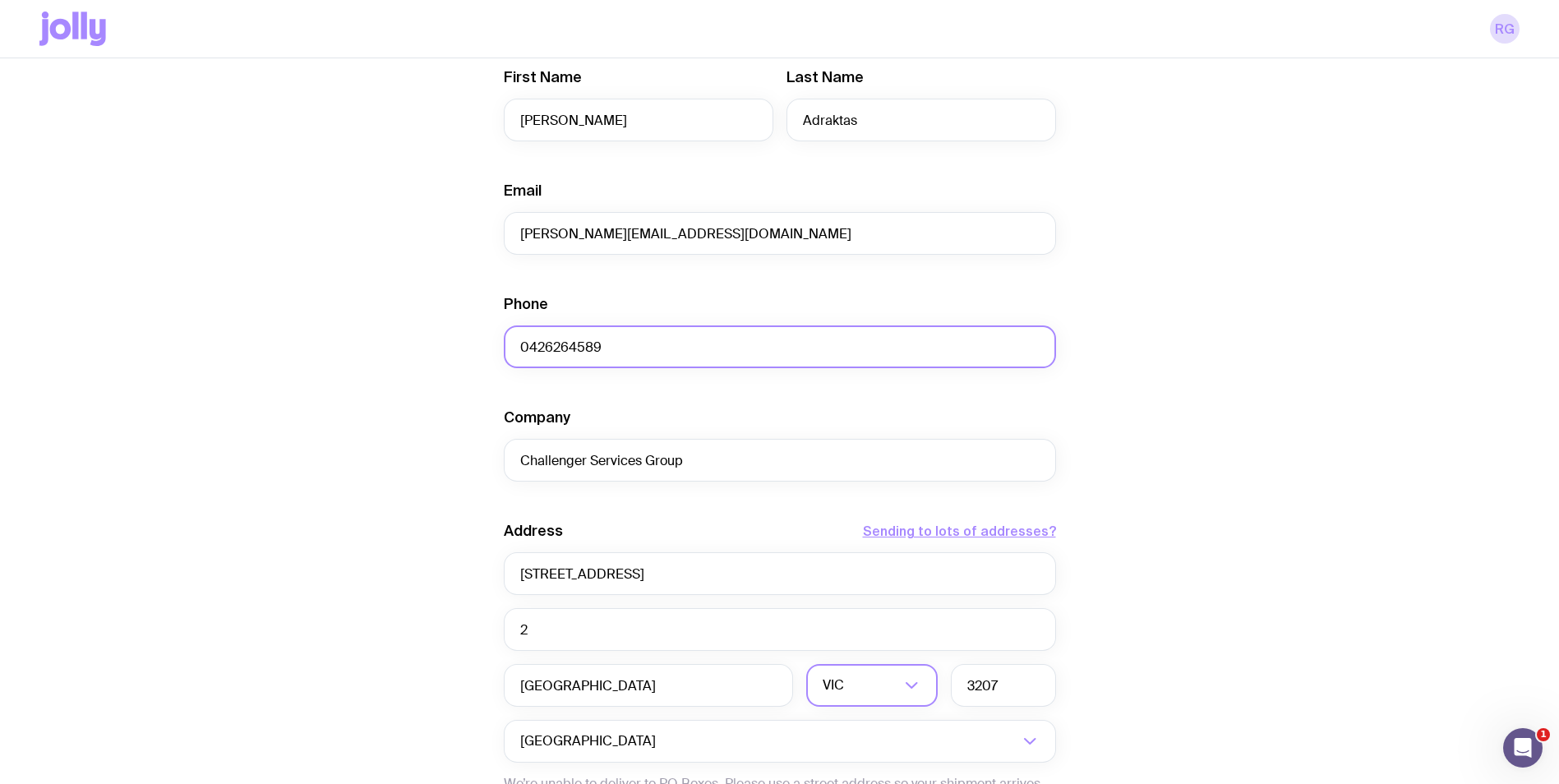
click at [580, 358] on input "0426264589" at bounding box center [779, 347] width 552 height 43
click at [579, 358] on input "0426264589" at bounding box center [779, 347] width 552 height 43
paste input "[PHONE_NUMBER]"
type input "[PHONE_NUMBER]"
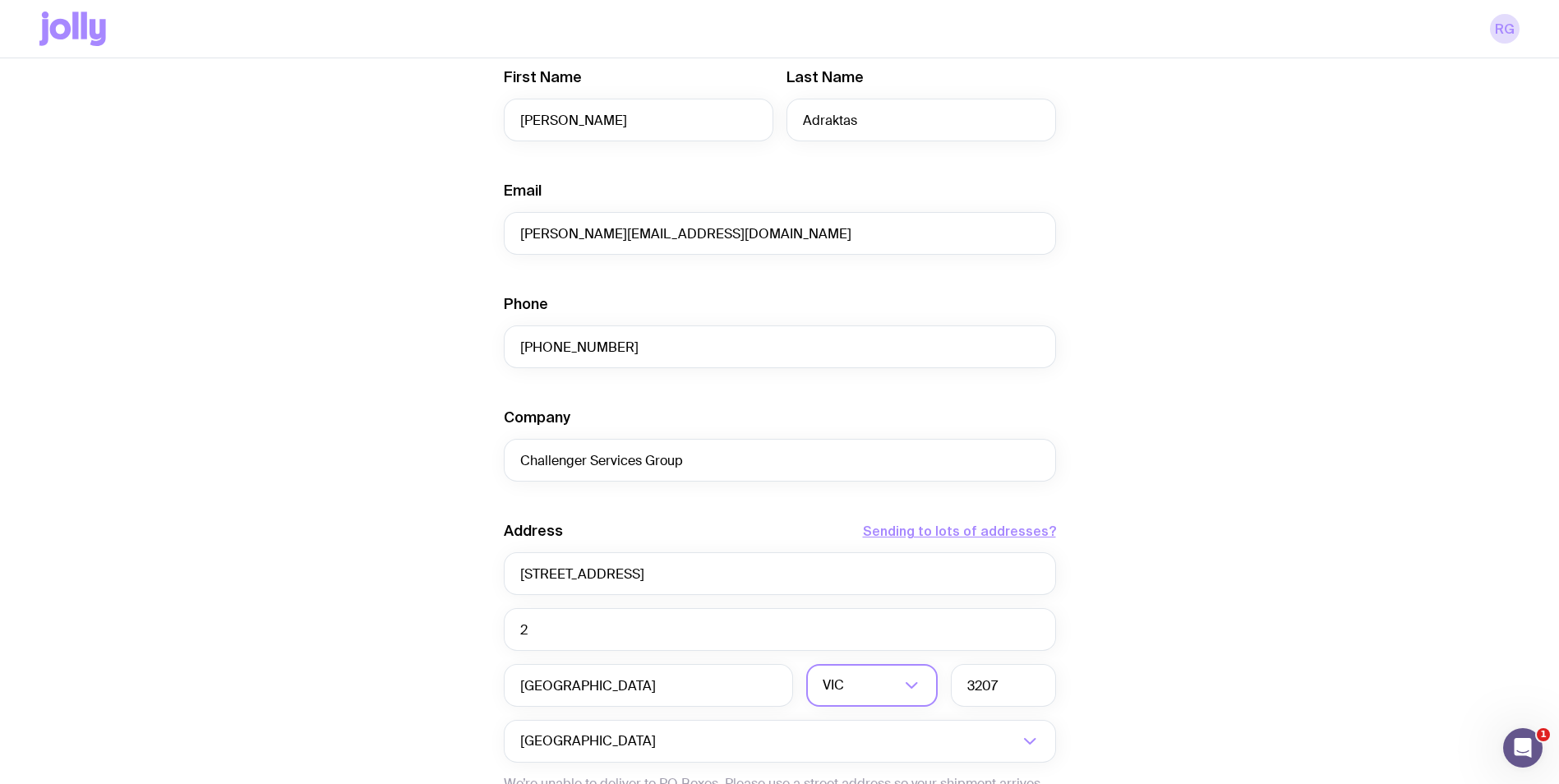
click at [375, 397] on div "Create shipment Shipment details 10 Employee Gift Pack First Name [PERSON_NAME]…" at bounding box center [779, 405] width 1480 height 1250
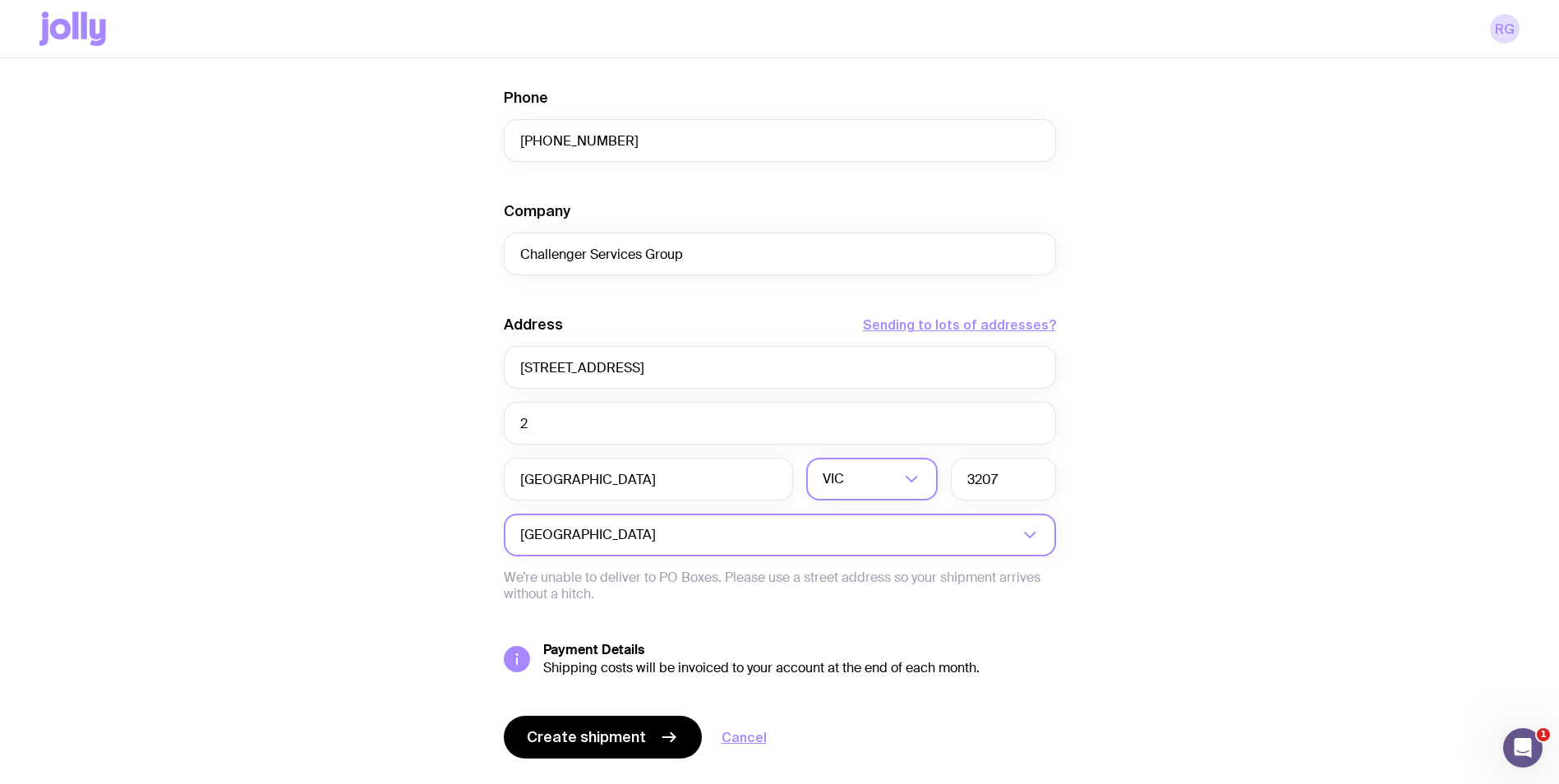
scroll to position [590, 0]
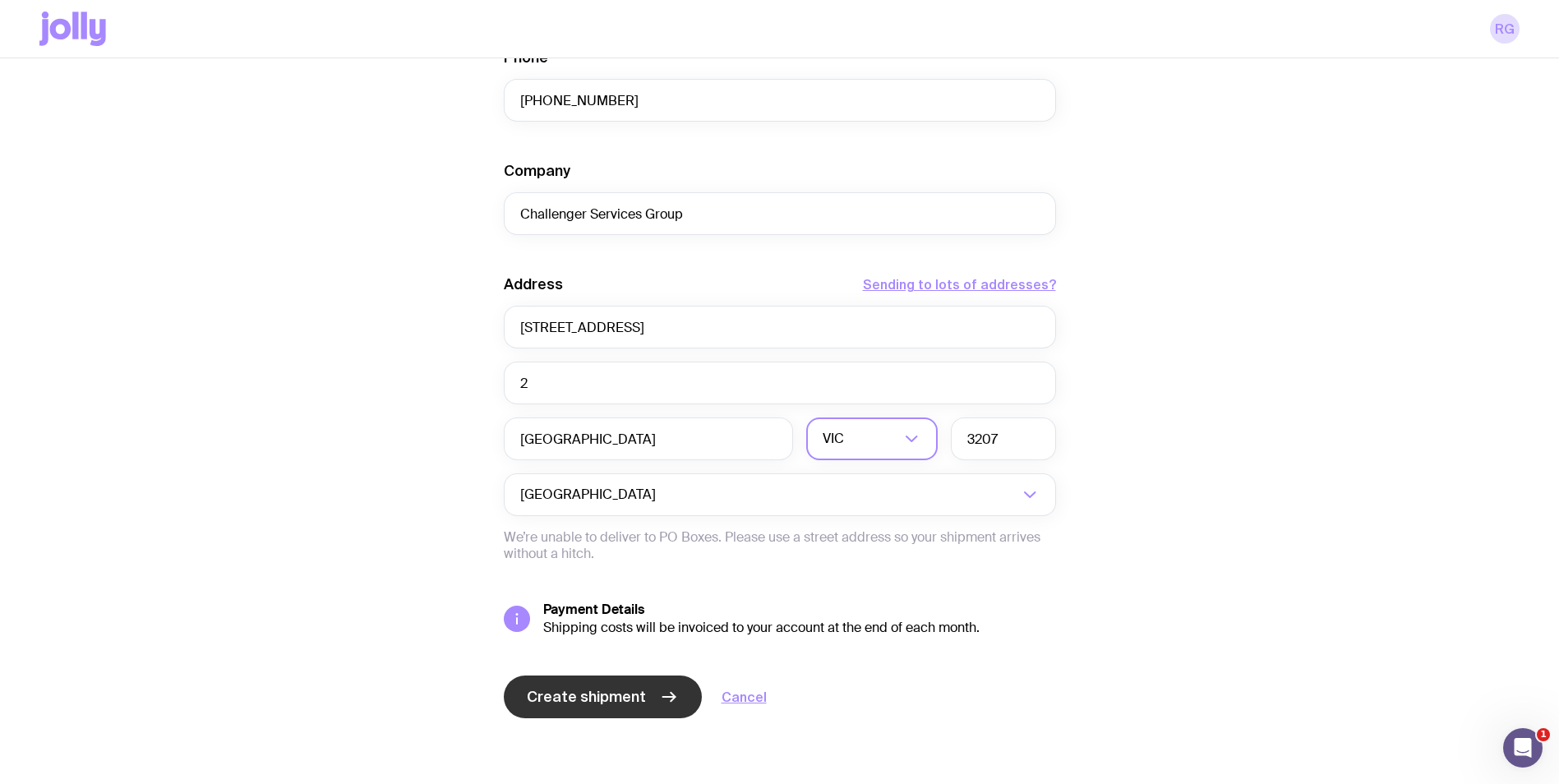
click at [642, 699] on button "Create shipment" at bounding box center [602, 697] width 198 height 43
